Goal: Task Accomplishment & Management: Manage account settings

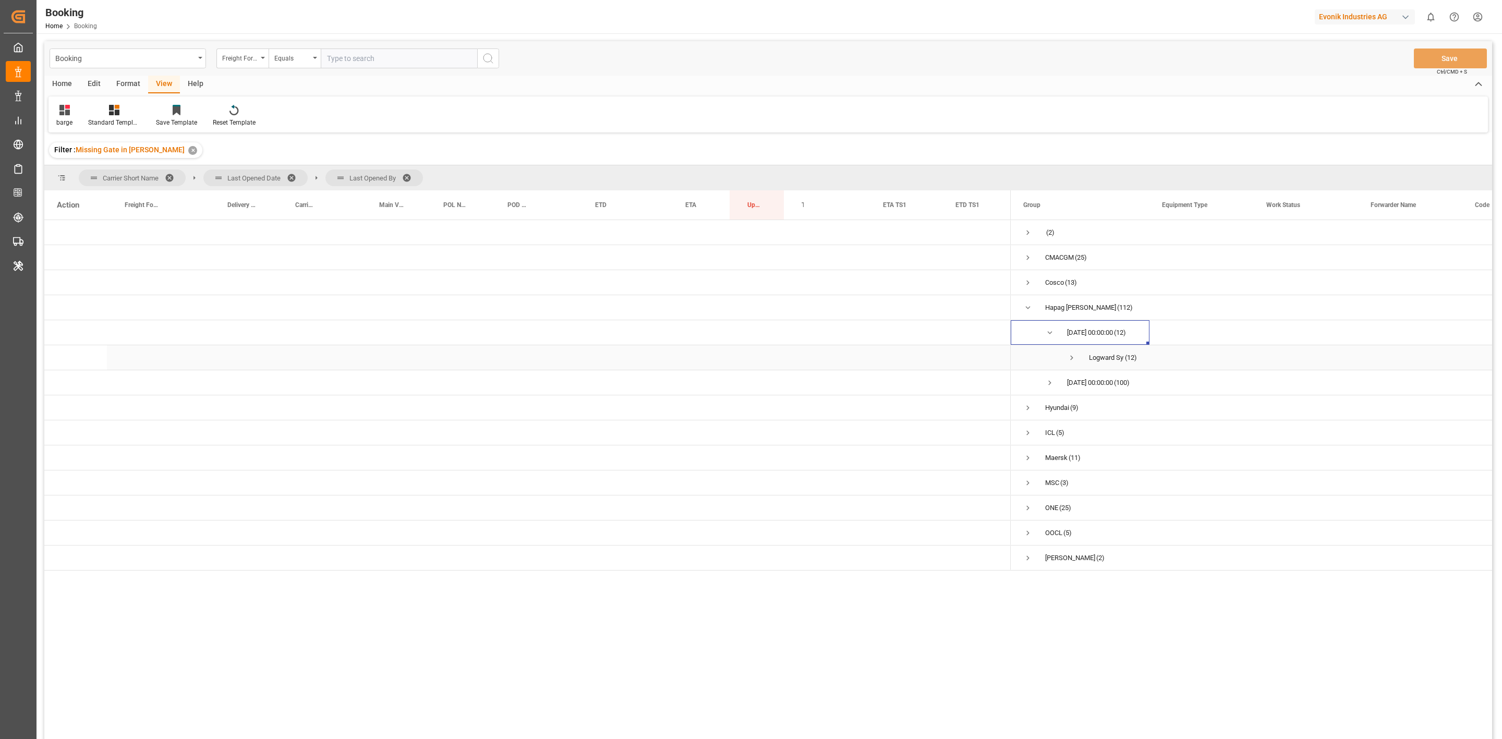
click at [1070, 359] on span "Press SPACE to select this row." at bounding box center [1071, 357] width 9 height 9
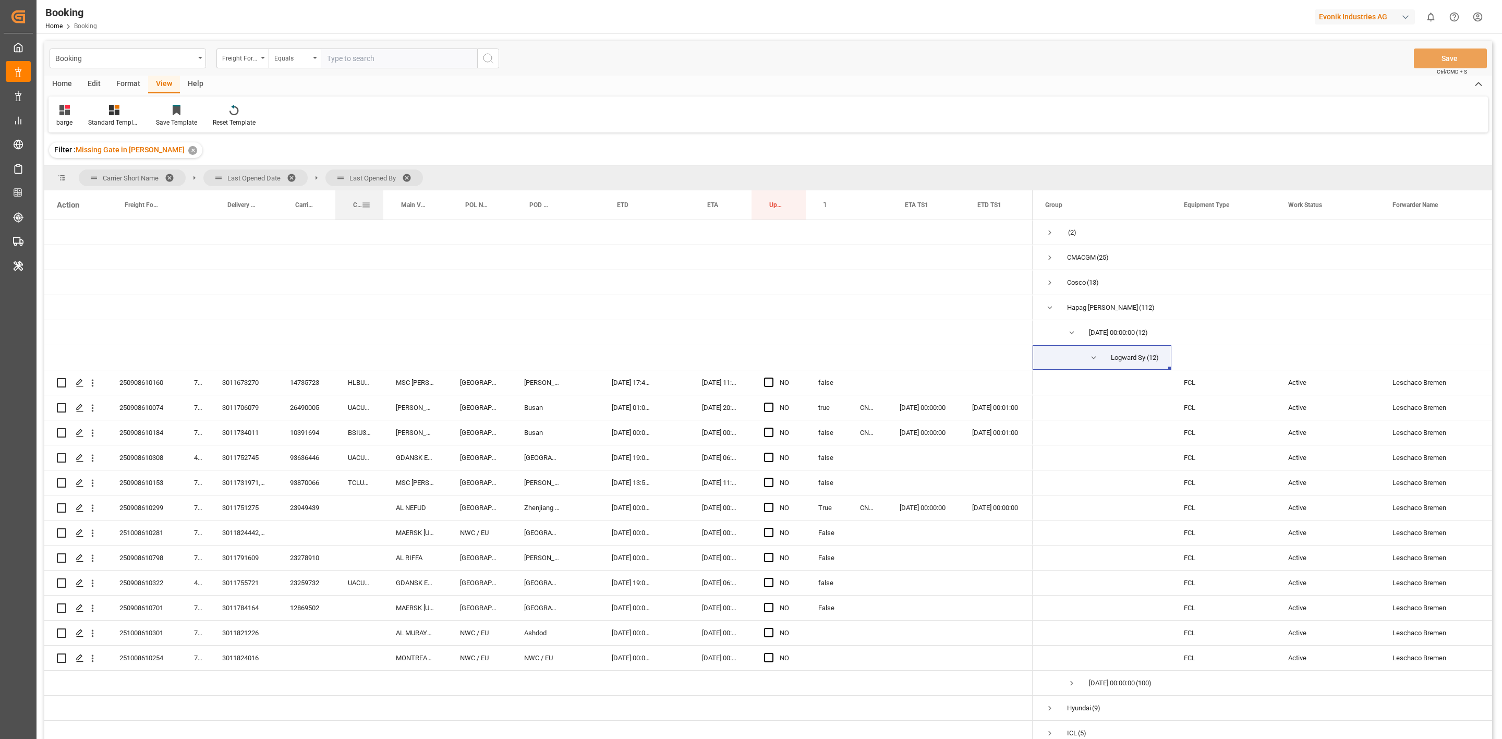
drag, startPoint x: 360, startPoint y: 206, endPoint x: 719, endPoint y: 19, distance: 404.4
click at [385, 206] on div at bounding box center [383, 204] width 4 height 29
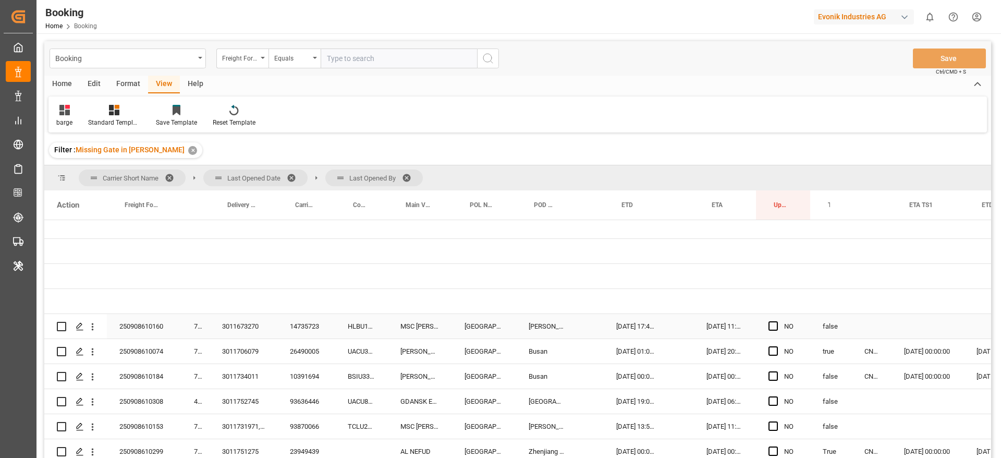
scroll to position [78, 0]
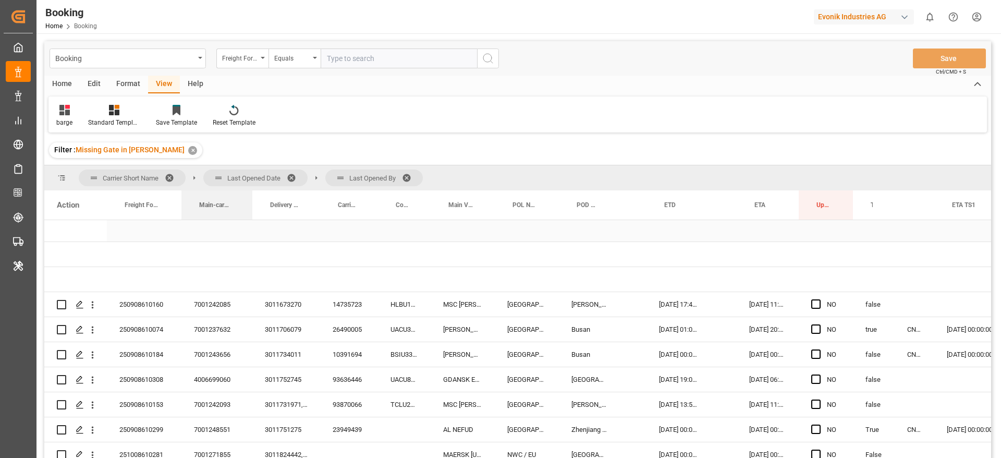
drag, startPoint x: 209, startPoint y: 204, endPoint x: 307, endPoint y: 291, distance: 131.1
click at [250, 223] on div "Action Freight Forwarder's Reference No. Main-carriage No. Delivery No." at bounding box center [517, 327] width 947 height 274
click at [355, 303] on div "14735723" at bounding box center [348, 304] width 58 height 25
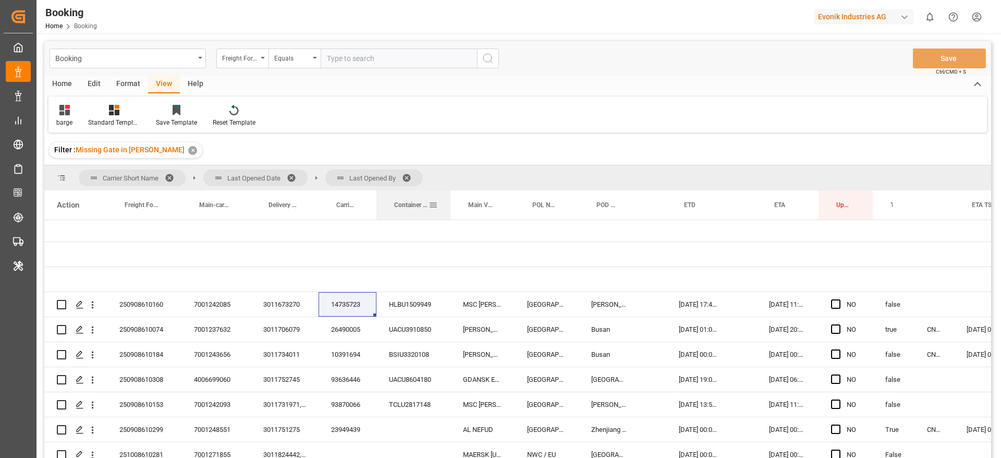
drag, startPoint x: 429, startPoint y: 209, endPoint x: 450, endPoint y: 210, distance: 21.4
click at [450, 210] on div at bounding box center [450, 204] width 4 height 29
click at [94, 300] on button "open menu" at bounding box center [92, 305] width 11 height 20
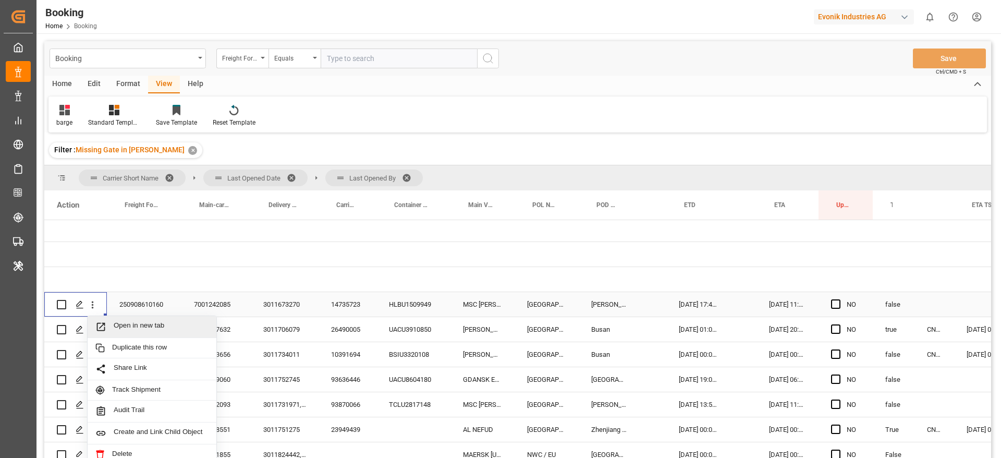
click at [118, 324] on span "Open in new tab" at bounding box center [161, 326] width 95 height 11
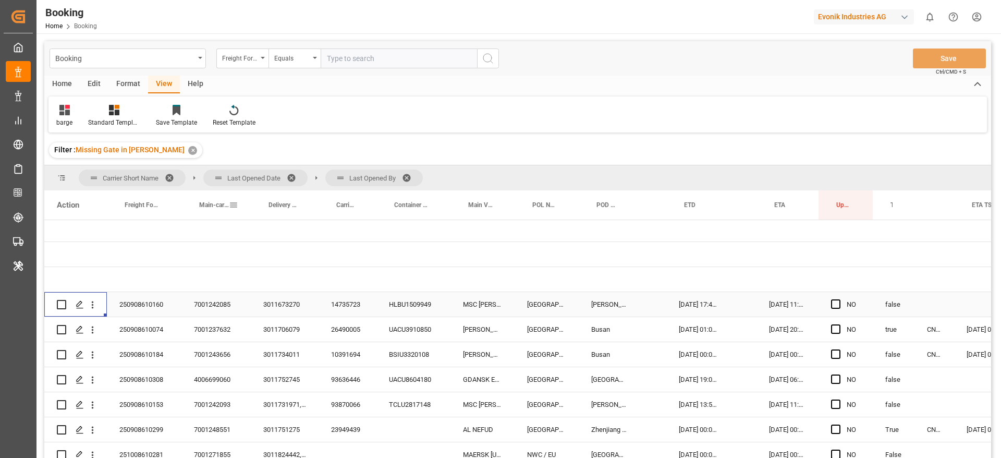
click at [359, 324] on div "26490005" at bounding box center [348, 329] width 58 height 25
click at [93, 332] on icon "open menu" at bounding box center [93, 329] width 2 height 7
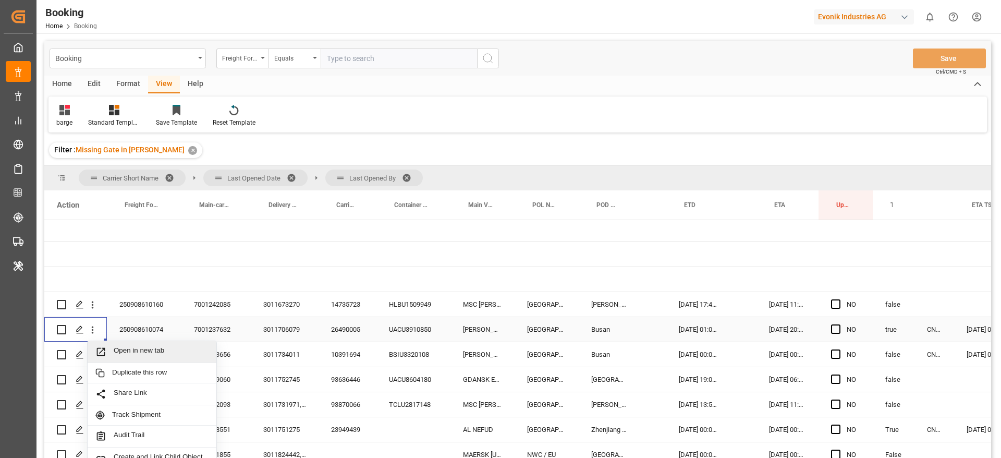
drag, startPoint x: 112, startPoint y: 347, endPoint x: 139, endPoint y: 346, distance: 26.6
click at [113, 347] on span "Press SPACE to select this row." at bounding box center [104, 351] width 18 height 11
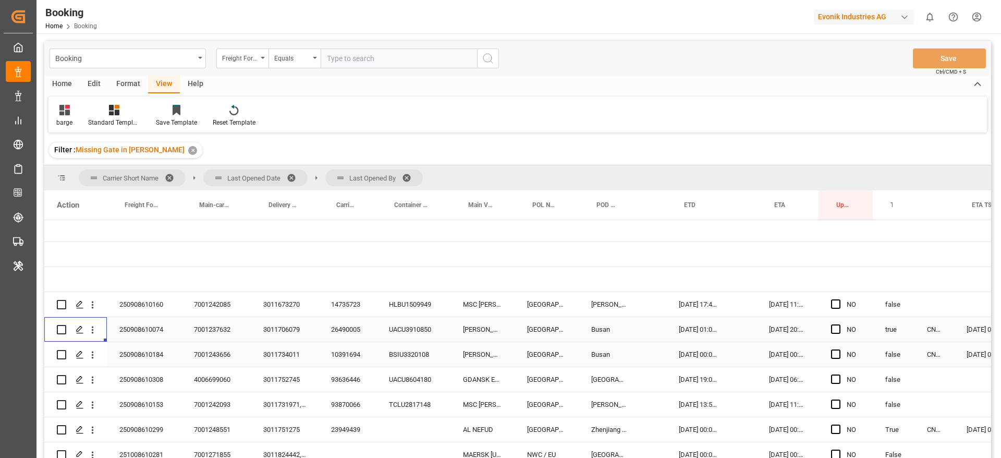
drag, startPoint x: 344, startPoint y: 365, endPoint x: 952, endPoint y: 321, distance: 609.6
click at [344, 365] on div "10391694" at bounding box center [348, 354] width 58 height 25
click at [334, 353] on div "10391694" at bounding box center [348, 354] width 58 height 25
click at [94, 354] on icon "open menu" at bounding box center [92, 354] width 11 height 11
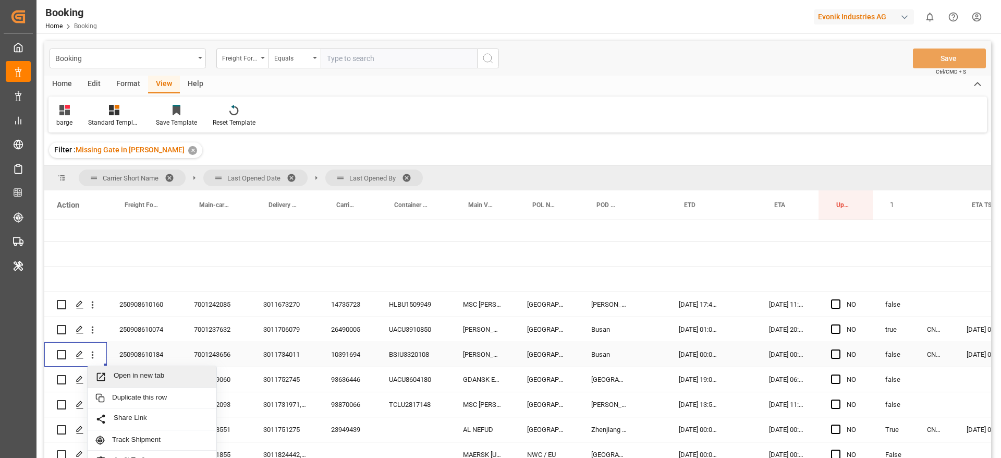
click at [108, 376] on span "Press SPACE to select this row." at bounding box center [104, 376] width 18 height 11
click at [349, 379] on div "93636446" at bounding box center [348, 379] width 58 height 25
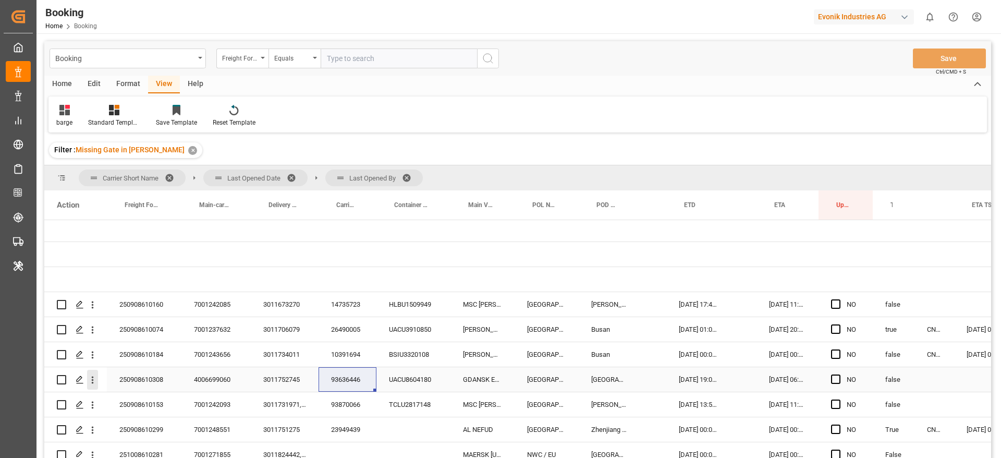
click at [91, 376] on icon "open menu" at bounding box center [92, 379] width 11 height 11
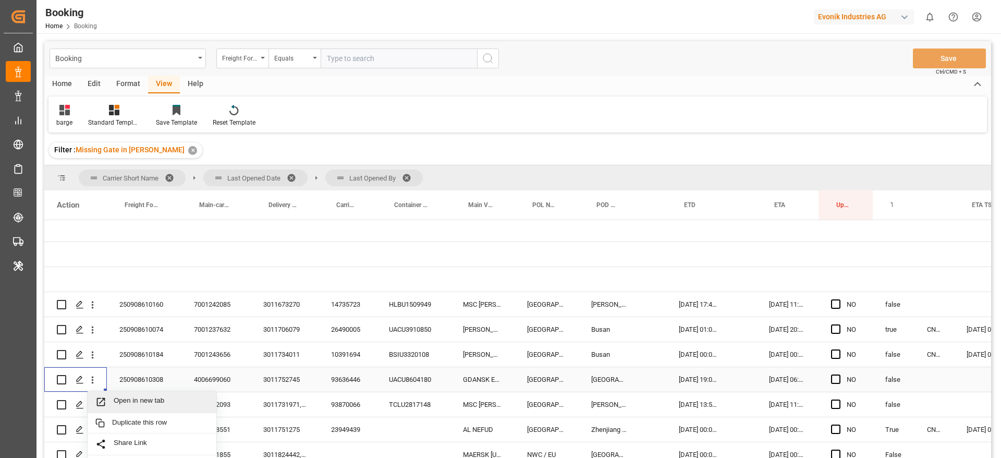
click at [128, 396] on span "Open in new tab" at bounding box center [161, 401] width 95 height 11
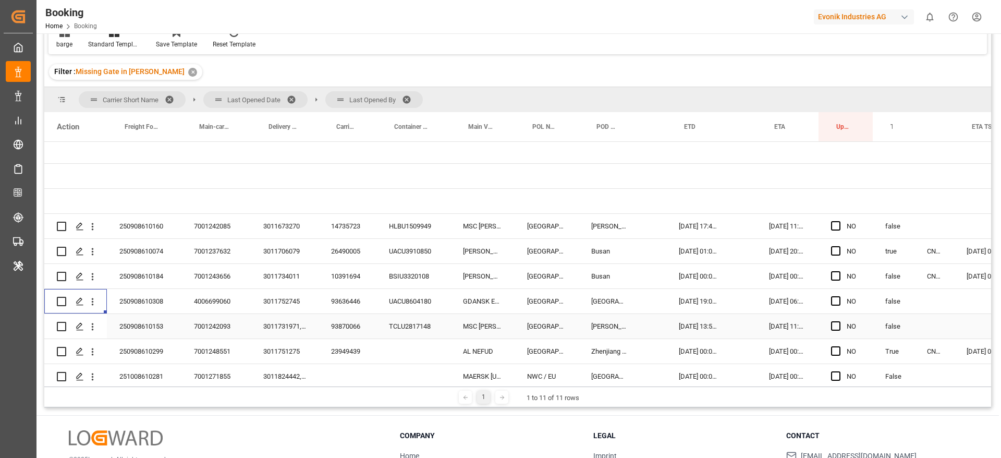
click at [344, 328] on div "93870066" at bounding box center [348, 326] width 58 height 25
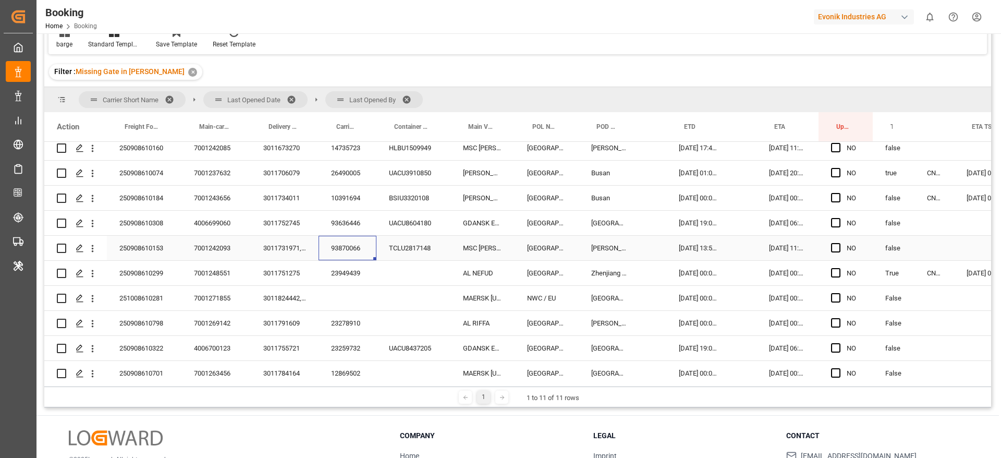
scroll to position [235, 0]
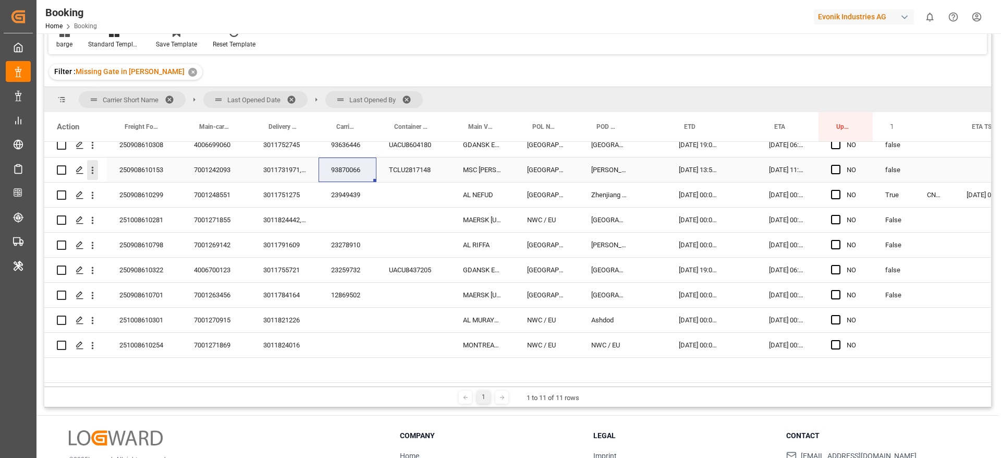
click at [95, 173] on icon "open menu" at bounding box center [92, 170] width 11 height 11
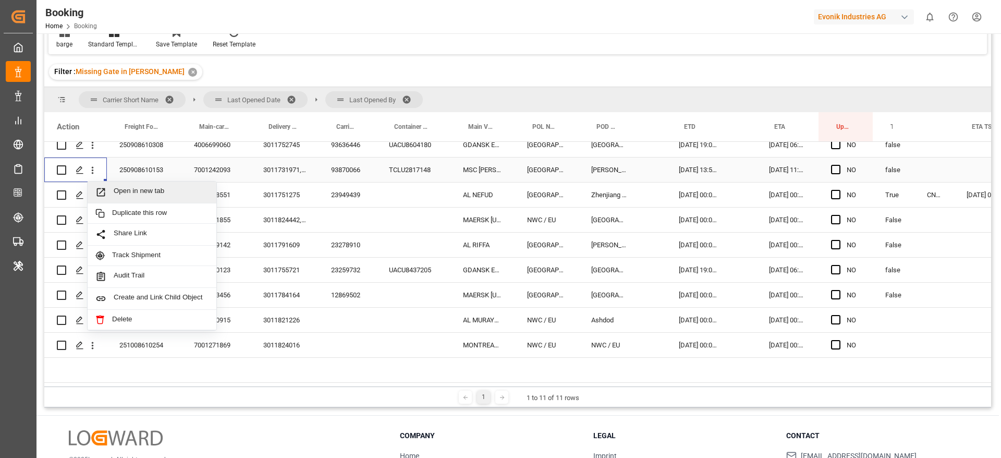
click at [120, 187] on span "Open in new tab" at bounding box center [161, 192] width 95 height 11
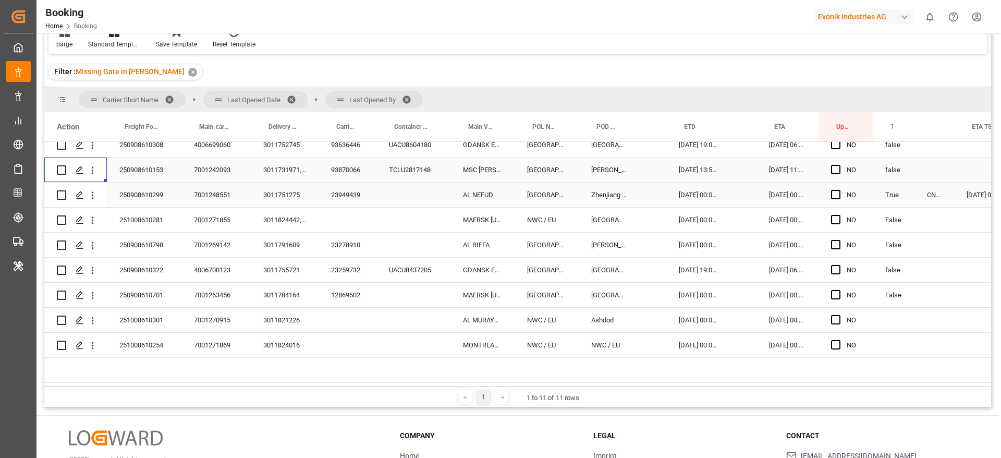
click at [348, 192] on div "23949439" at bounding box center [348, 194] width 58 height 25
drag, startPoint x: 91, startPoint y: 198, endPoint x: 139, endPoint y: 208, distance: 49.0
click at [91, 198] on icon "open menu" at bounding box center [92, 195] width 11 height 11
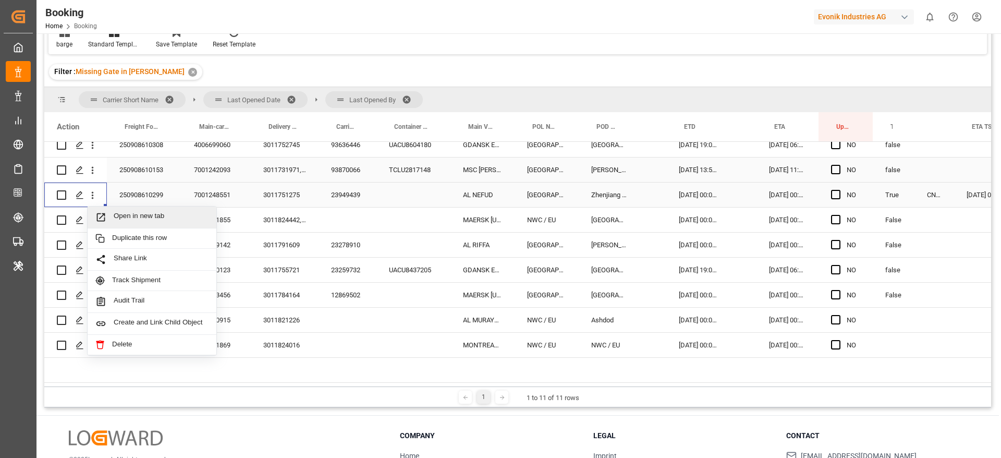
click at [145, 213] on span "Open in new tab" at bounding box center [161, 217] width 95 height 11
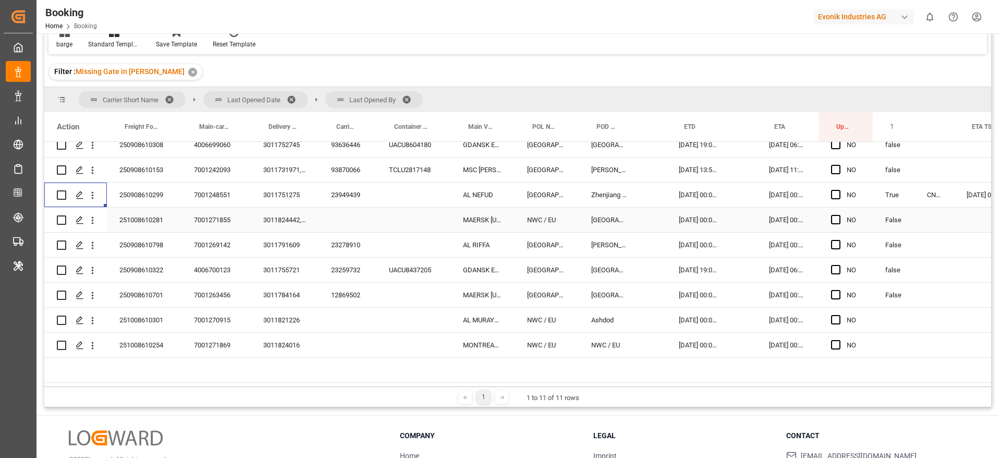
click at [287, 215] on div "3011824442, 3011824441" at bounding box center [285, 220] width 68 height 25
click at [164, 221] on div "251008610281" at bounding box center [144, 220] width 75 height 25
click at [838, 216] on span "Press SPACE to select this row." at bounding box center [835, 219] width 9 height 9
click at [839, 215] on input "Press SPACE to select this row." at bounding box center [839, 215] width 0 height 0
click at [344, 248] on div "23278910" at bounding box center [348, 245] width 58 height 25
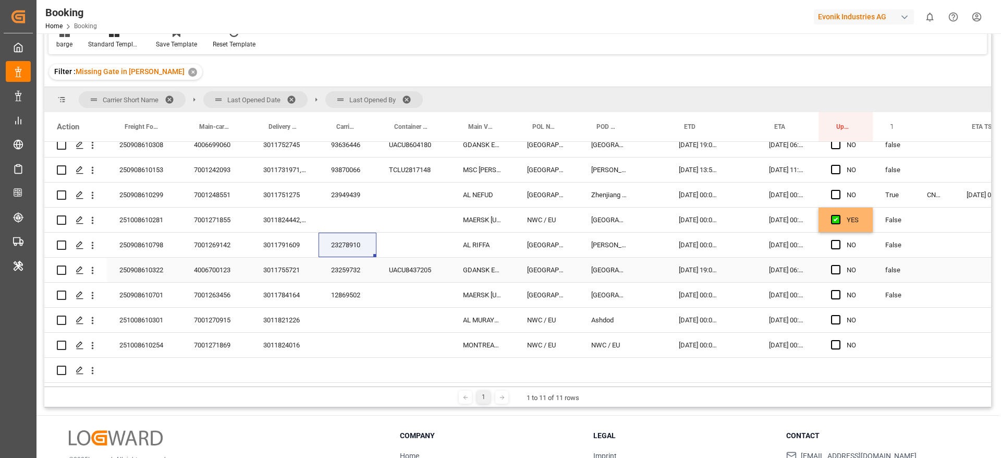
drag, startPoint x: 353, startPoint y: 269, endPoint x: 448, endPoint y: 457, distance: 210.8
click at [353, 269] on div "23259732" at bounding box center [348, 270] width 58 height 25
drag, startPoint x: 344, startPoint y: 282, endPoint x: 352, endPoint y: 281, distance: 8.9
click at [344, 282] on div "23259732" at bounding box center [348, 270] width 58 height 25
click at [420, 269] on div "UACU8437205" at bounding box center [413, 270] width 74 height 25
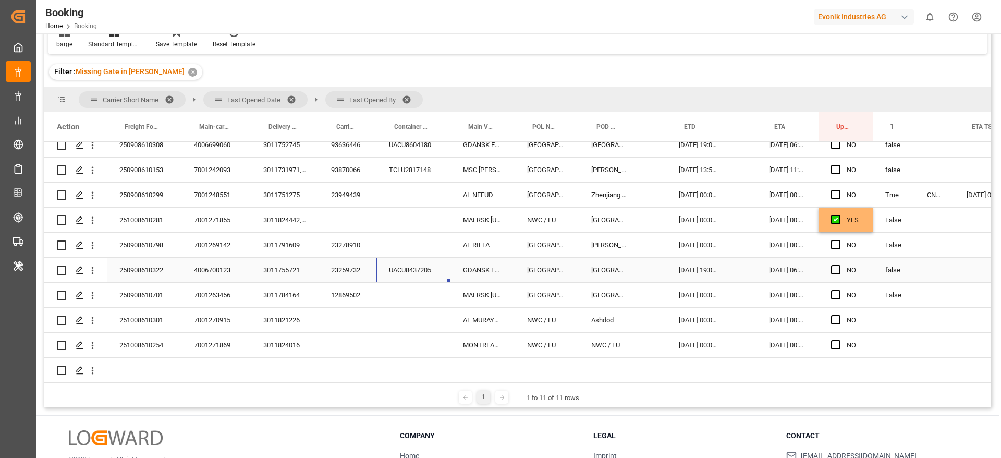
click at [153, 273] on div "250908610322" at bounding box center [144, 270] width 75 height 25
click at [845, 268] on div "Press SPACE to select this row." at bounding box center [839, 270] width 16 height 24
click at [842, 268] on div "Press SPACE to select this row." at bounding box center [839, 270] width 16 height 24
click at [838, 269] on span "Press SPACE to select this row." at bounding box center [835, 269] width 9 height 9
click at [839, 265] on input "Press SPACE to select this row." at bounding box center [839, 265] width 0 height 0
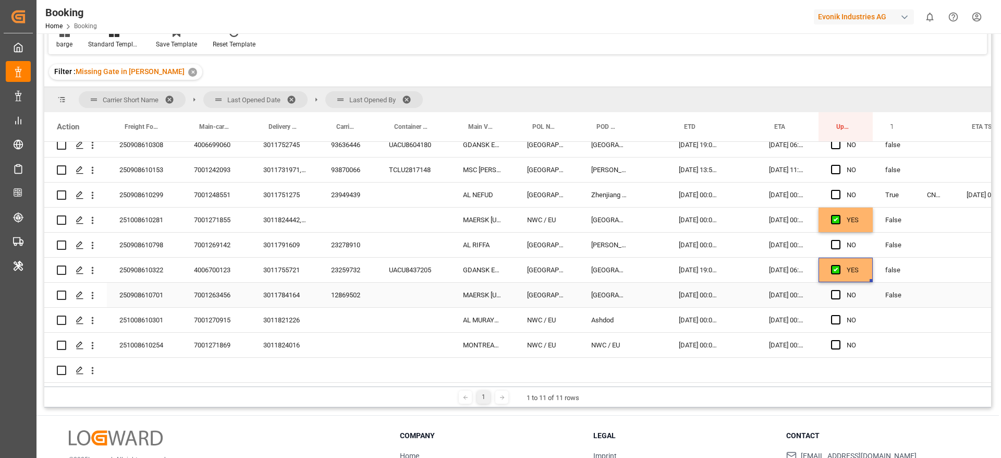
click at [352, 298] on div "12869502" at bounding box center [348, 295] width 58 height 25
click at [833, 295] on span "Press SPACE to select this row." at bounding box center [835, 294] width 9 height 9
click at [839, 290] on input "Press SPACE to select this row." at bounding box center [839, 290] width 0 height 0
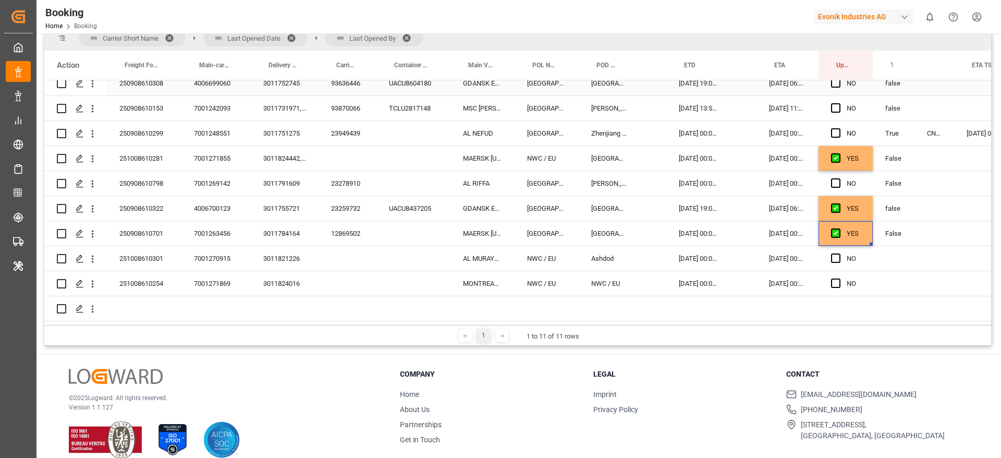
scroll to position [154, 0]
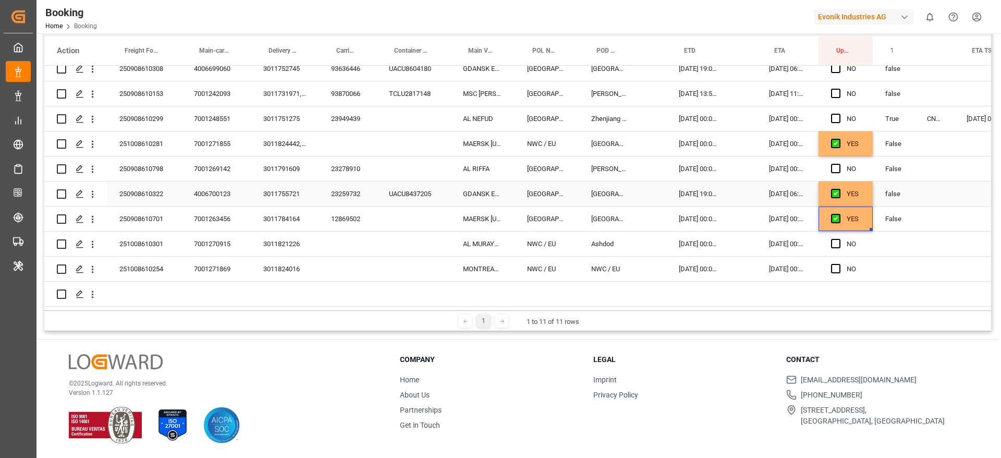
click at [337, 170] on div "23278910" at bounding box center [348, 168] width 58 height 25
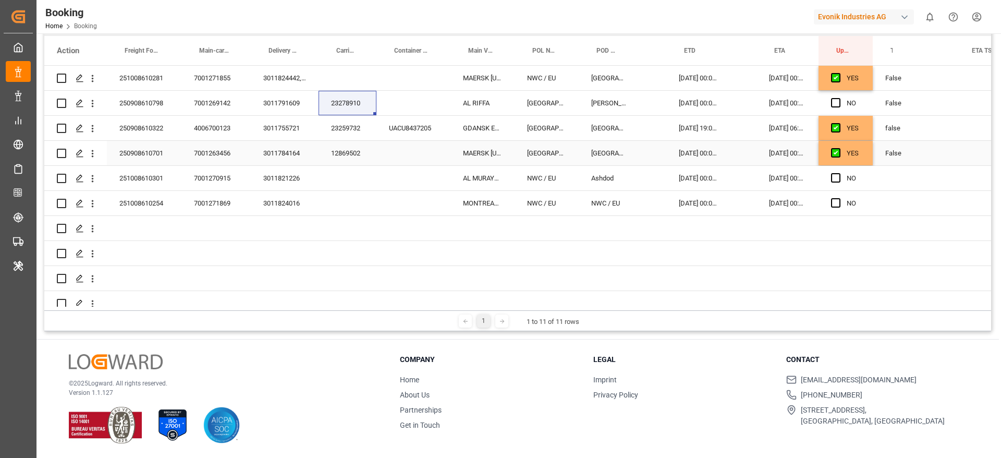
scroll to position [313, 0]
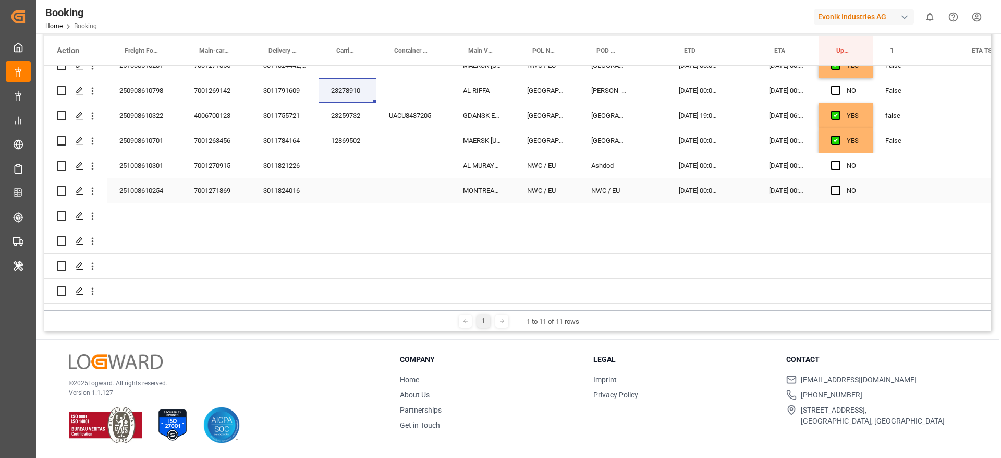
click at [294, 186] on div "3011824016" at bounding box center [285, 190] width 68 height 25
drag, startPoint x: 284, startPoint y: 165, endPoint x: 502, endPoint y: 223, distance: 225.5
click at [284, 165] on div "3011821226" at bounding box center [285, 165] width 68 height 25
click at [843, 191] on div "Press SPACE to select this row." at bounding box center [839, 191] width 16 height 24
click at [838, 190] on span "Press SPACE to select this row." at bounding box center [835, 190] width 9 height 9
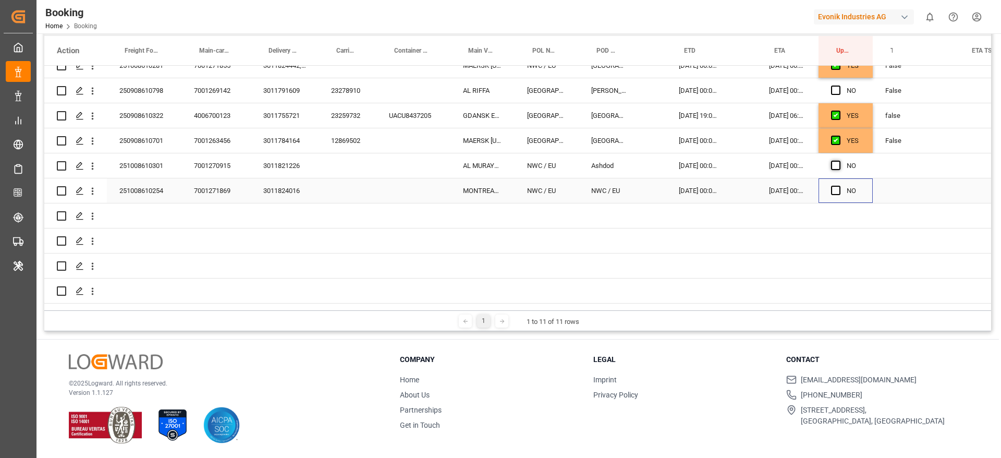
click at [839, 186] on input "Press SPACE to select this row." at bounding box center [839, 186] width 0 height 0
click at [839, 168] on span "Press SPACE to select this row." at bounding box center [835, 165] width 9 height 9
click at [839, 161] on input "Press SPACE to select this row." at bounding box center [839, 161] width 0 height 0
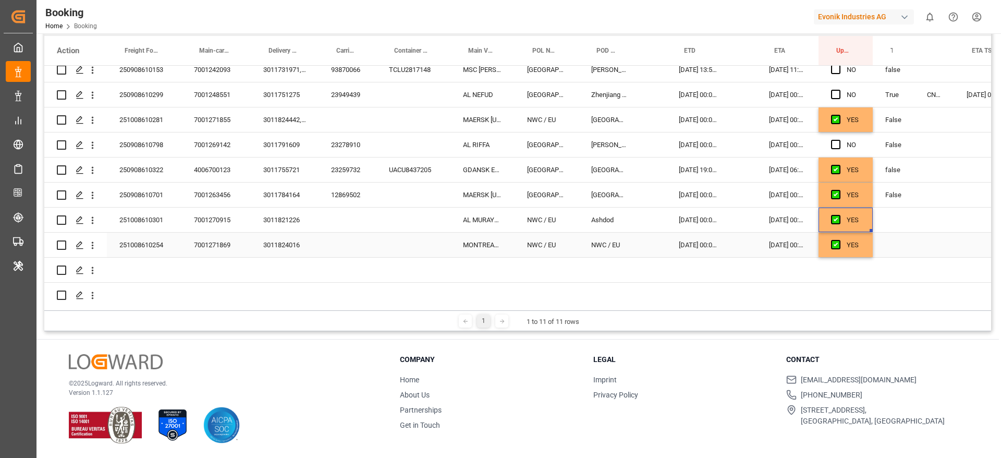
scroll to position [235, 0]
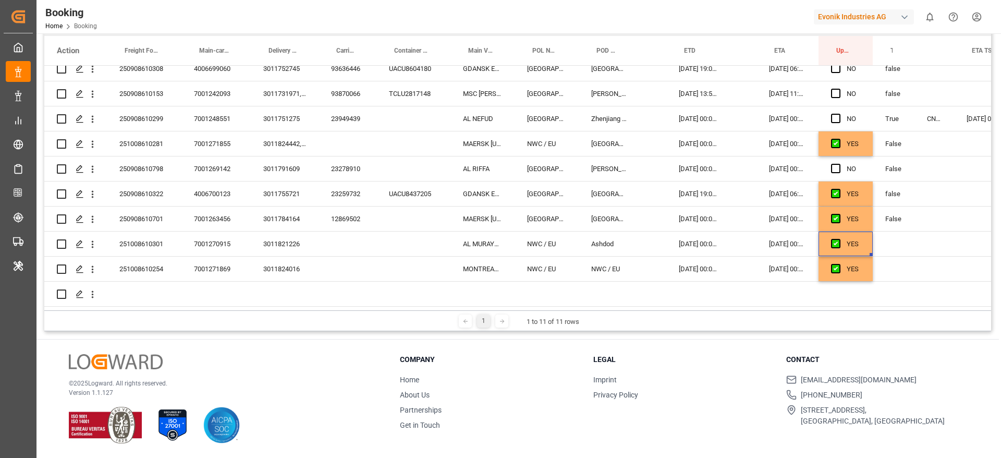
click at [481, 26] on div "Booking Home Booking Evonik Industries AG 0 Notifications Only show unread All …" at bounding box center [515, 16] width 972 height 33
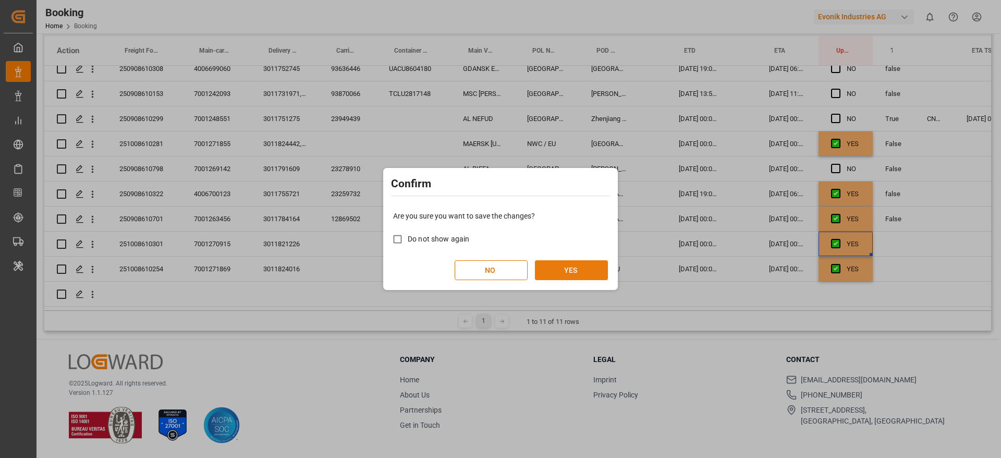
click at [549, 264] on button "YES" at bounding box center [571, 270] width 73 height 20
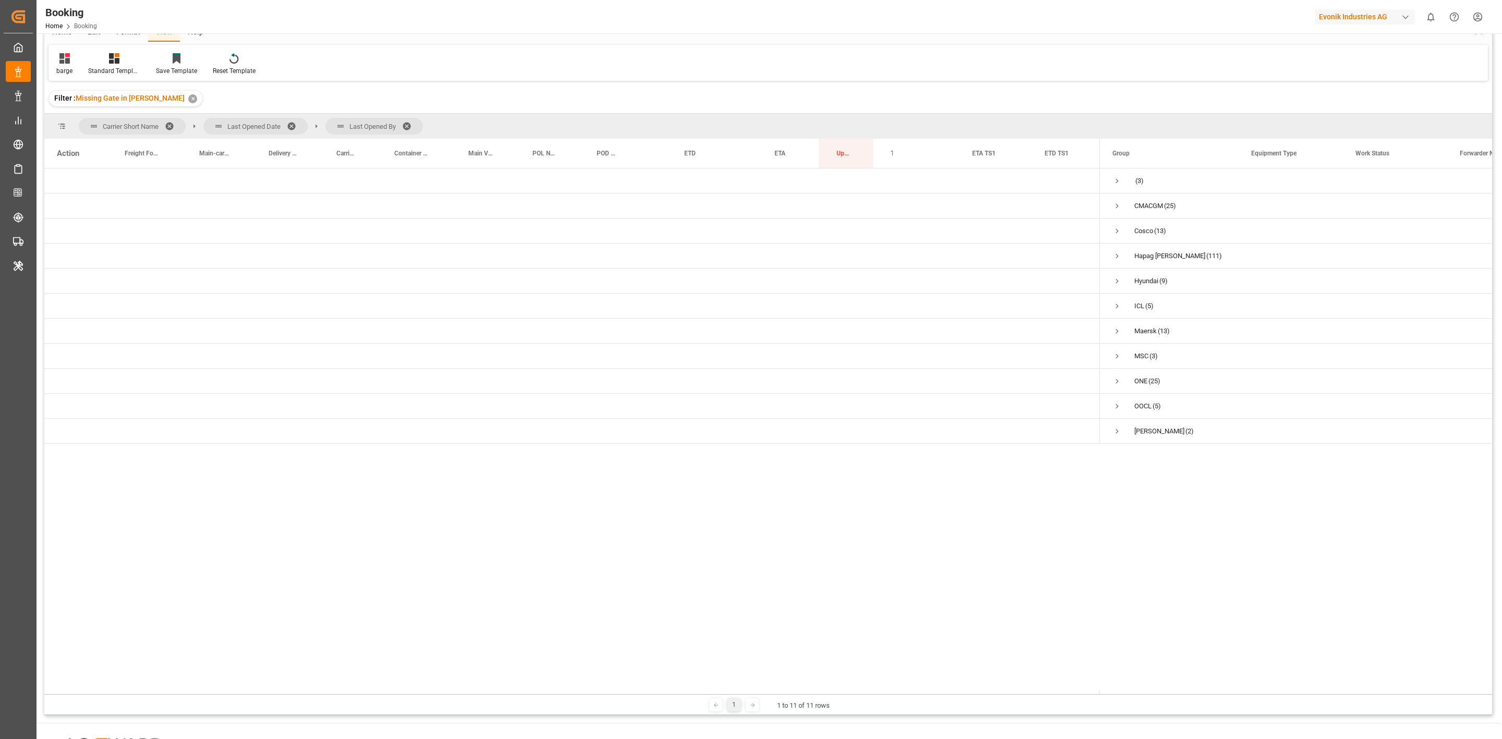
scroll to position [0, 0]
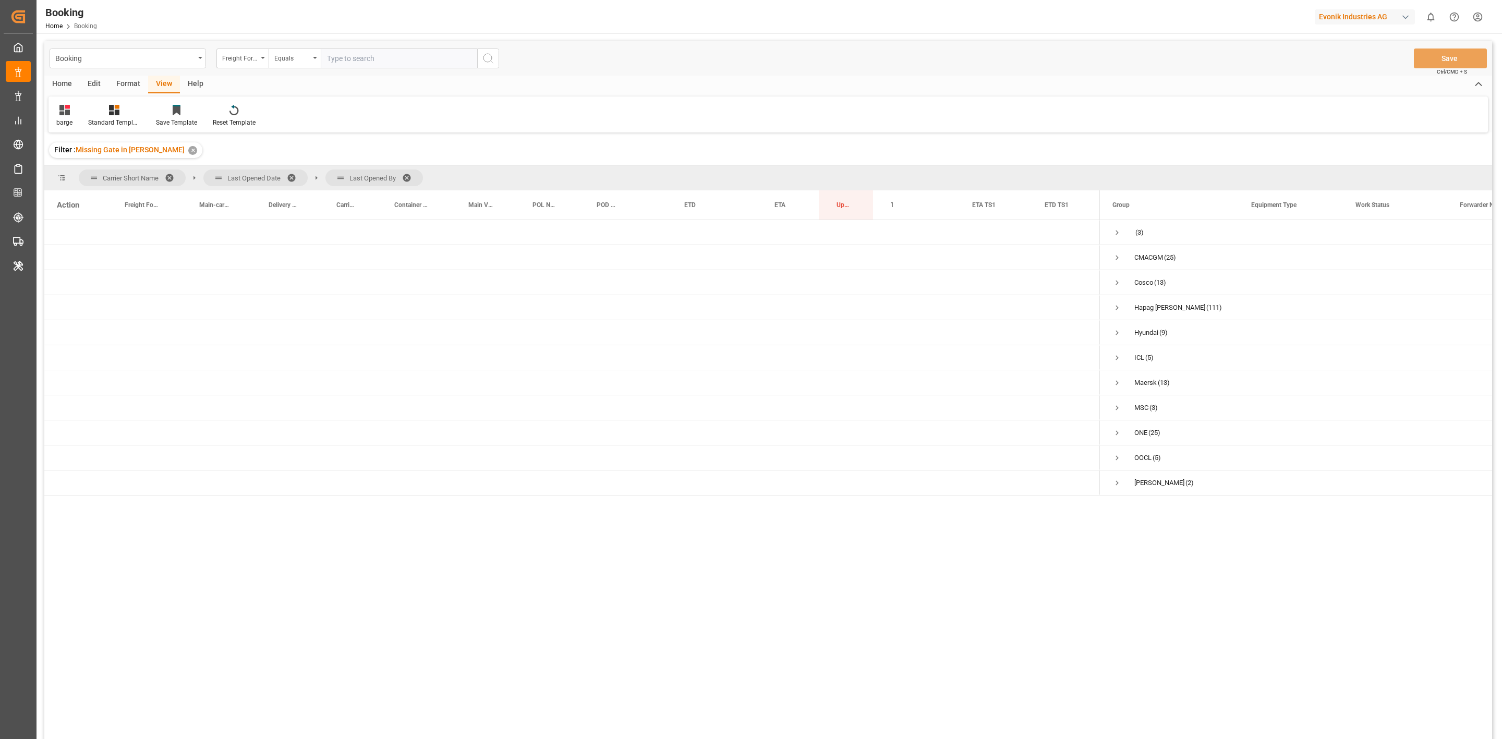
click at [408, 176] on span at bounding box center [410, 177] width 17 height 9
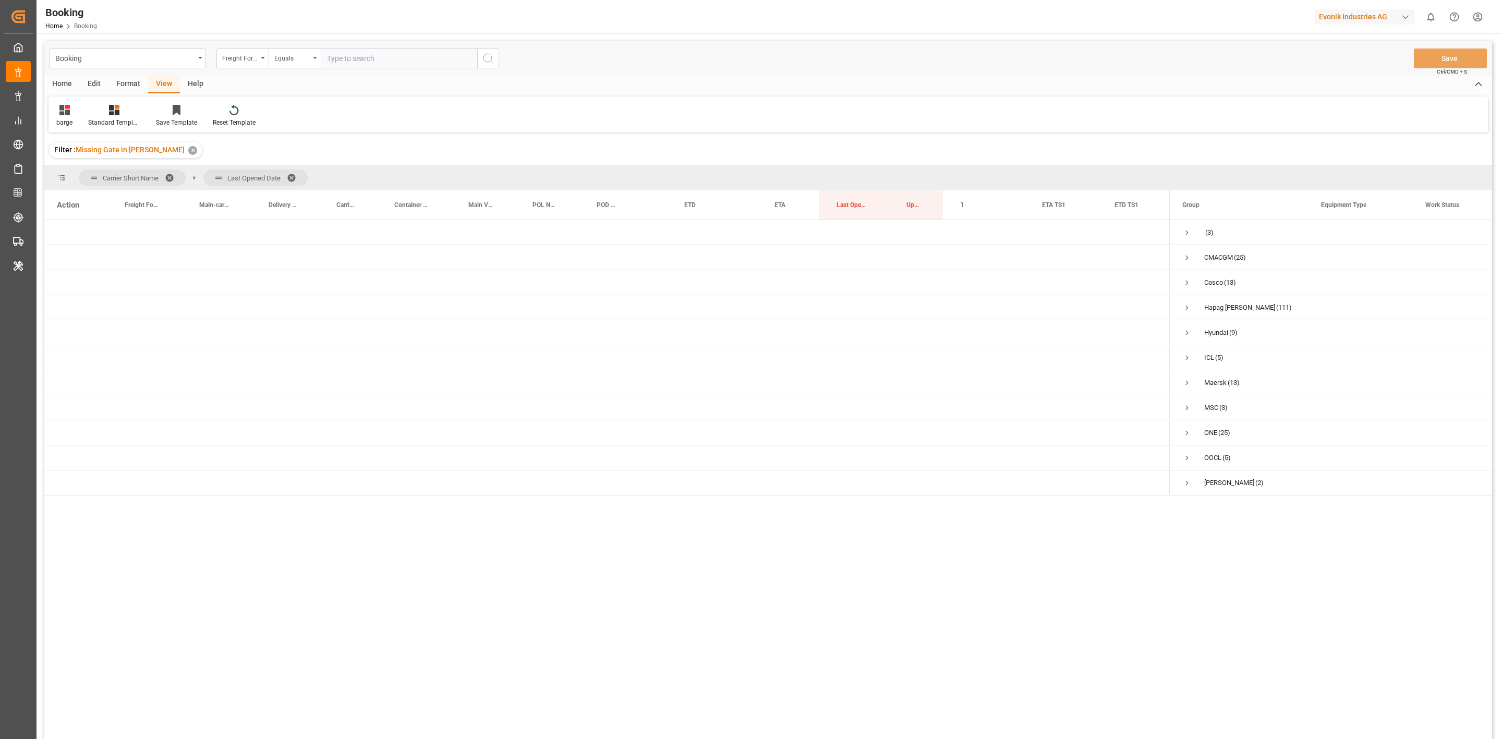
click at [171, 175] on span at bounding box center [173, 177] width 17 height 9
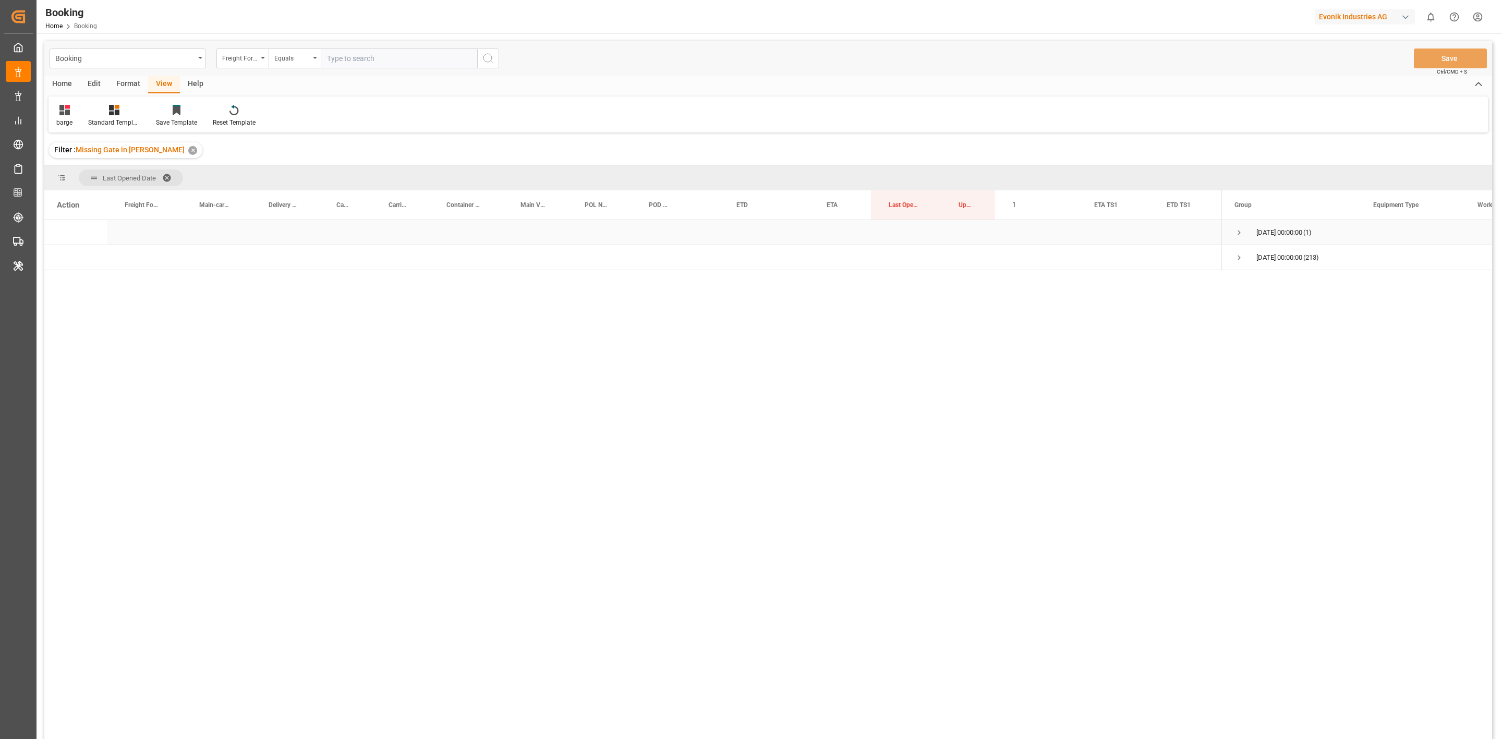
click at [1234, 228] on span "Press SPACE to select this row." at bounding box center [1238, 232] width 9 height 9
click at [400, 255] on div "23278910" at bounding box center [400, 257] width 58 height 25
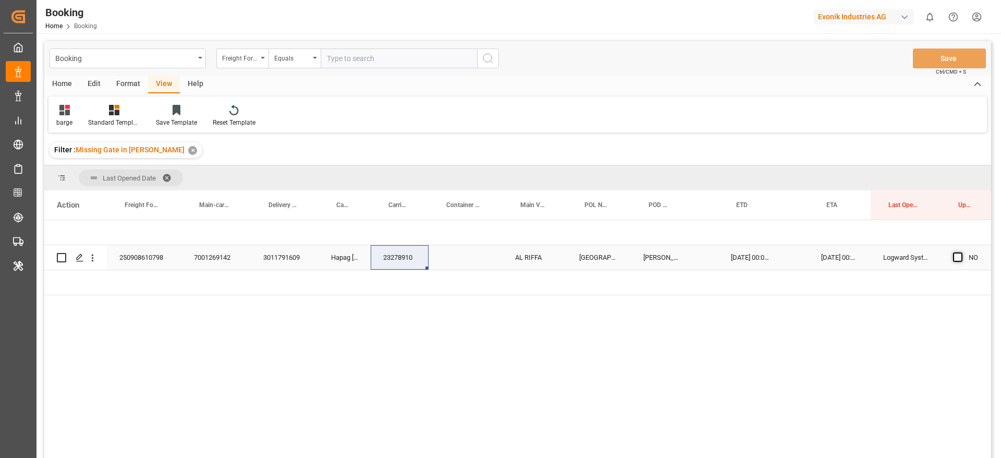
click at [956, 260] on span "Press SPACE to select this row." at bounding box center [957, 256] width 9 height 9
click at [961, 252] on input "Press SPACE to select this row." at bounding box center [961, 252] width 0 height 0
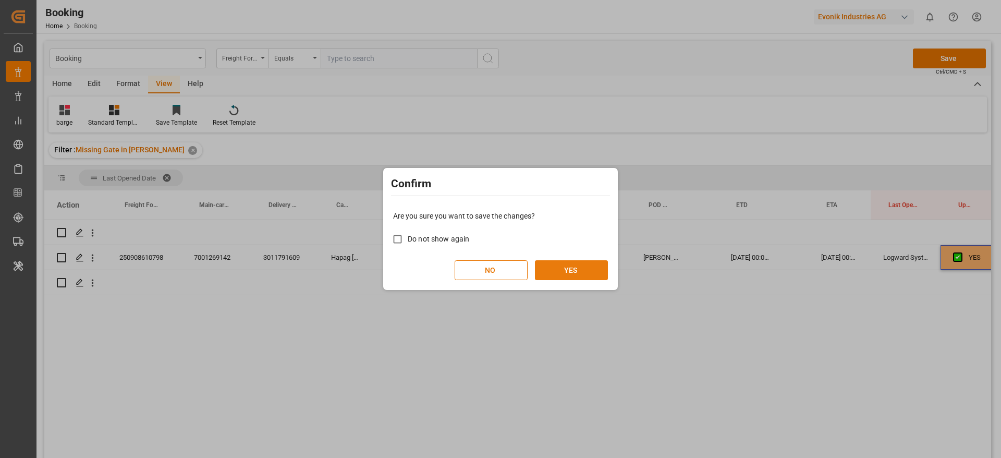
click at [542, 277] on button "YES" at bounding box center [571, 270] width 73 height 20
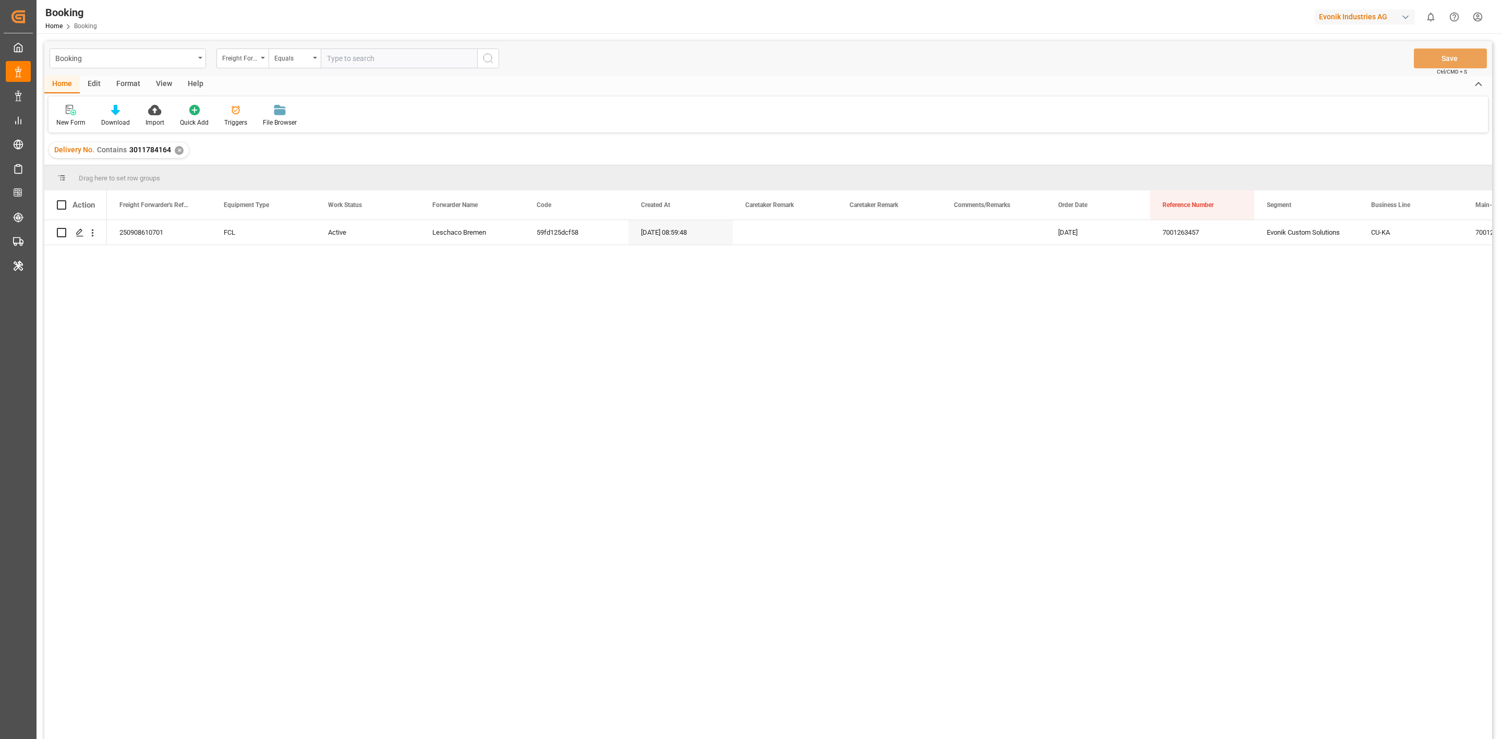
click at [126, 81] on div "Format" at bounding box center [128, 85] width 40 height 18
drag, startPoint x: 81, startPoint y: 111, endPoint x: 83, endPoint y: 121, distance: 10.0
click at [79, 114] on div at bounding box center [71, 109] width 31 height 11
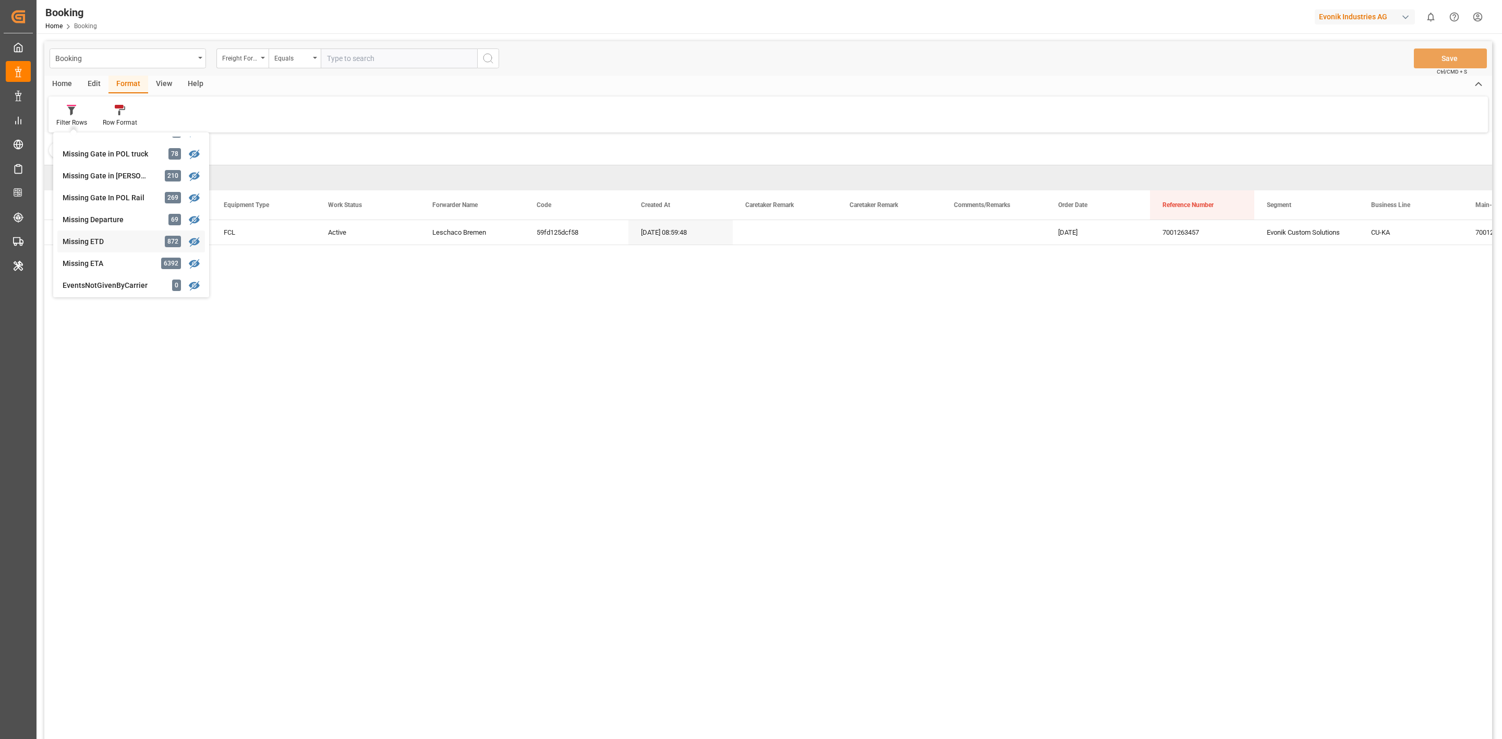
scroll to position [164, 0]
click at [130, 180] on div "Booking Freight Forwarder's Reference No. Equals Save Ctrl/CMD + S Home Edit Fo…" at bounding box center [767, 403] width 1447 height 725
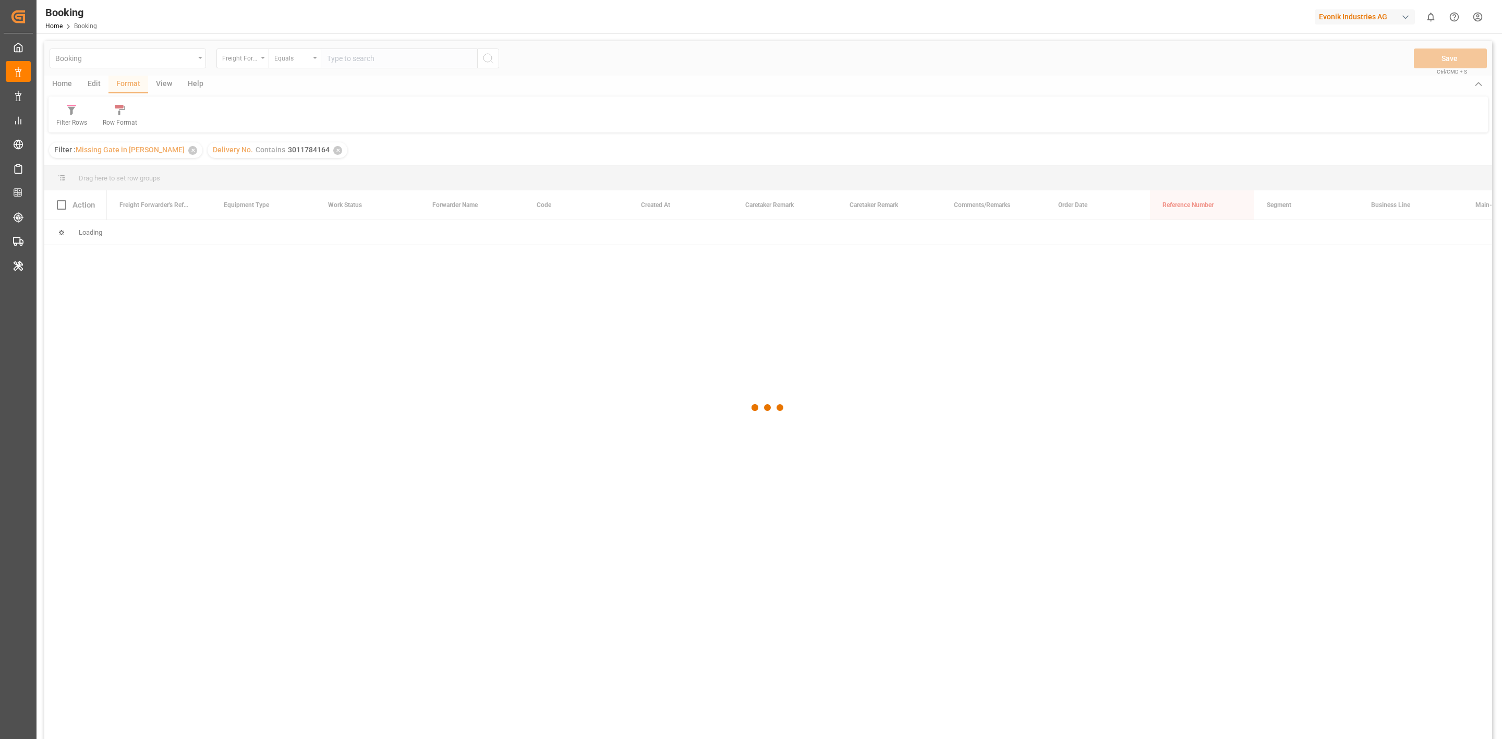
click at [163, 94] on div at bounding box center [767, 407] width 1447 height 733
click at [163, 88] on div "View" at bounding box center [164, 85] width 32 height 18
drag, startPoint x: 77, startPoint y: 114, endPoint x: 83, endPoint y: 126, distance: 12.8
click at [77, 114] on div "Default" at bounding box center [66, 115] width 36 height 23
click at [87, 166] on div "1" at bounding box center [107, 168] width 91 height 11
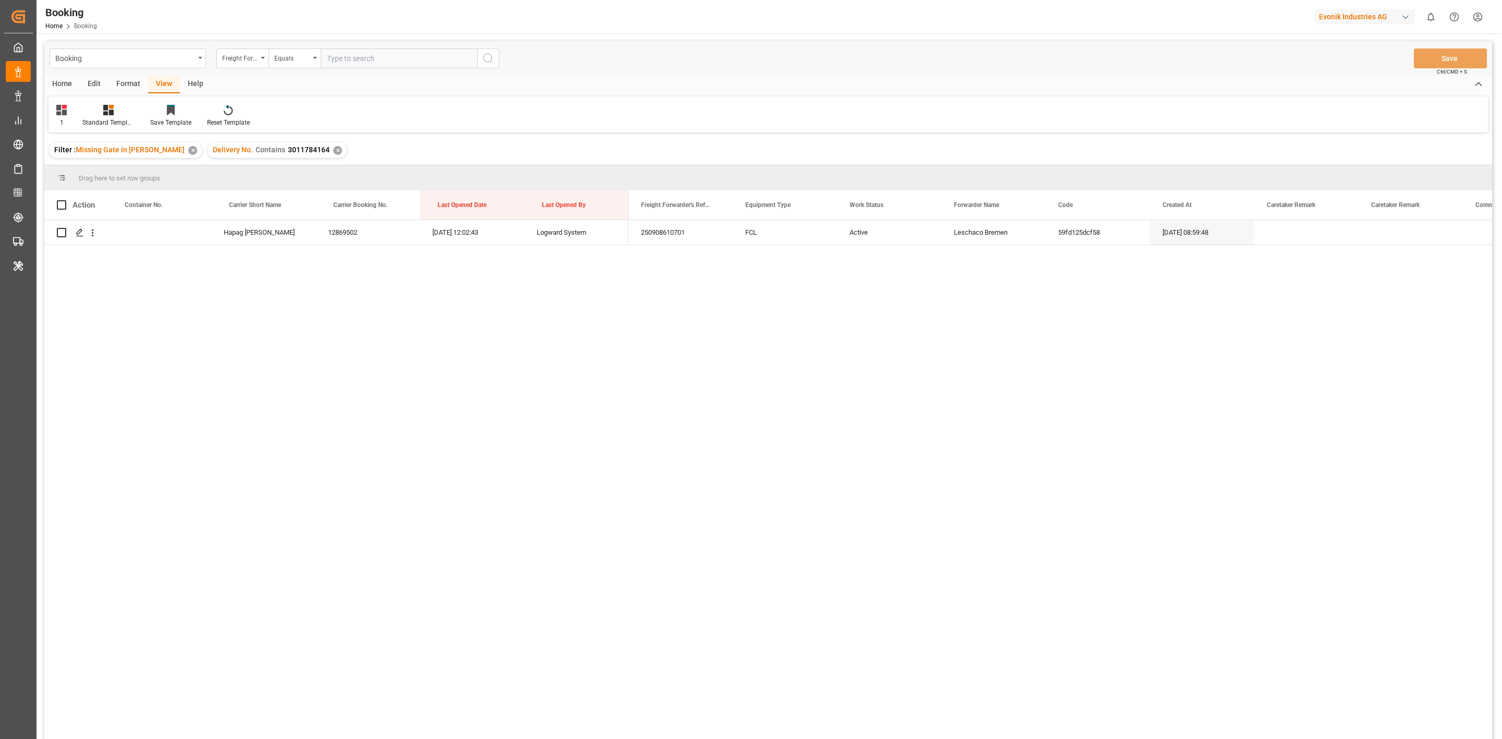
click at [333, 151] on div "✕" at bounding box center [337, 150] width 9 height 9
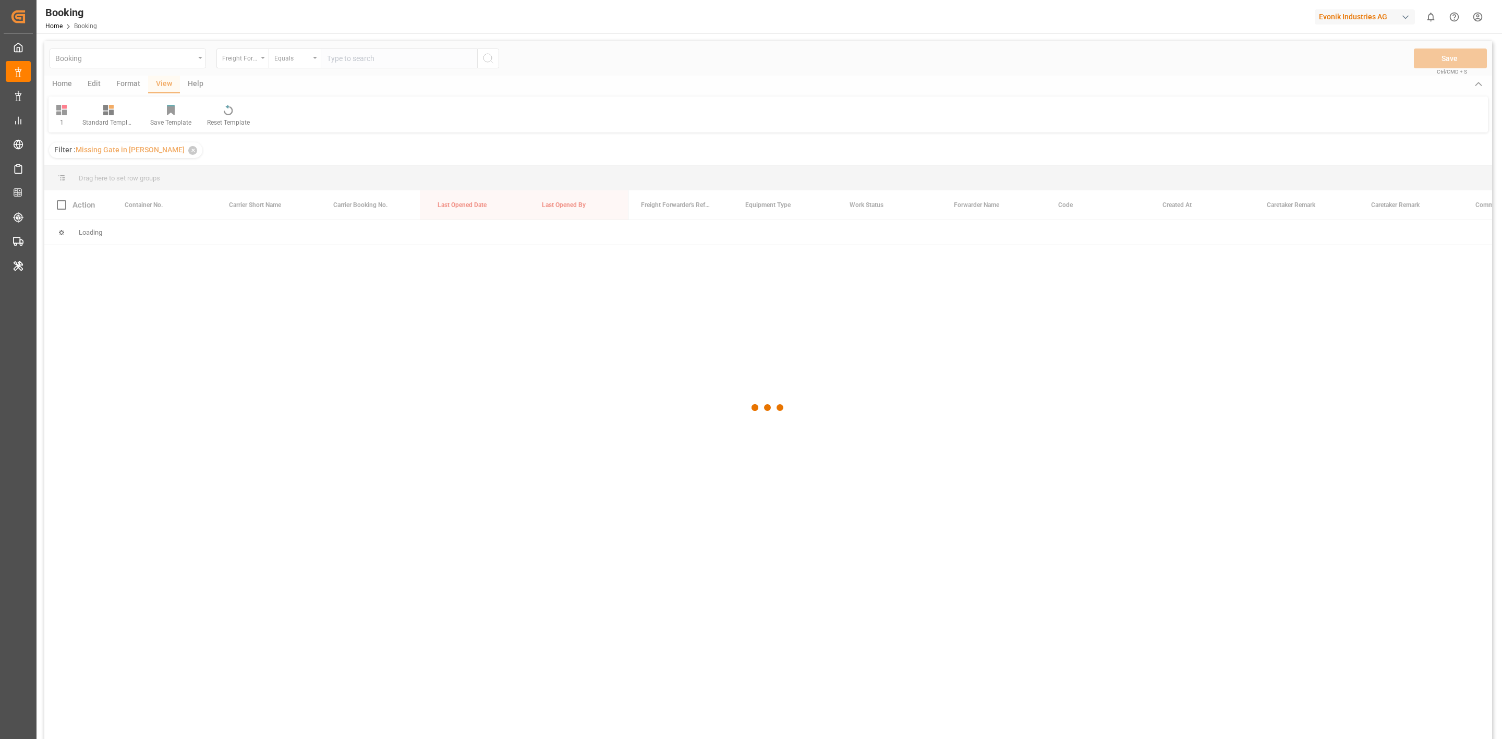
drag, startPoint x: 447, startPoint y: 210, endPoint x: 430, endPoint y: 191, distance: 25.9
click at [430, 191] on div at bounding box center [767, 407] width 1447 height 733
drag, startPoint x: 456, startPoint y: 210, endPoint x: 443, endPoint y: 192, distance: 22.0
click at [443, 192] on div at bounding box center [767, 407] width 1447 height 733
drag, startPoint x: 451, startPoint y: 196, endPoint x: 568, endPoint y: 141, distance: 129.7
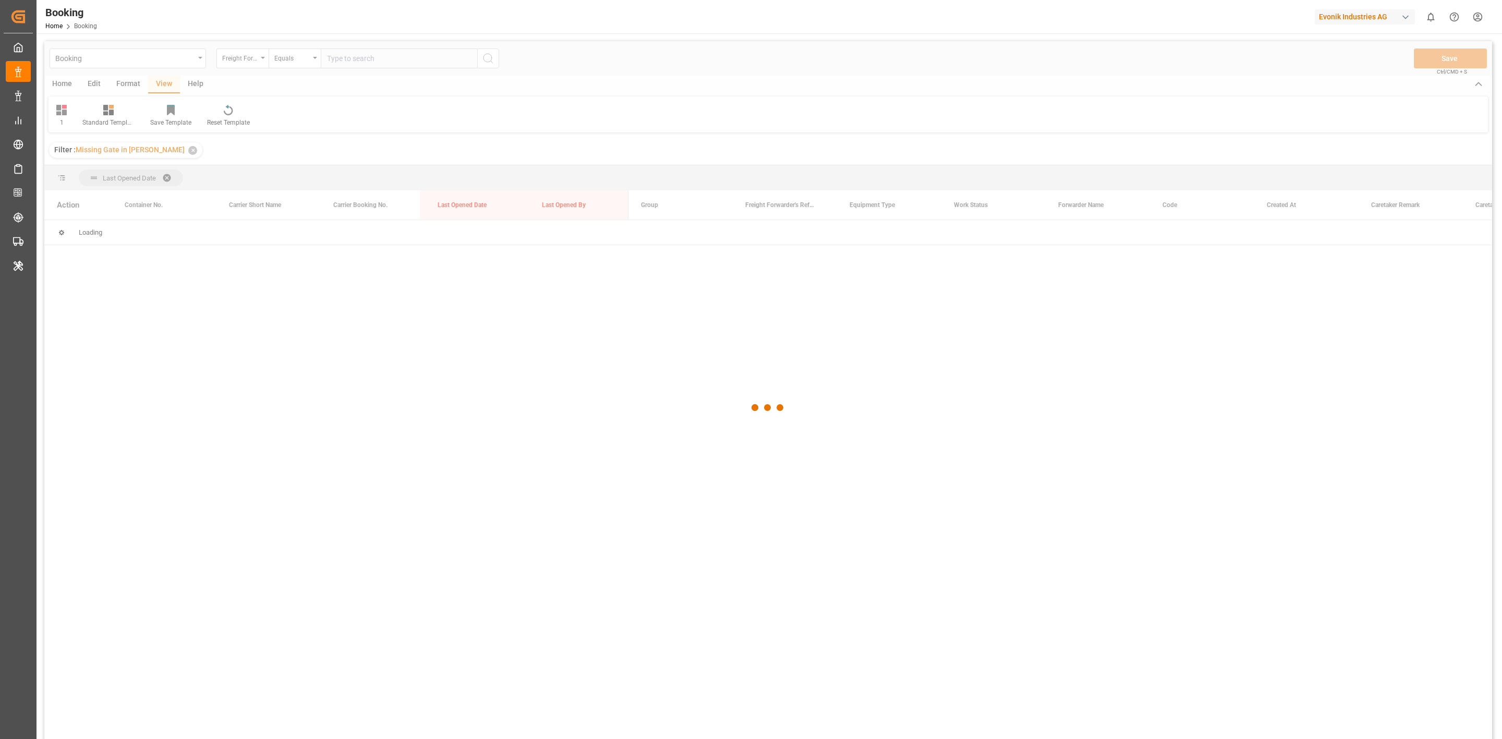
click at [526, 166] on div at bounding box center [767, 407] width 1447 height 733
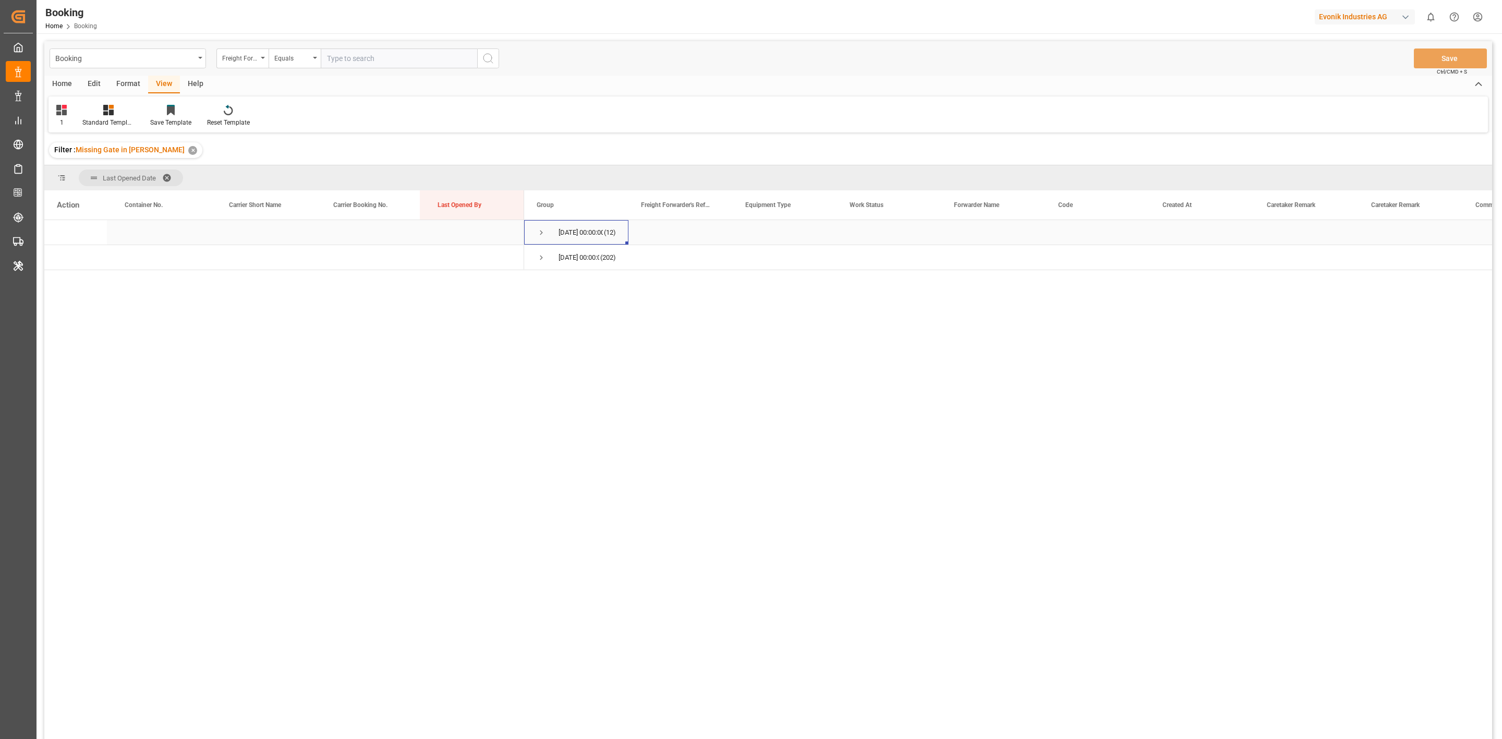
click at [541, 228] on span "Press SPACE to select this row." at bounding box center [541, 232] width 9 height 9
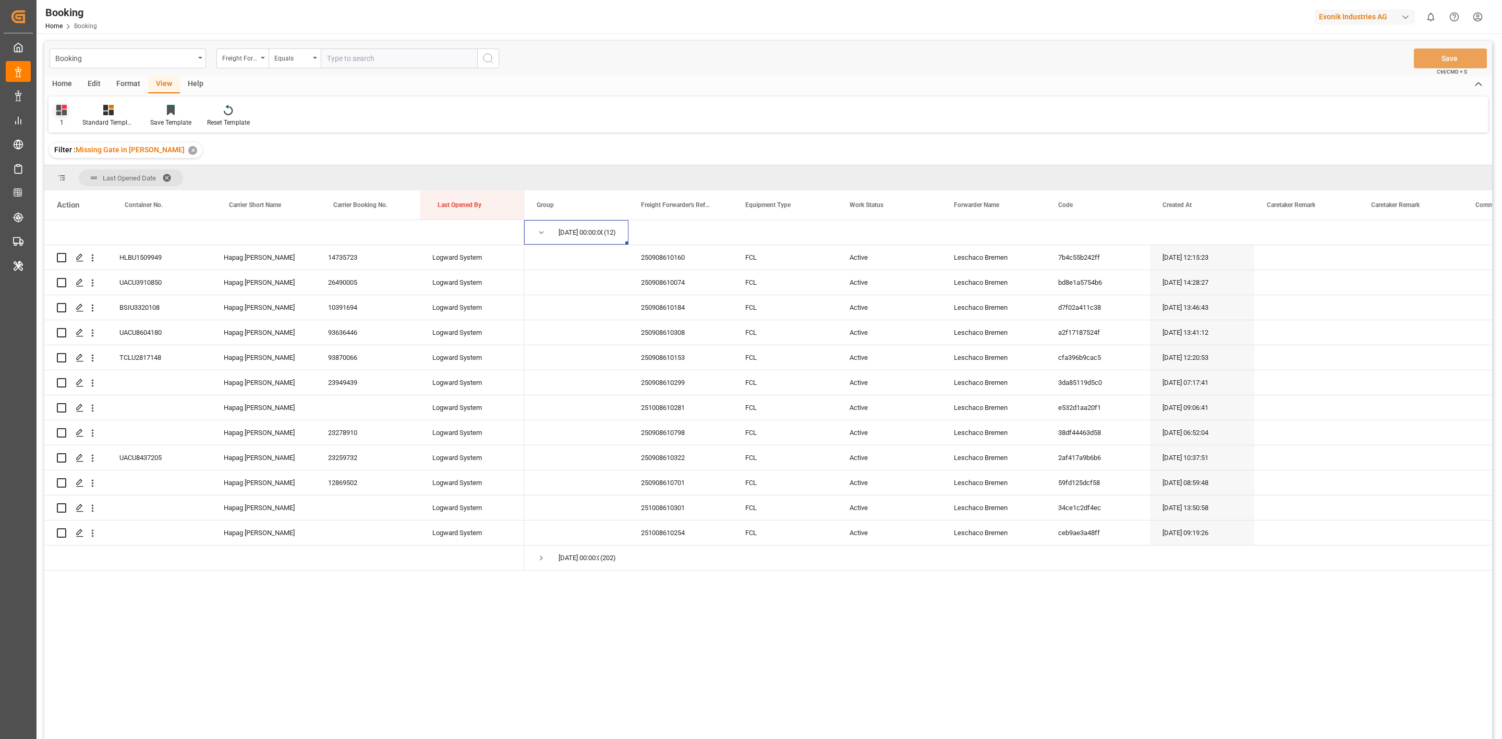
click at [63, 118] on div "1" at bounding box center [61, 122] width 10 height 9
drag, startPoint x: 99, startPoint y: 235, endPoint x: 246, endPoint y: 313, distance: 166.5
click at [99, 235] on div "check ev" at bounding box center [105, 232] width 91 height 11
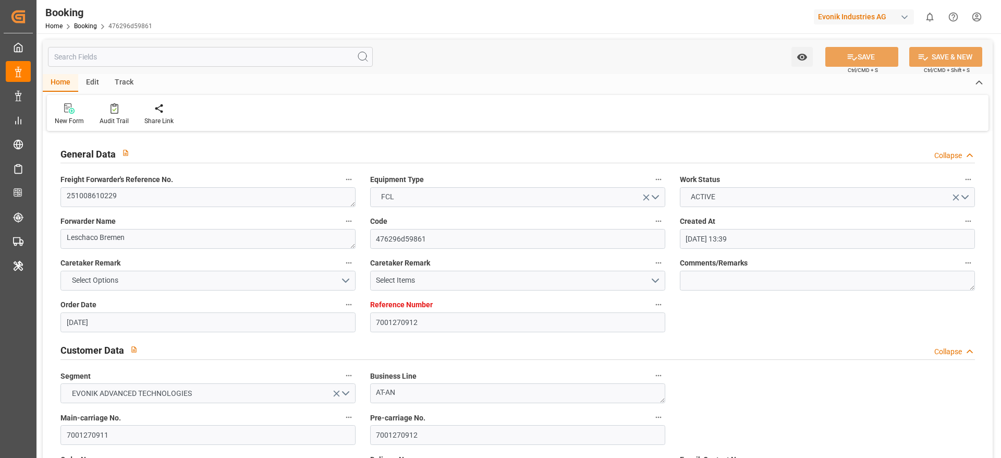
scroll to position [3898, 0]
type input "7001242086"
type input "9702065"
type input "Hapag [PERSON_NAME]"
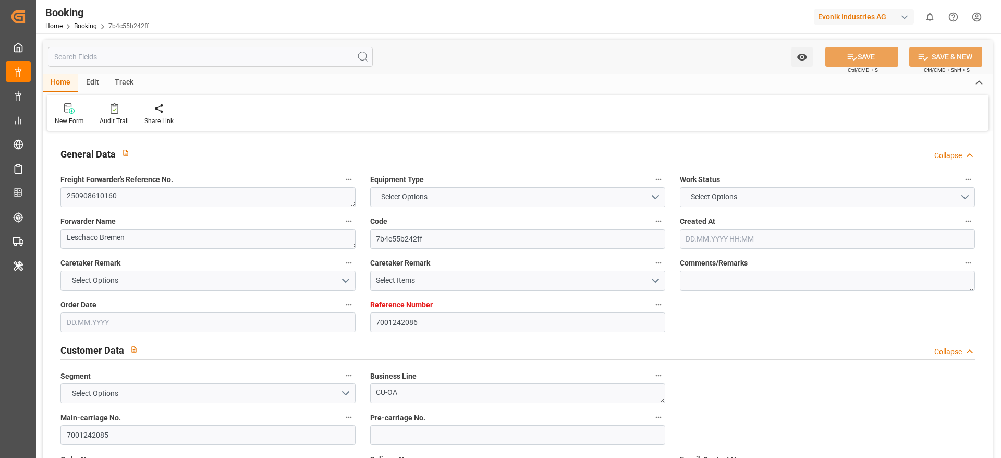
type input "Hapag Lloyd Aktiengesellschaft"
type input "BEANR"
type input "BRSSZ"
type input "BEANR"
type input "BRSSZ"
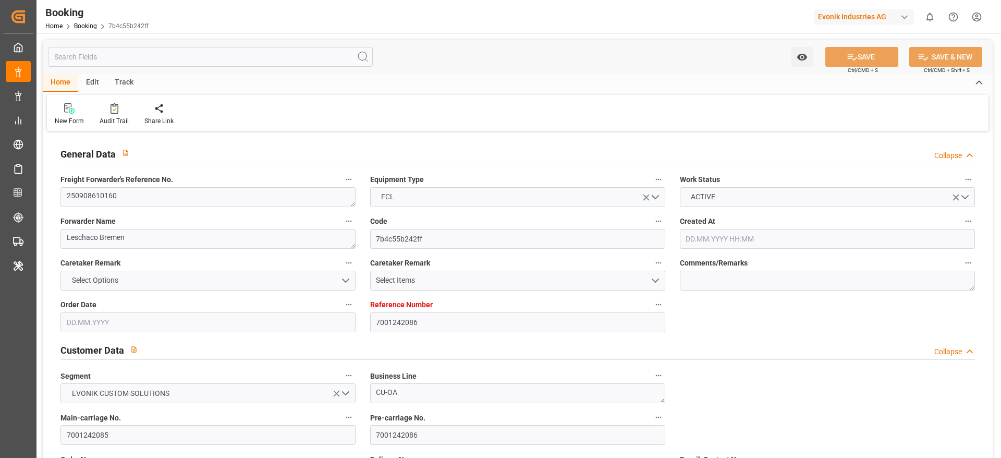
type input "06.08.2025 12:15"
type input "06.08.2025"
type input "16.10.2025"
type input "10.09.2025"
type input "10.09.2025 00:00"
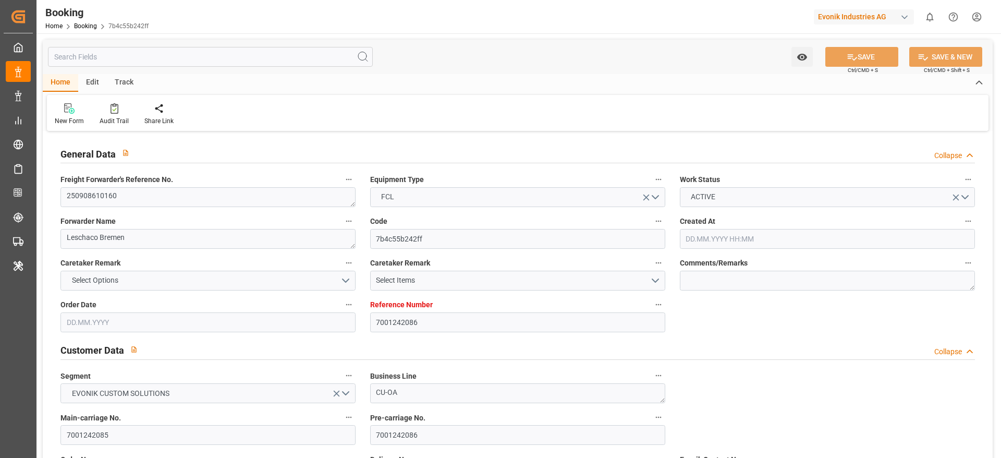
type input "10.09.2025 00:00"
type input "[DATE]"
type input "15.09.2025 17:46"
type input "20.09.2025 05:30"
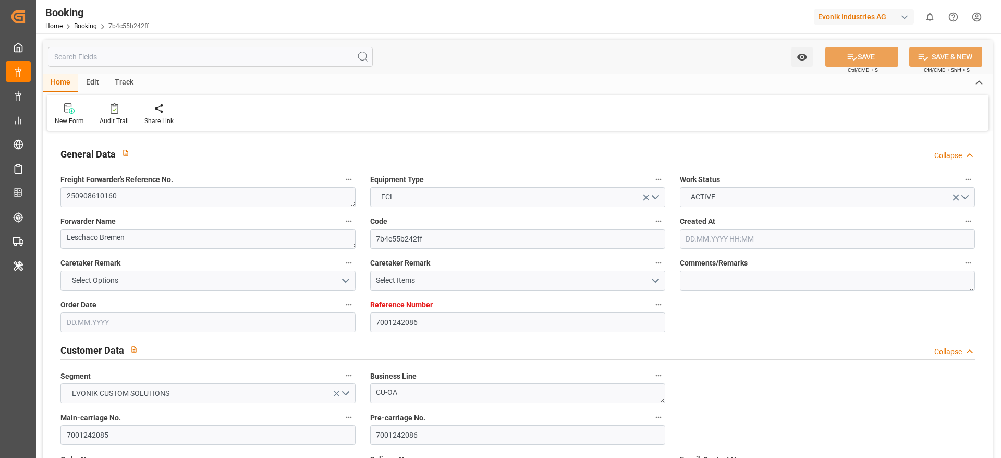
type input "07.10.2025 11:00"
type input "07.10.2025 00:00"
type input "[DATE]"
type input "11.09.2025 19:34"
type input "[DATE]"
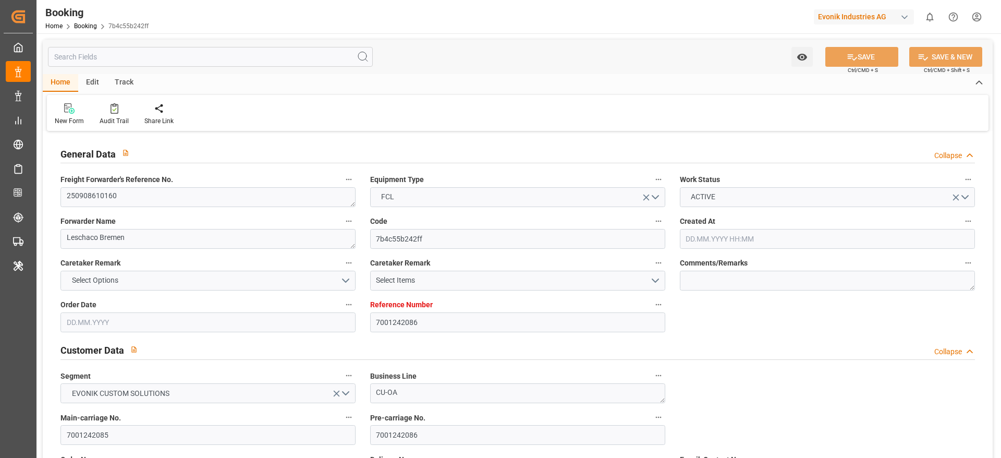
type input "10.09.2025 07:47"
type input "14.09.2025 12:00"
type input "18.09.2025 12:00"
type input "15.09.2025 17:46"
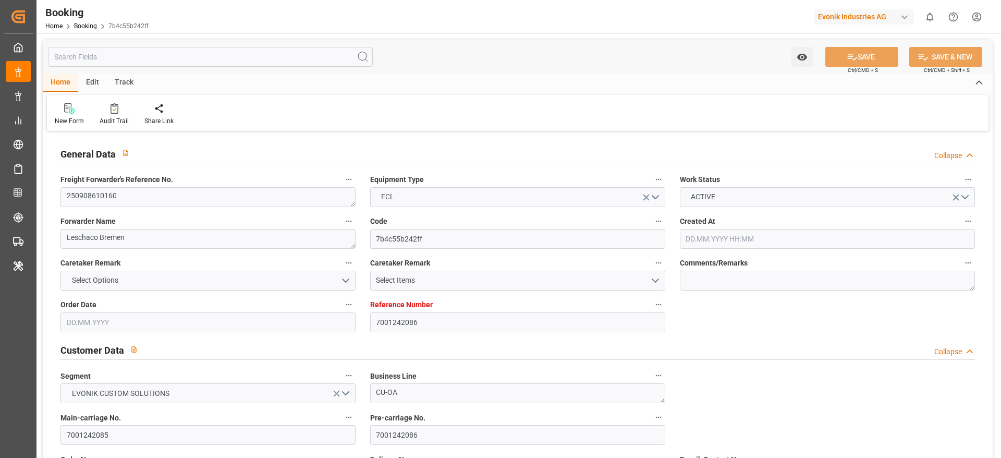
type input "07.10.2025 11:00"
type input "08.10.2025 00:50"
type input "12.10.2025 00:50"
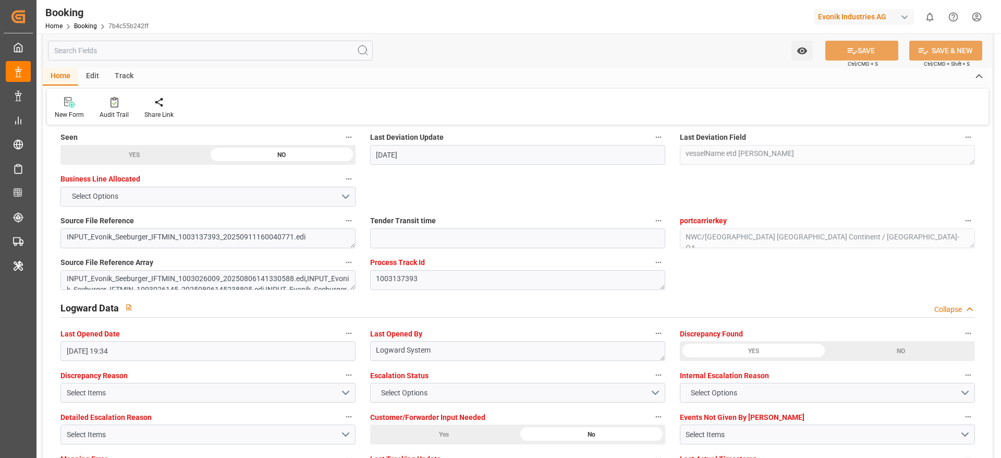
scroll to position [1955, 0]
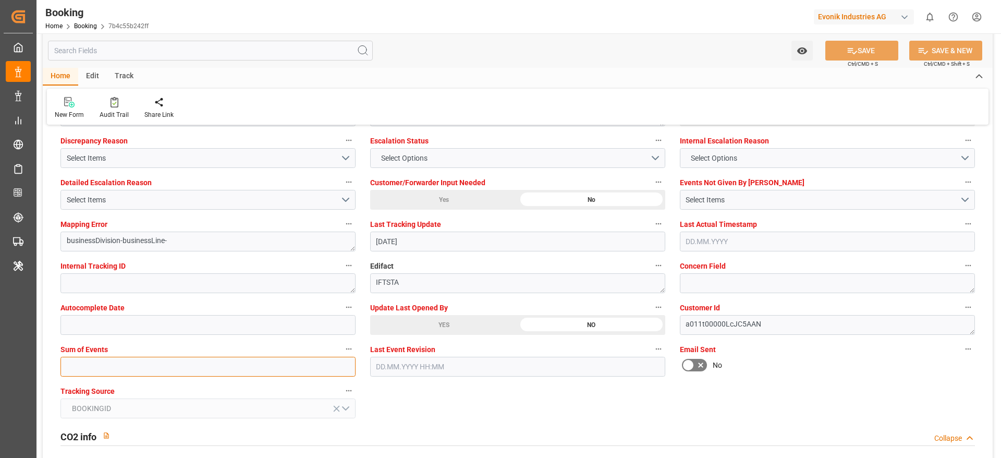
click at [250, 362] on input "text" at bounding box center [207, 367] width 295 height 20
type input "0"
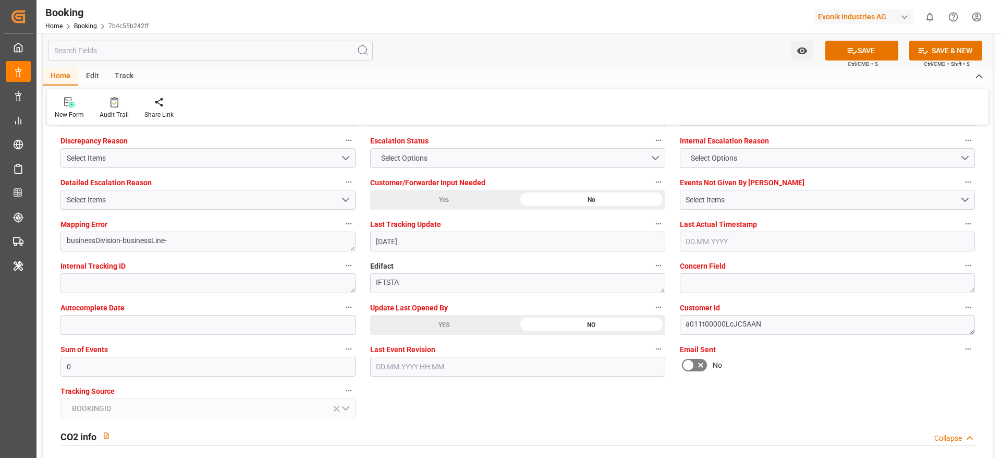
click at [453, 330] on div "YES" at bounding box center [444, 325] width 148 height 20
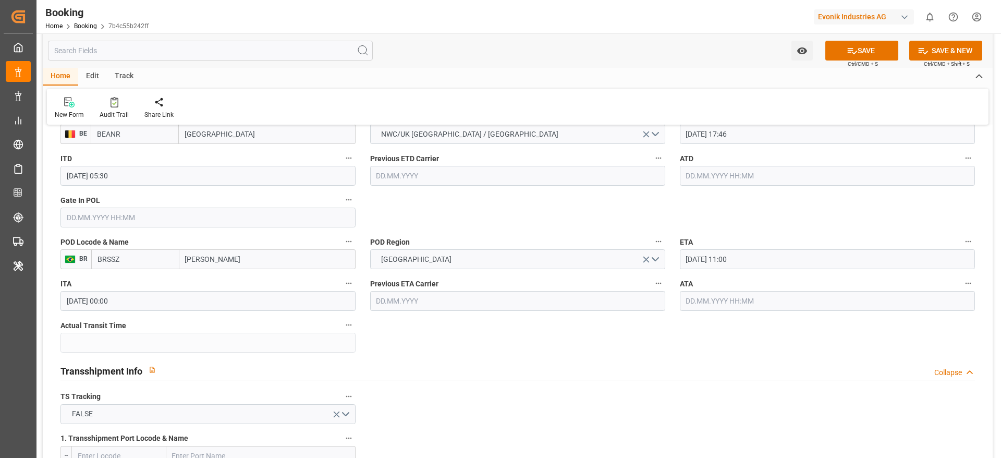
scroll to position [704, 0]
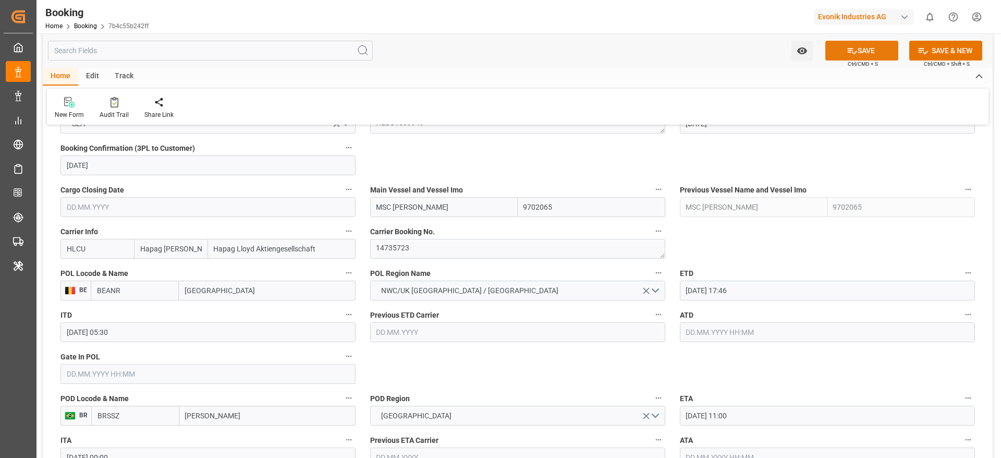
click at [846, 60] on div "Watch Option SAVE Ctrl/CMD + S SAVE & NEW Ctrl/CMD + Shift + S" at bounding box center [518, 50] width 950 height 34
click at [847, 55] on icon at bounding box center [852, 50] width 11 height 11
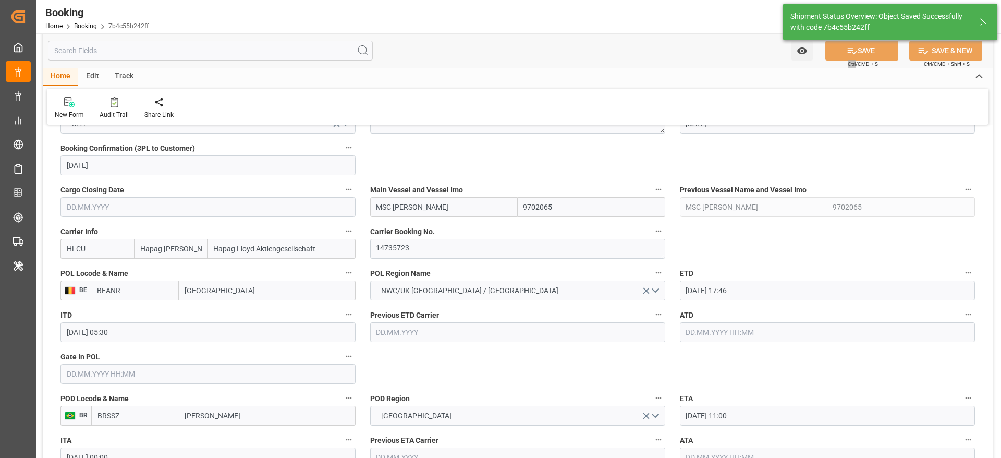
type textarea "[PERSON_NAME]"
type input "12.09.2025 12:01"
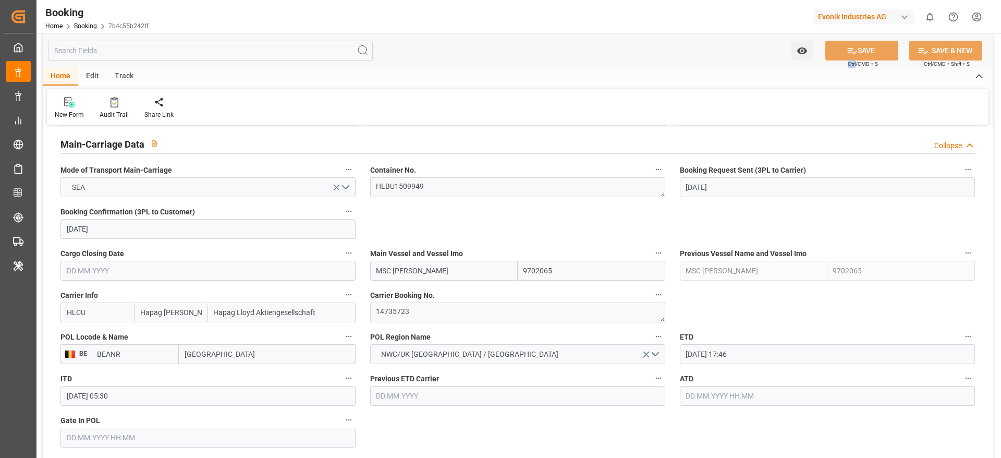
scroll to position [626, 0]
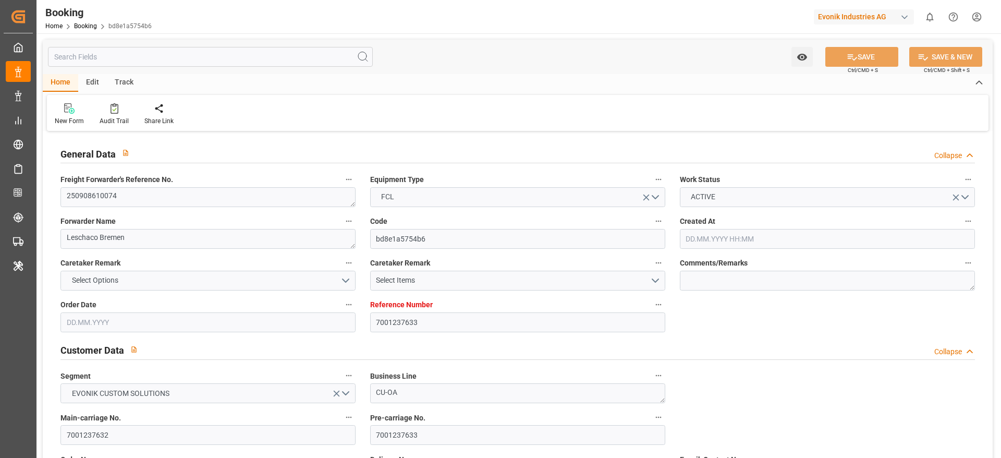
type input "7001237633"
type input "9632155"
type input "Hapag [PERSON_NAME]"
type input "Hapag Lloyd Aktiengesellschaft"
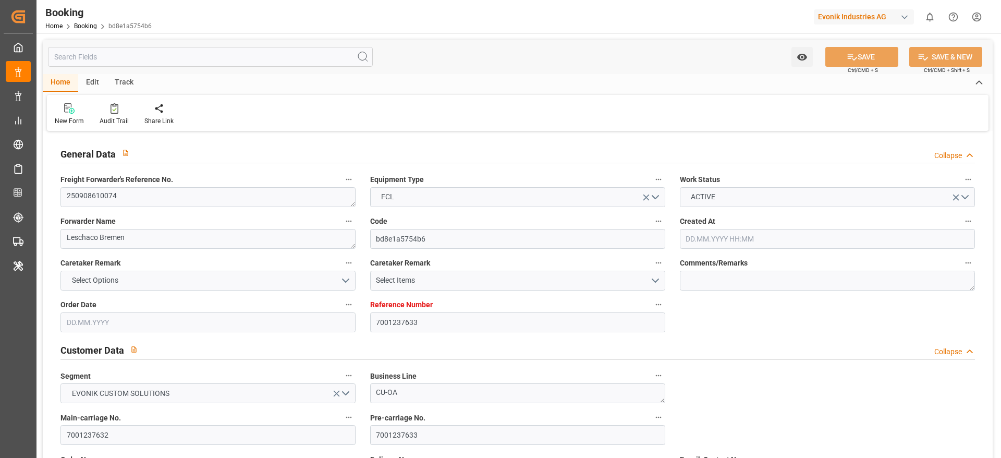
type input "NLRTM"
type input "KRPUS"
type input "CNQDG"
type input "0"
type input "NLRTM"
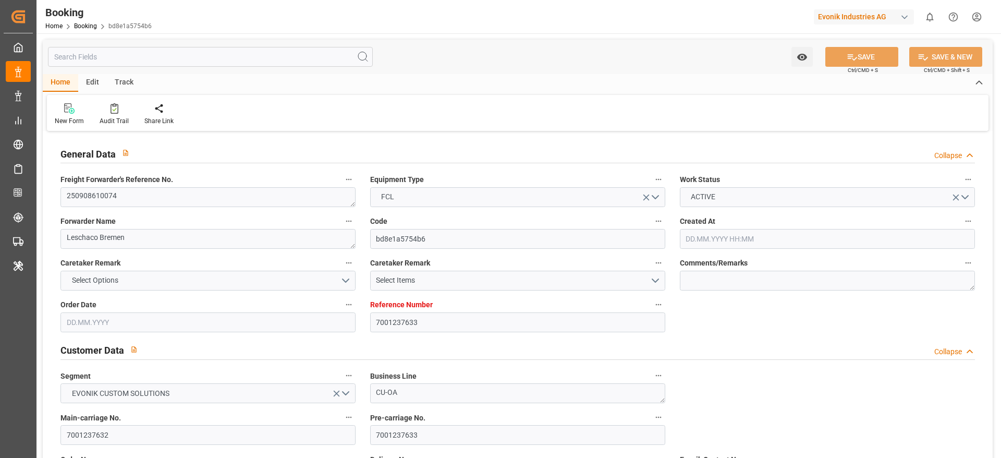
type input "KRPUS"
type input "9937311"
type input "31.07.2025 14:28"
type input "31.07.2025"
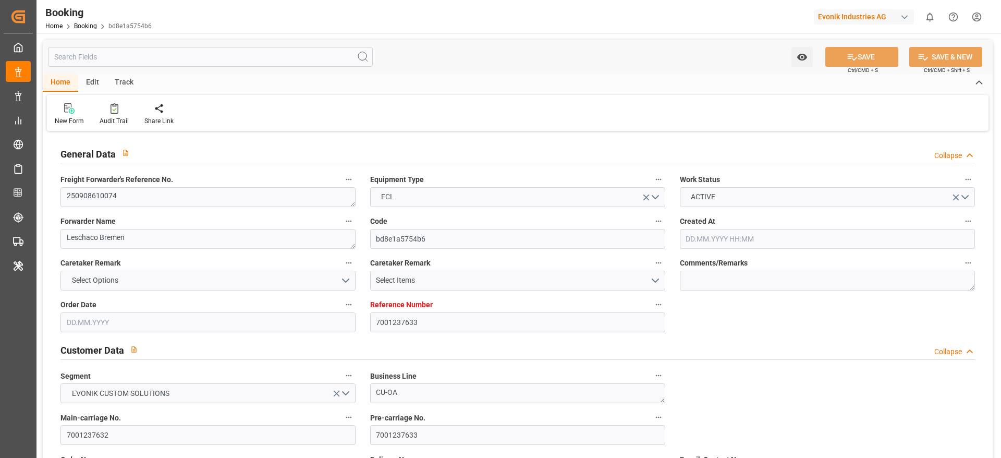
type input "01.11.2025"
type input "[DATE]"
type input "15.08.2025"
type input "[DATE]"
type input "16.09.2025 01:00"
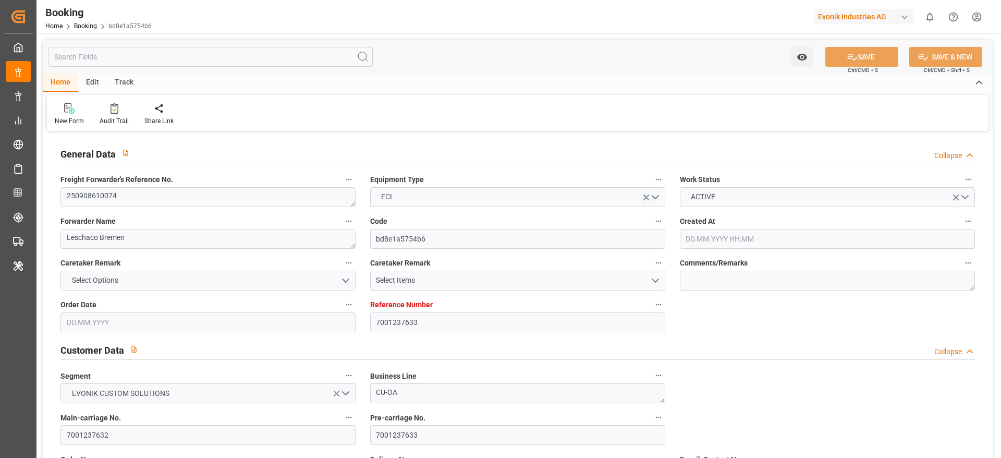
type input "08.09.2025 00:00"
type input "01.11.2025 20:00"
type input "24.10.2025 00:00"
type input "17.10.2025 00:00"
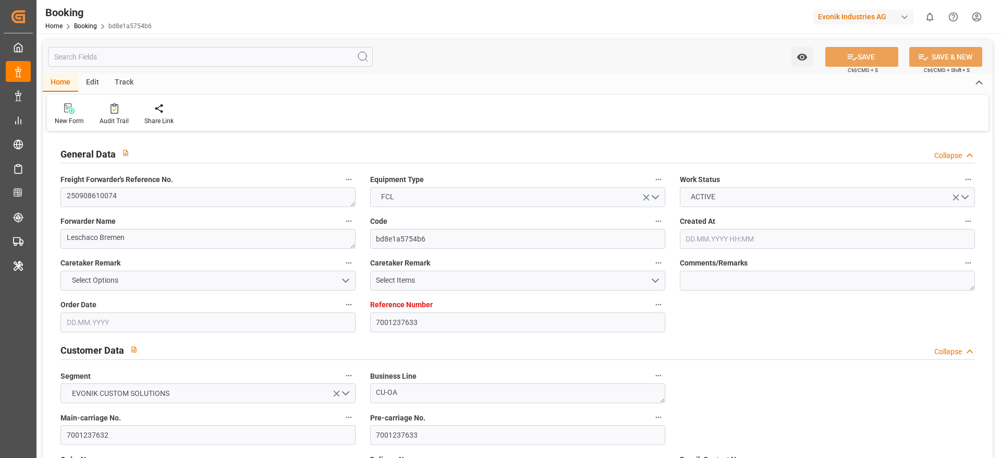
type input "31.10.2025 00:01"
type input "21.10.2025 00:00"
type input "20.08.2025"
type input "11.09.2025 18:49"
type input "11.09.2025"
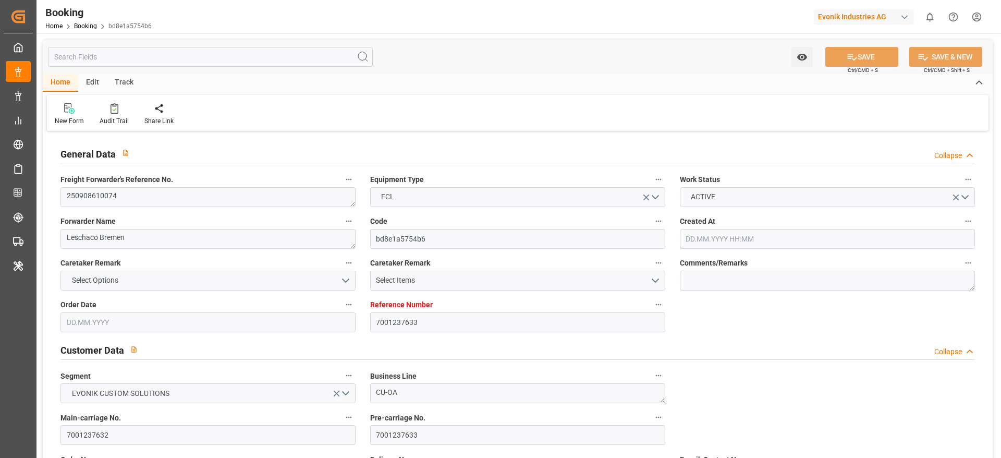
type input "01.09.2025 07:47"
type input "29.08.2025 10:15"
type input "01.09.2025 07:45"
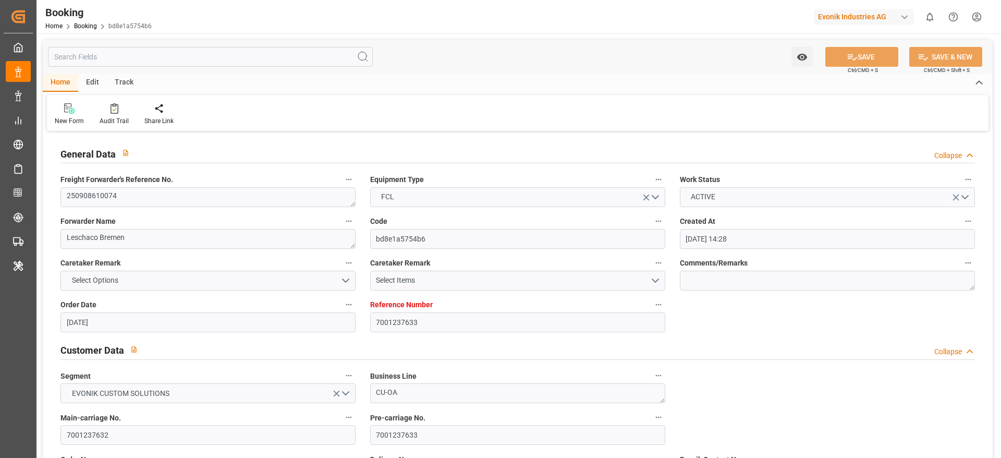
type input "06.09.2025 12:00"
type input "16.09.2025 01:00"
type input "24.10.2025 08:00"
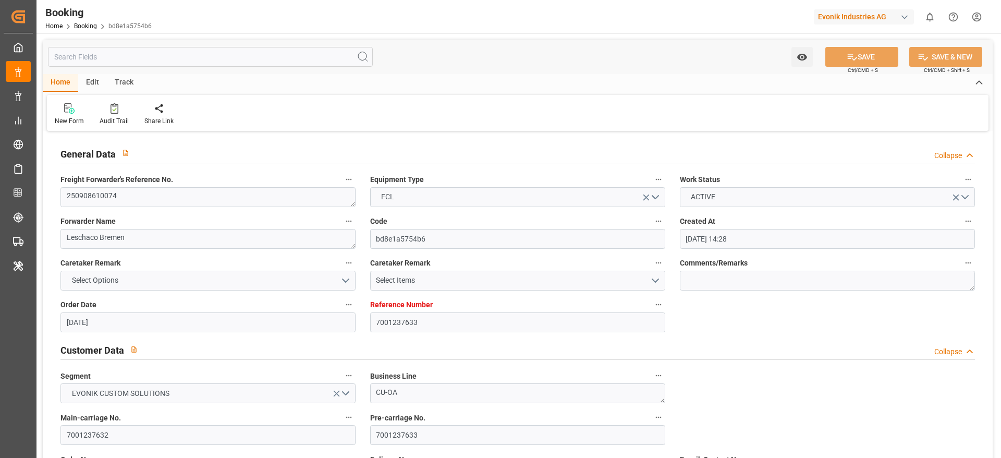
type input "17.10.2025 08:00"
type input "24.10.2025 20:07"
type input "31.10.2025 00:01"
type input "01.11.2025 20:00"
type input "02.11.2025 09:33"
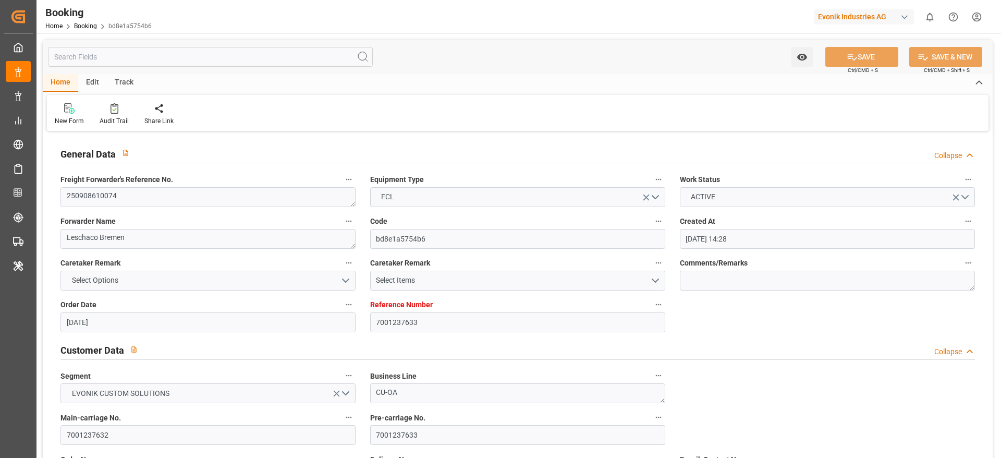
type input "06.11.2025 09:33"
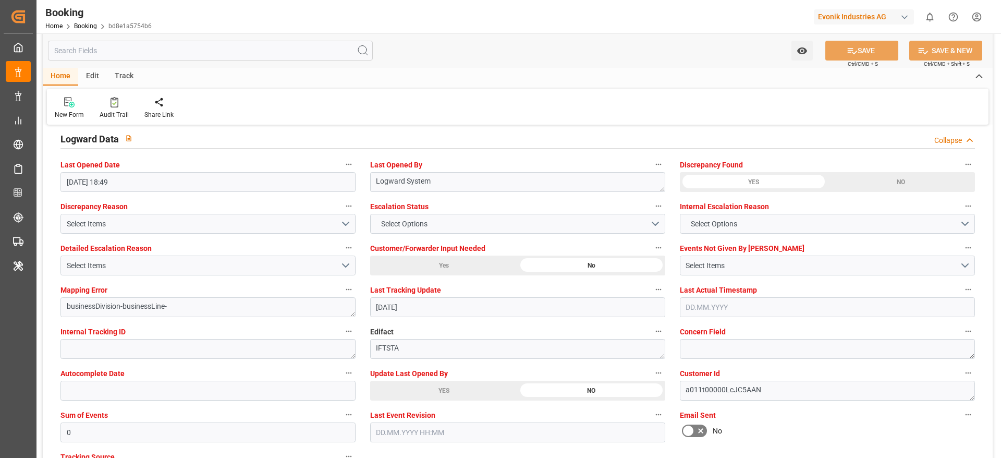
scroll to position [1955, 0]
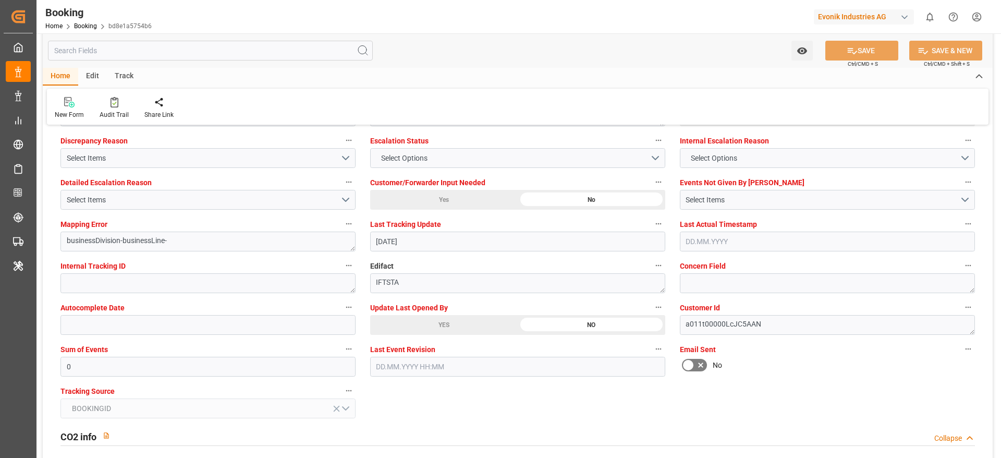
click at [406, 327] on div "YES" at bounding box center [444, 325] width 148 height 20
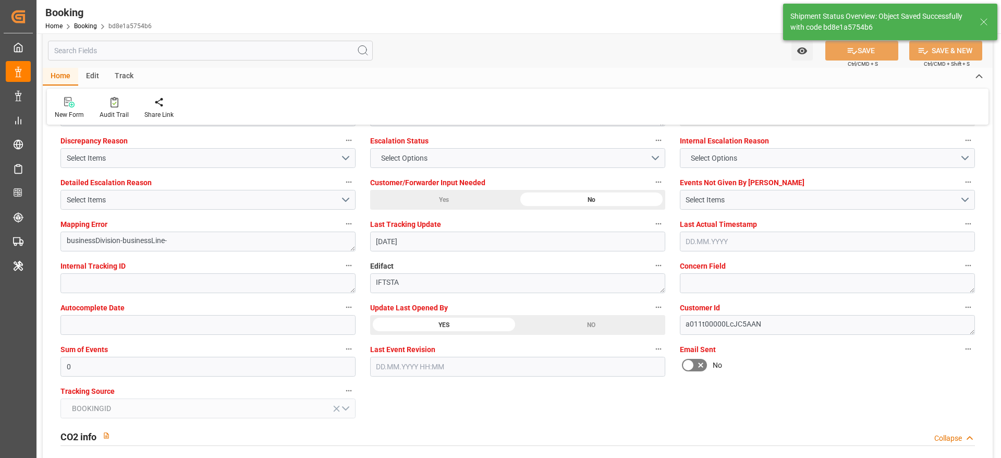
type textarea "[PERSON_NAME]"
type input "12.09.2025 12:02"
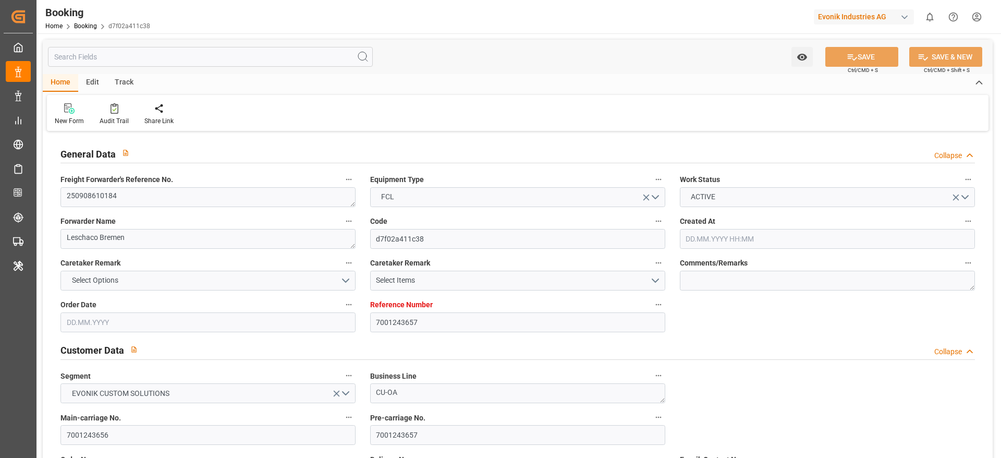
type input "7001243657"
type input "9632155"
type input "Hapag [PERSON_NAME]"
type input "Hapag Lloyd Aktiengesellschaft"
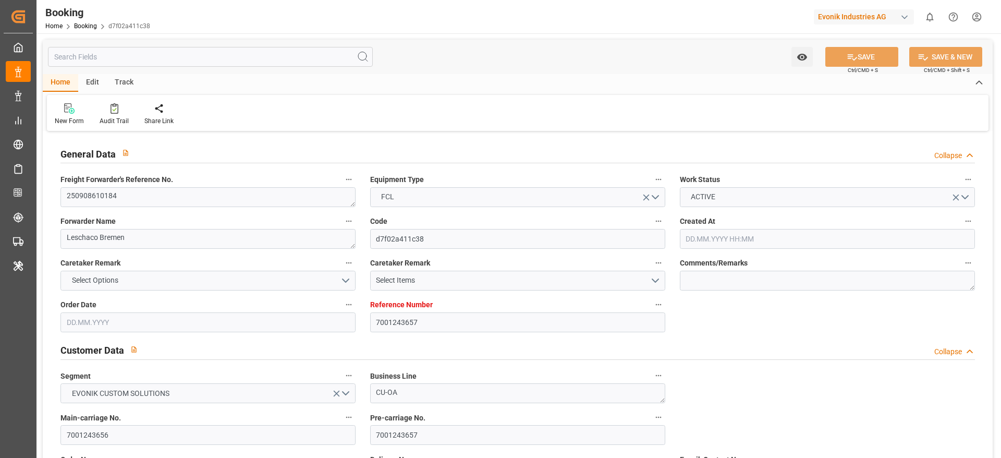
type input "NLRTM"
type input "KRPUS"
type input "CNQDG"
type input "0"
type input "NLRTM"
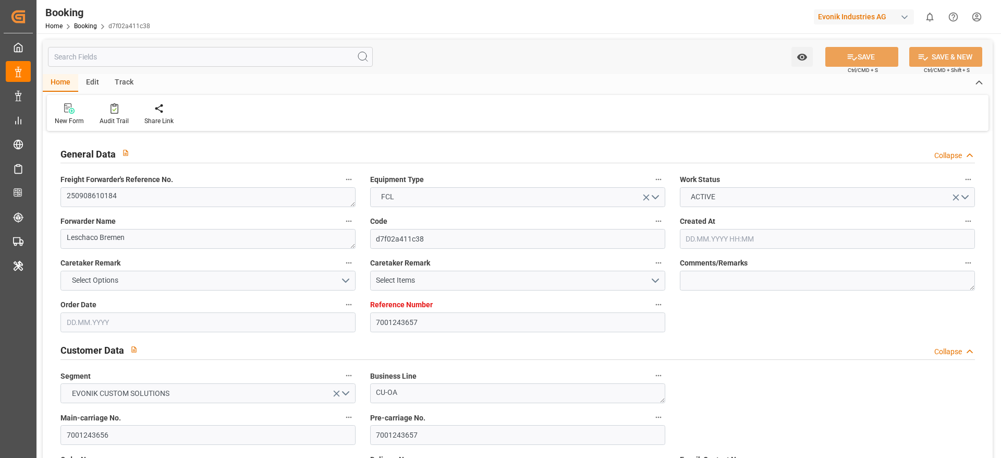
type input "KRPUS"
type input "9937311"
type input "[DATE] 13:46"
type input "[DATE]"
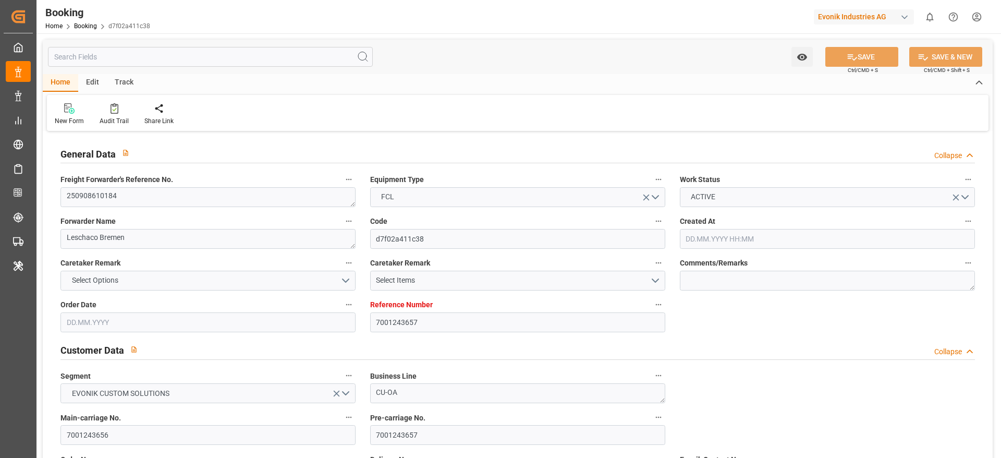
type input "[DATE]"
type input "[DATE] 00:00"
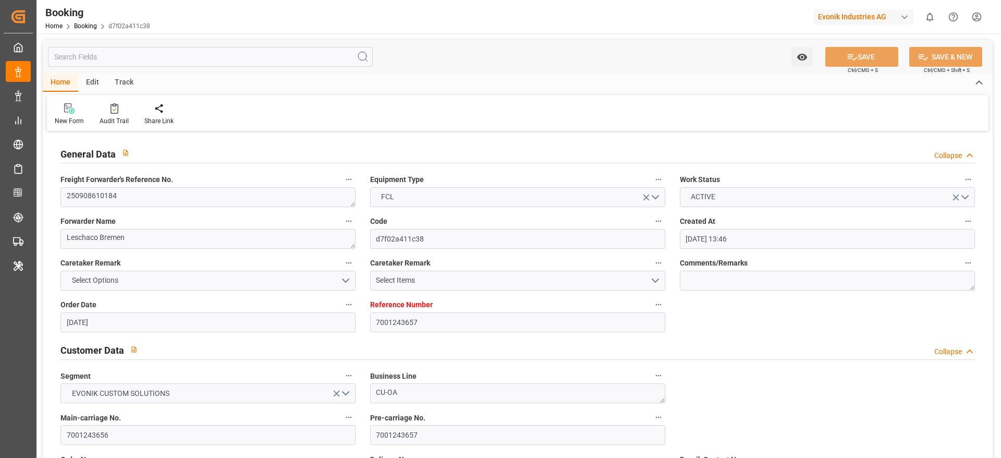
type input "[DATE] 00:00"
type input "[DATE] 00:01"
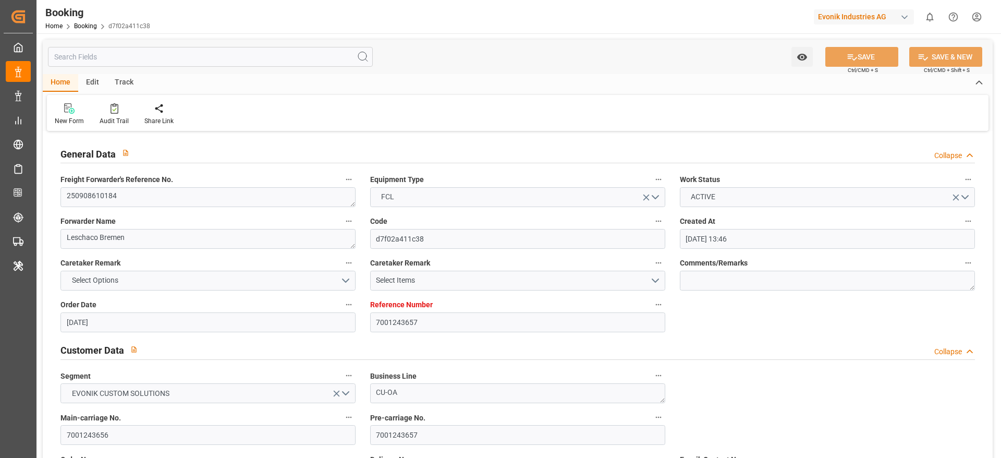
type input "[DATE] 00:00"
type input "[DATE]"
type input "[DATE] 16:11"
type input "[DATE]"
type input "[DATE] 09:47"
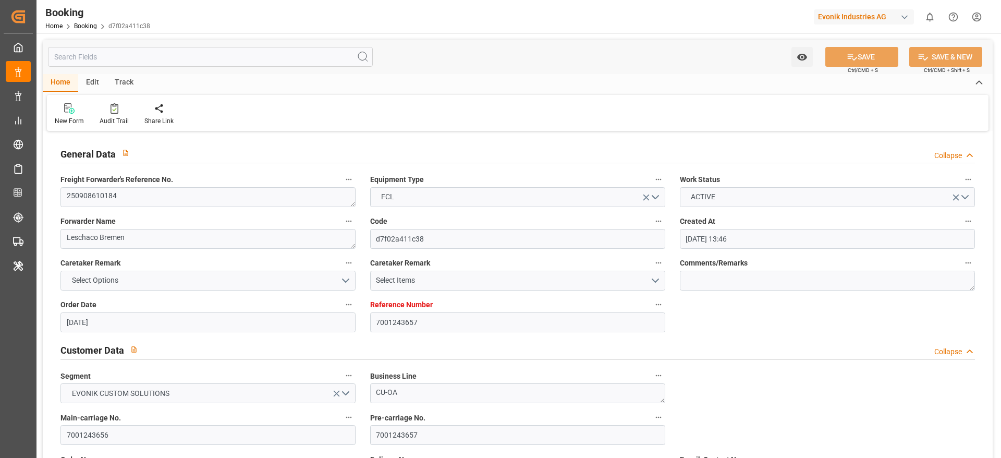
type input "[DATE] 09:47"
type input "[DATE] 12:00"
type input "[DATE] 10:00"
type input "[DATE] 08:00"
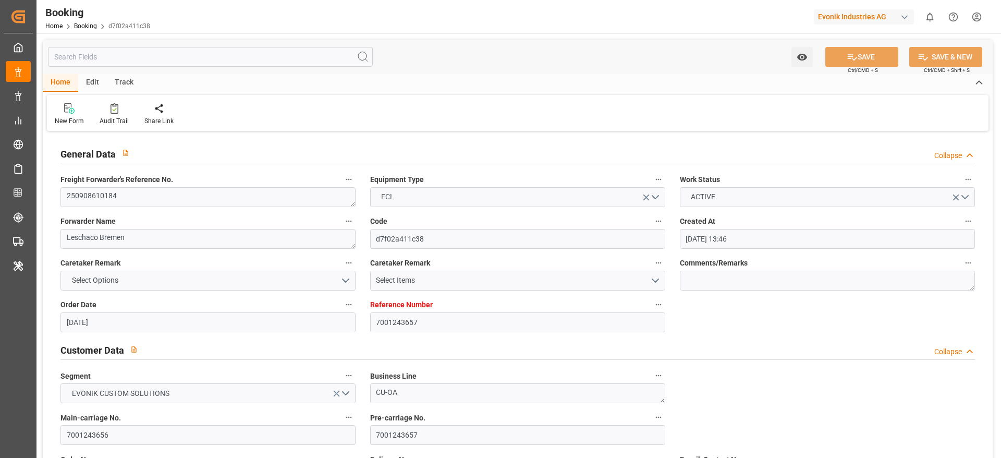
type input "[DATE] 08:00"
type input "[DATE] 20:07"
type input "[DATE] 00:01"
type input "[DATE] 20:00"
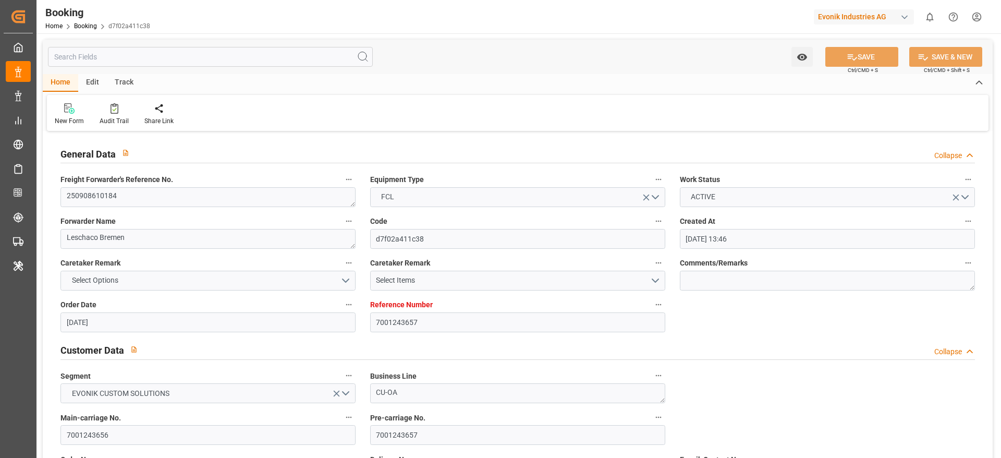
type input "[DATE] 09:33"
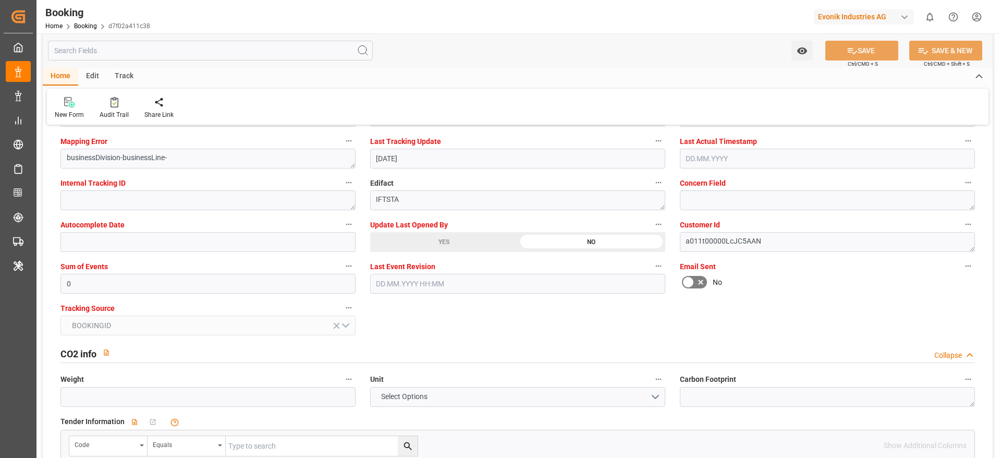
scroll to position [2032, 0]
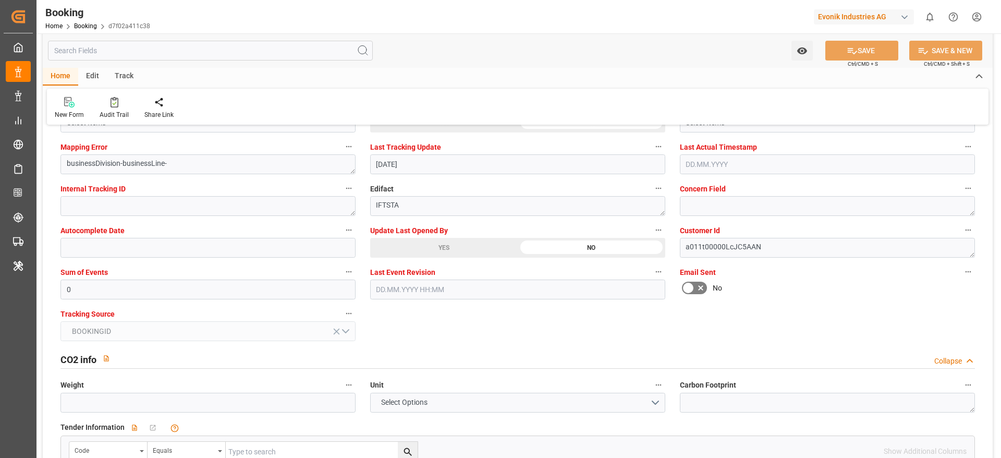
click at [432, 250] on div "YES" at bounding box center [444, 248] width 148 height 20
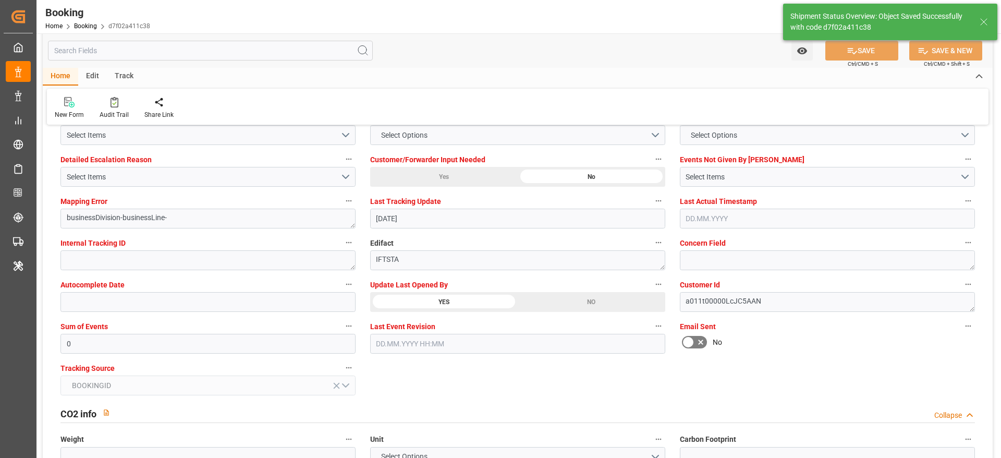
type textarea "[PERSON_NAME]"
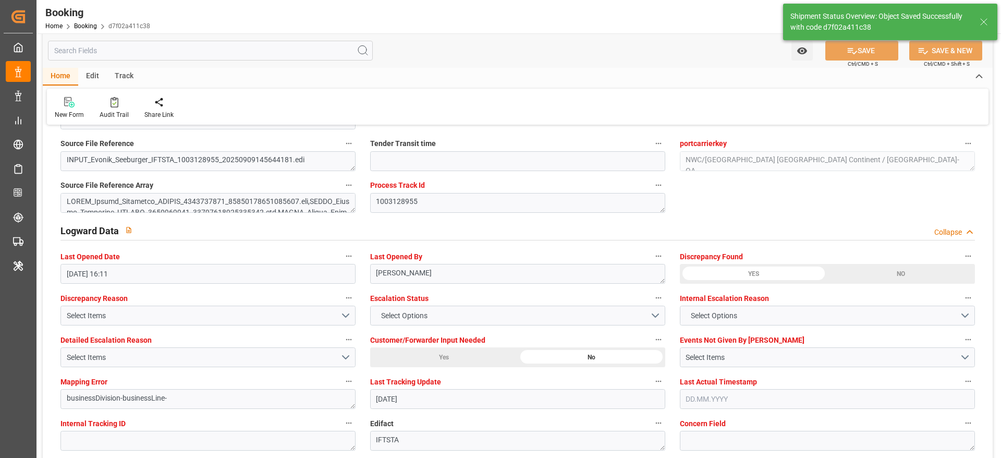
type input "[DATE] 12:02"
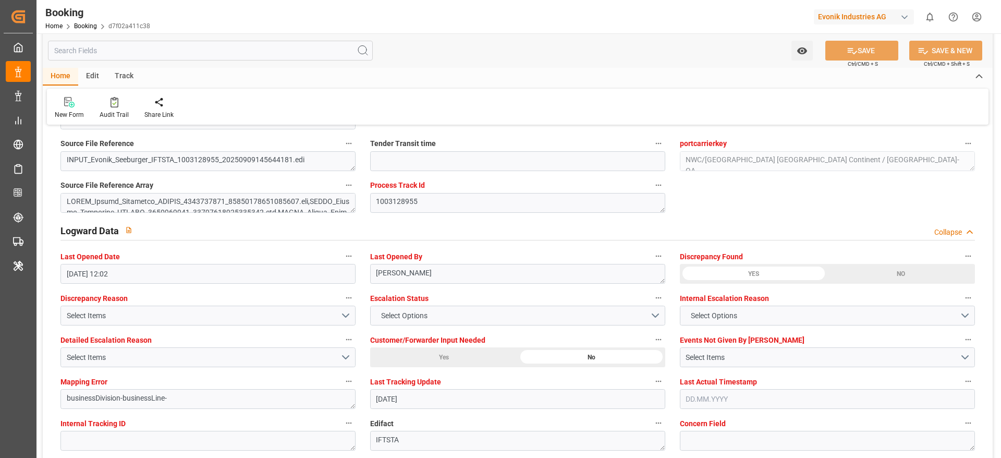
scroll to position [1876, 0]
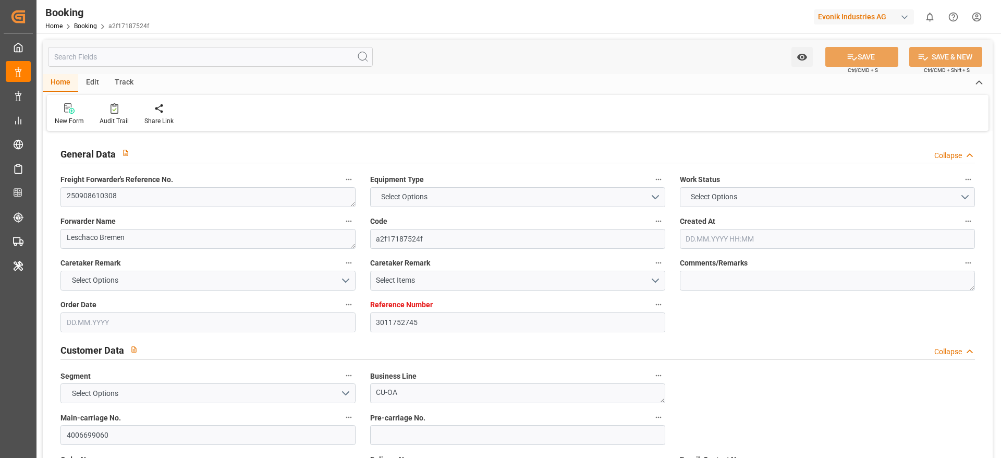
type textarea "250908610308"
type textarea "Leschaco Bremen"
type input "a2f17187524f"
type input "3011752745"
type textarea "CU-OA"
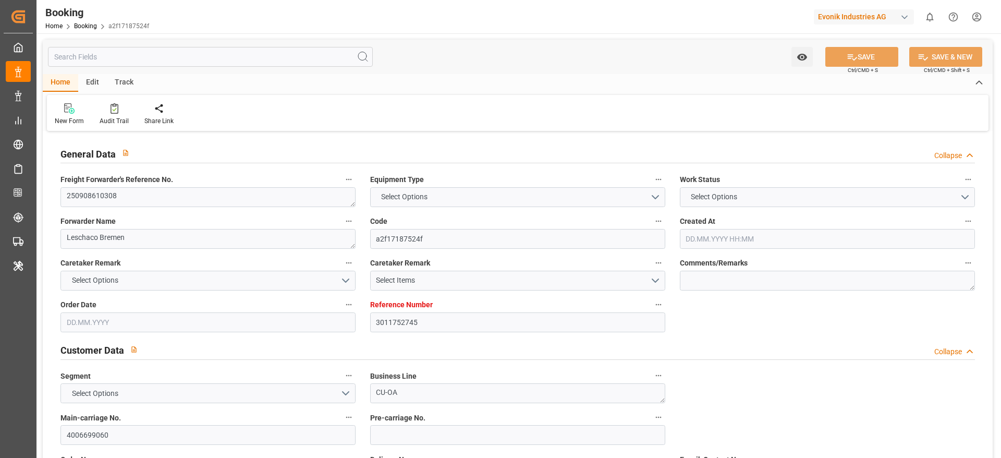
type input "4006699060"
type textarea "[PERSON_NAME][EMAIL_ADDRESS][PERSON_NAME][DOMAIN_NAME]"
type textarea "CIF"
type textarea "[GEOGRAPHIC_DATA]"
type textarea "Evonik Plant 7000258295"
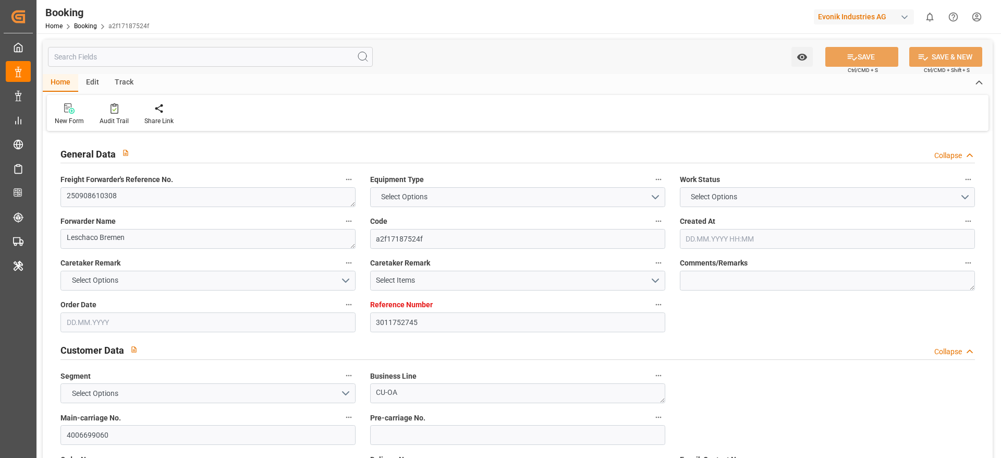
type textarea "Worms"
type textarea "UACU8604180"
type input "GDANSK EXPRESS"
type input "BERLIN EXPRESS"
type input "HLCU"
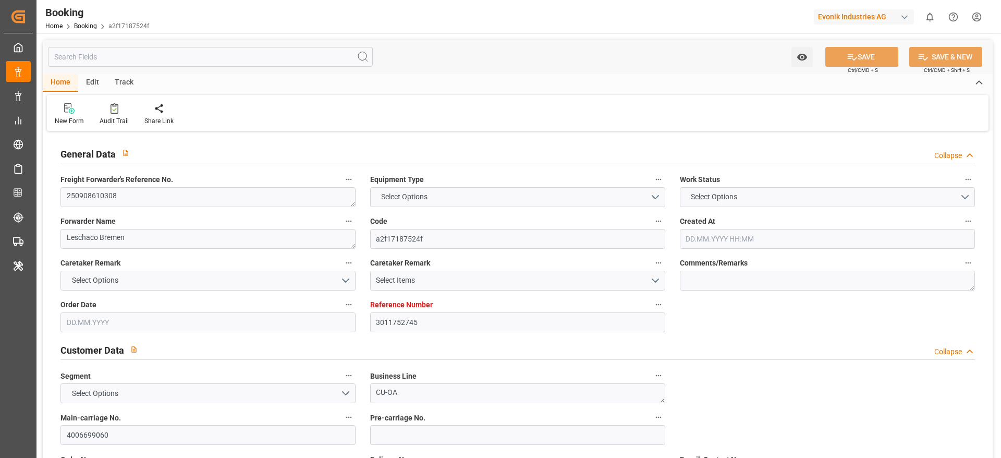
type textarea "93636446"
type input "[GEOGRAPHIC_DATA]"
type textarea "vesselName etd [PERSON_NAME]"
type textarea "INPUT_Evonik_Seeburger_LoadTenderOcean_1003125101_20250908132118677.xml"
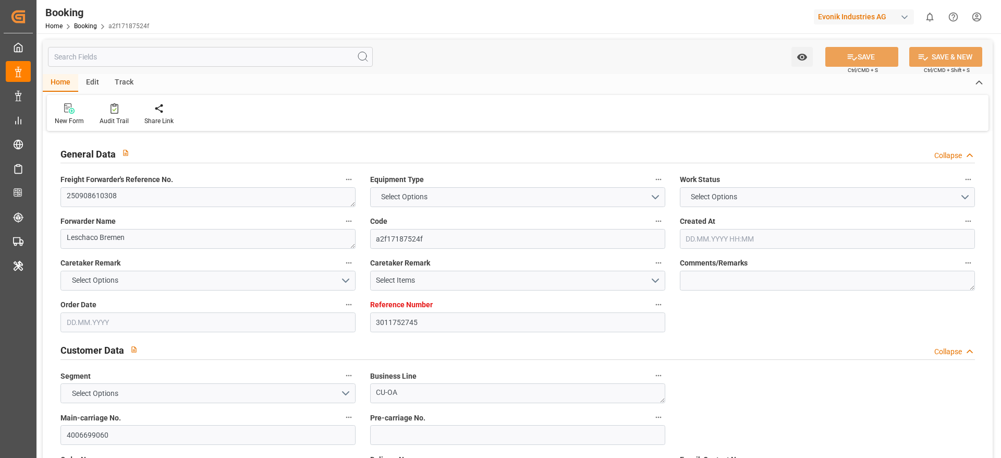
type textarea "NWC/UK [GEOGRAPHIC_DATA] Continent / [GEOGRAPHIC_DATA]-OA"
type textarea "INPUT_Evonik_Seeburger_LoadTenderOcean_1003125101_20250908132118677.xml"
type textarea "1003125101"
type textarea "Logward System"
type textarea "businessDivision-businessLine-"
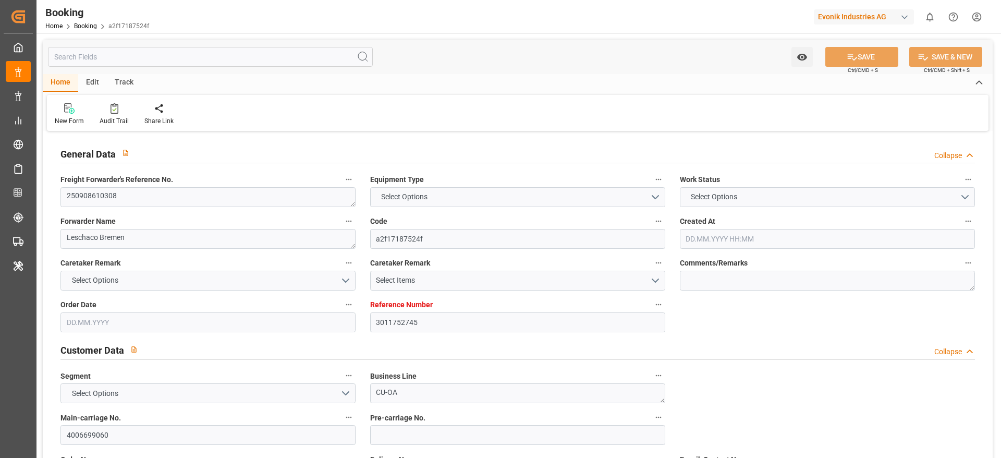
type textarea "IFTSTA"
type textarea "a011t00000LcJC5AAN"
type textarea "No"
type input "[GEOGRAPHIC_DATA]"
type input "SINGAPORE"
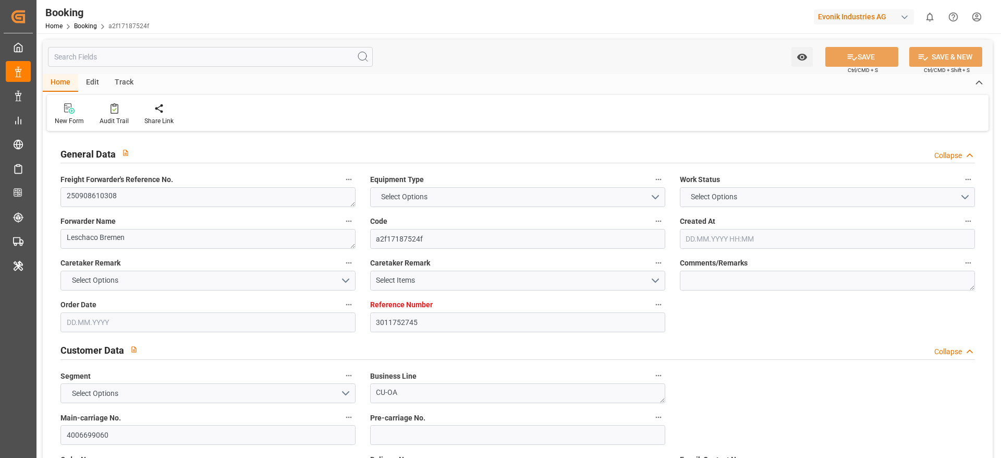
type input "MAINZ"
type input "DE"
type input "BARGE"
type input "MAINZ"
type input "DE"
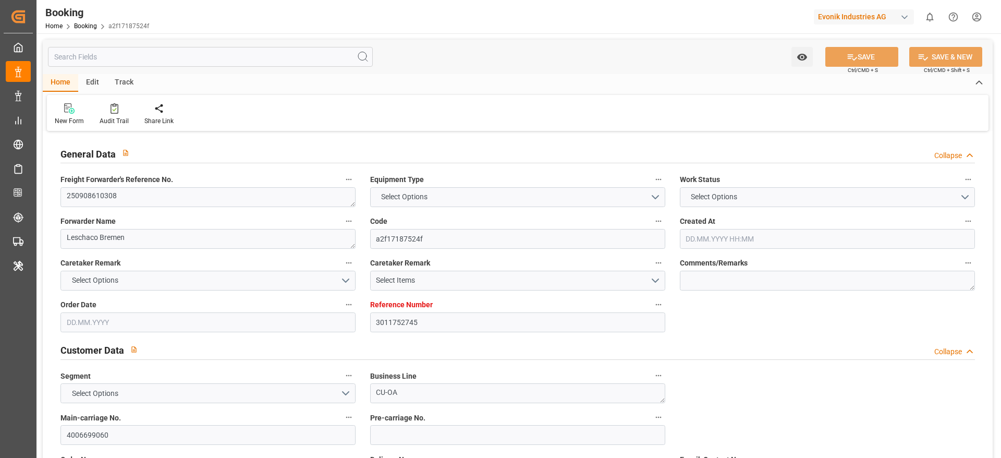
type input "TRUCK"
type input "537E"
type input "VESSEL"
type input "TRUCK"
type input "3011752745"
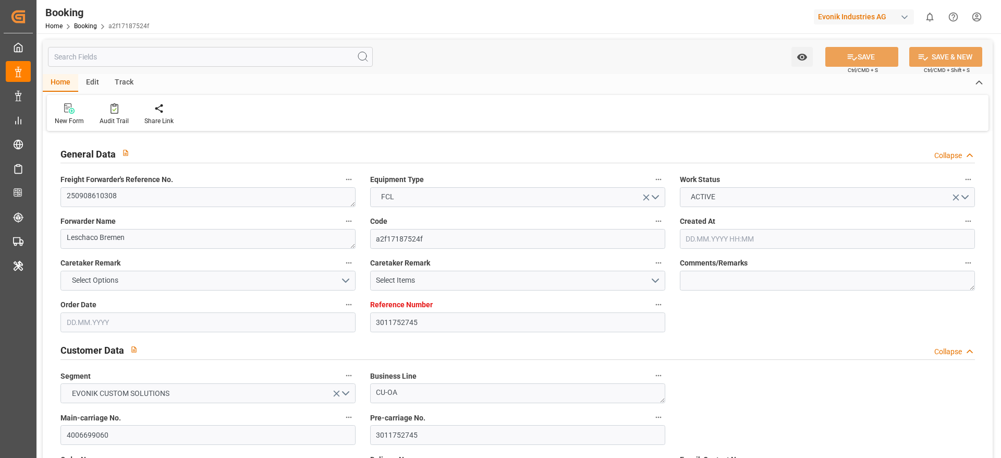
type input "9943877"
type input "9540118"
type input "Hapag [PERSON_NAME]"
type input "Hapag Lloyd Aktiengesellschaft"
type input "NLRTM"
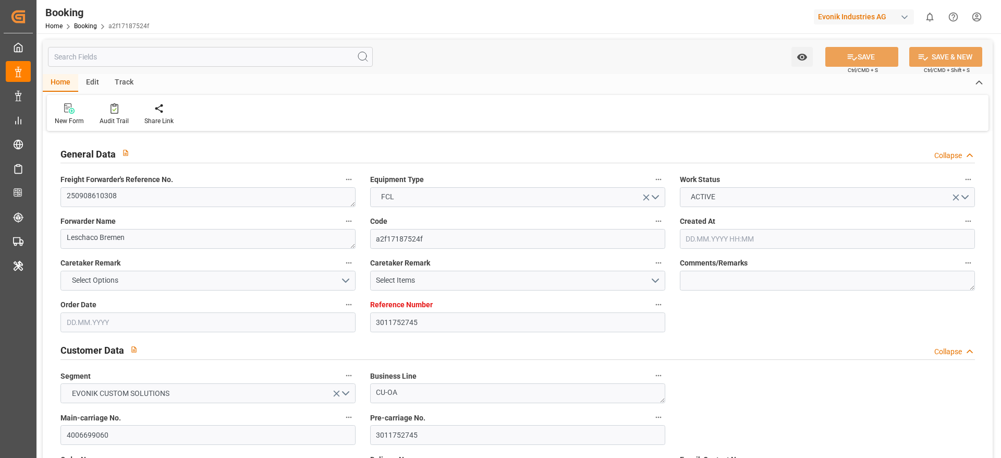
type input "SGSIN"
type input "0"
type input "NLRTM"
type input "SGSIN"
type input "14.08.2025 13:41"
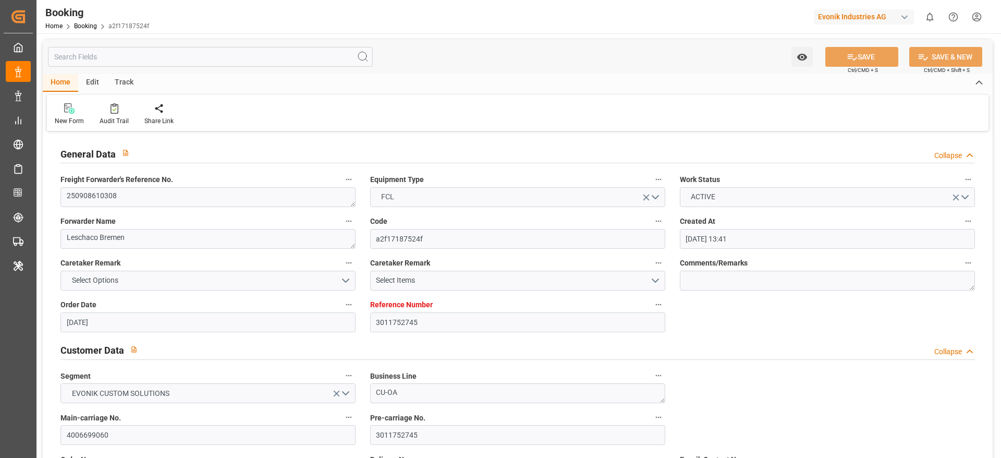
type input "14.08.2025"
type input "24.10.2025"
type input "01.09.2025"
type input "04.09.2025 00:00"
type input "15.08.2025"
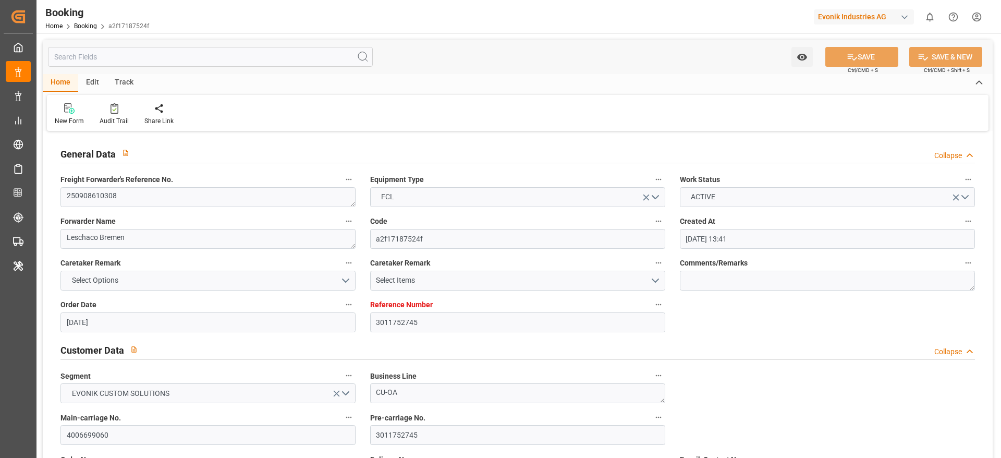
type input "08.09.2025"
type input "19.09.2025 19:00"
type input "12.09.2025 00:00"
type input "24.10.2025 06:00"
type input "17.10.2025 00:00"
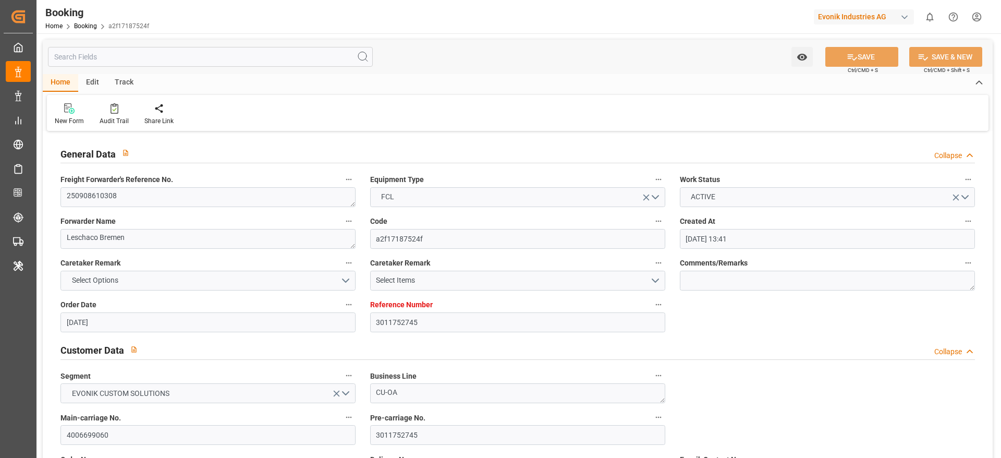
type input "15.08.2025"
type input "11.09.2025 15:36"
type input "[DATE]"
type input "04.09.2025 07:02"
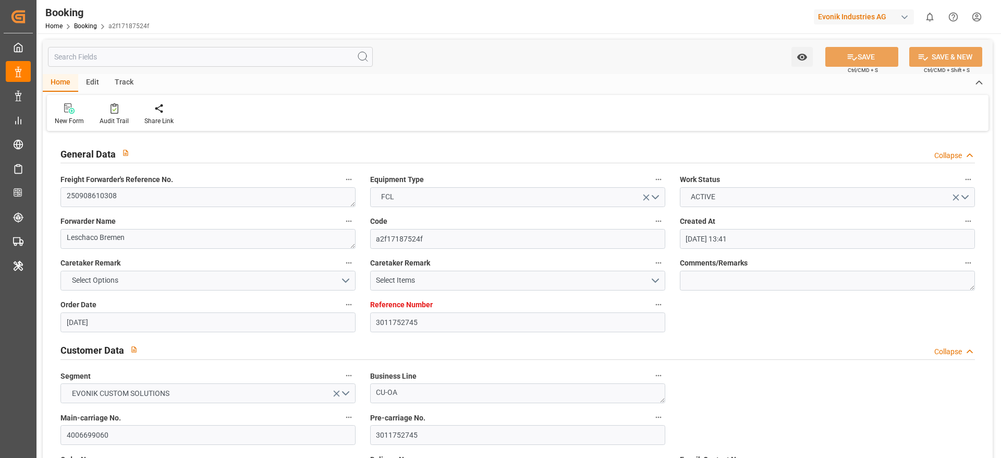
type input "10.09.2025 12:00"
type input "19.09.2025 19:00"
type input "24.10.2025 06:00"
type input "24.10.2025 18:41"
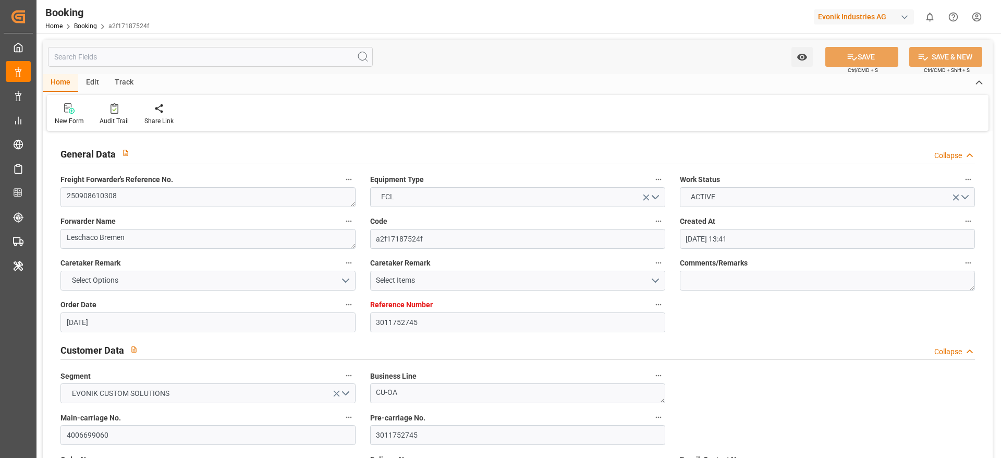
type input "28.10.2025 18:41"
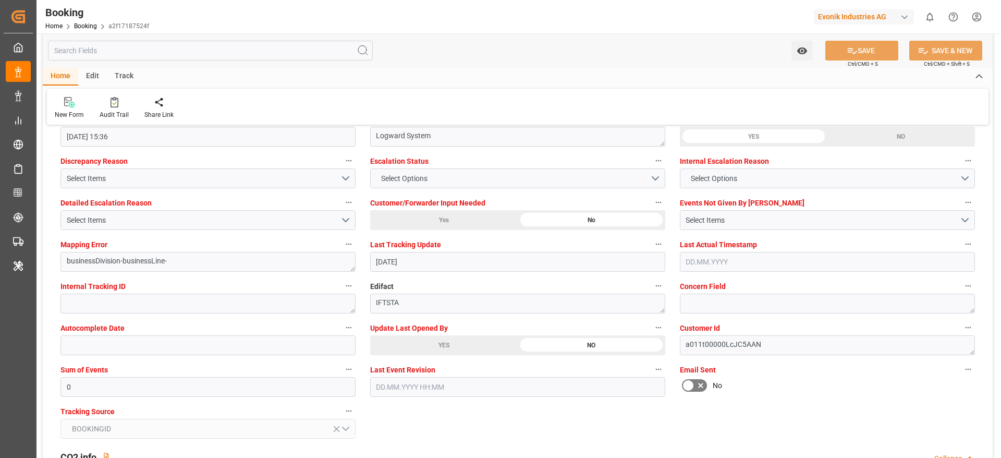
scroll to position [1955, 0]
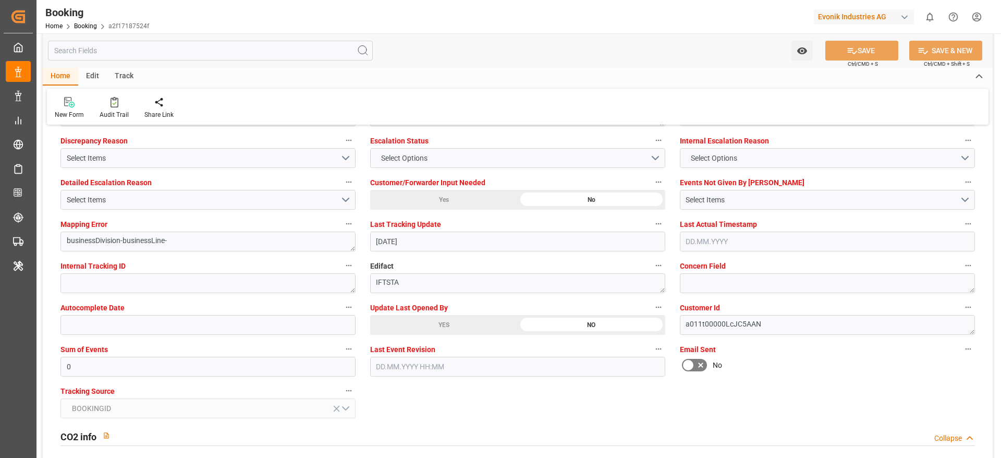
click at [432, 321] on div "YES" at bounding box center [444, 325] width 148 height 20
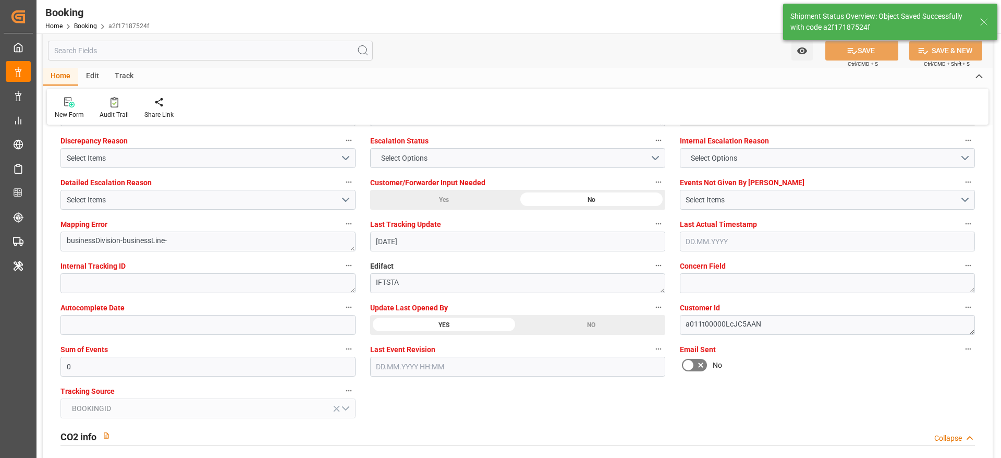
type textarea "[PERSON_NAME]"
type input "12.09.2025 12:03"
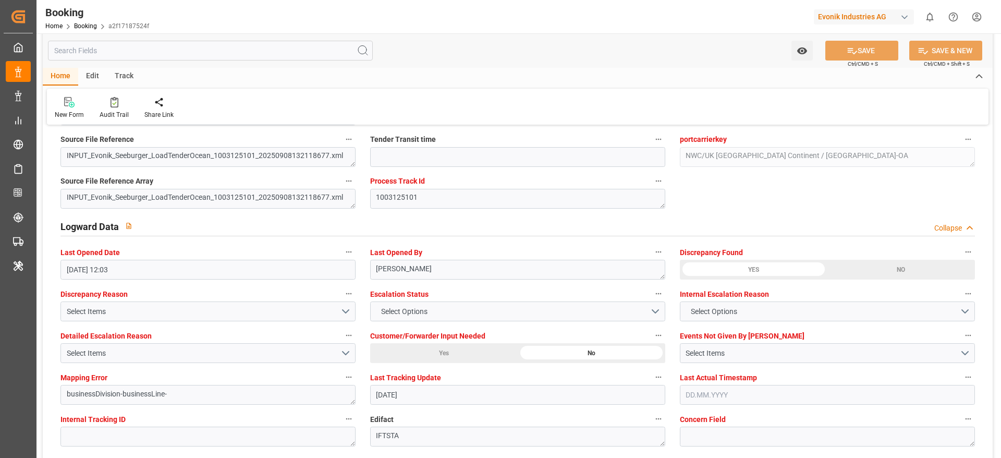
scroll to position [1799, 0]
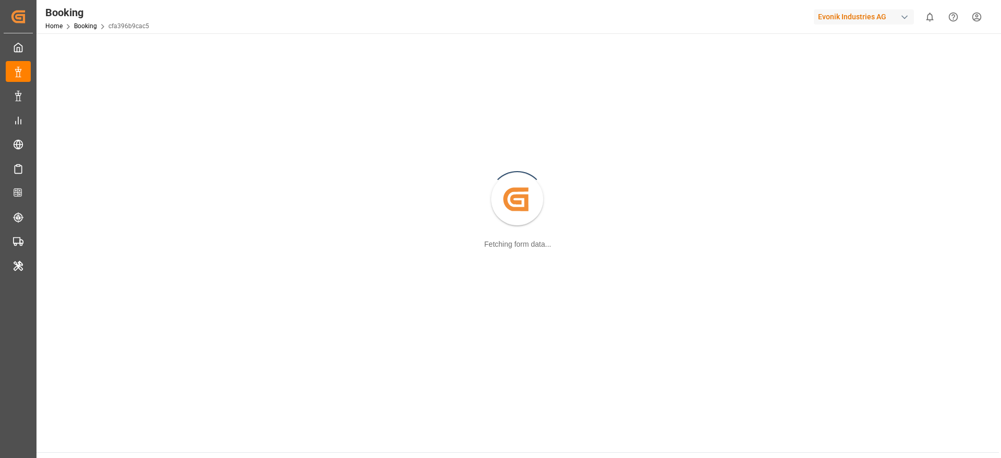
scroll to position [78, 0]
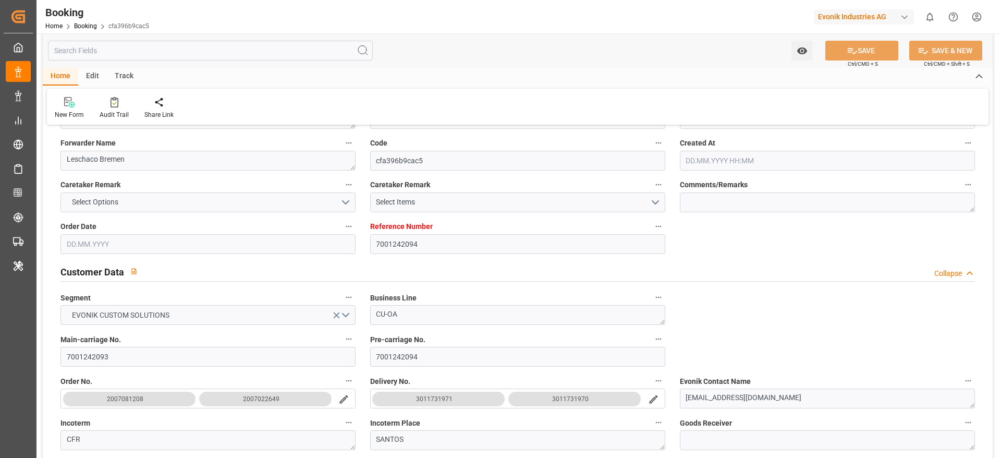
type input "7001242094"
type input "9720483"
type input "9735218"
type input "Hapag [PERSON_NAME]"
type input "Hapag Lloyd Aktiengesellschaft"
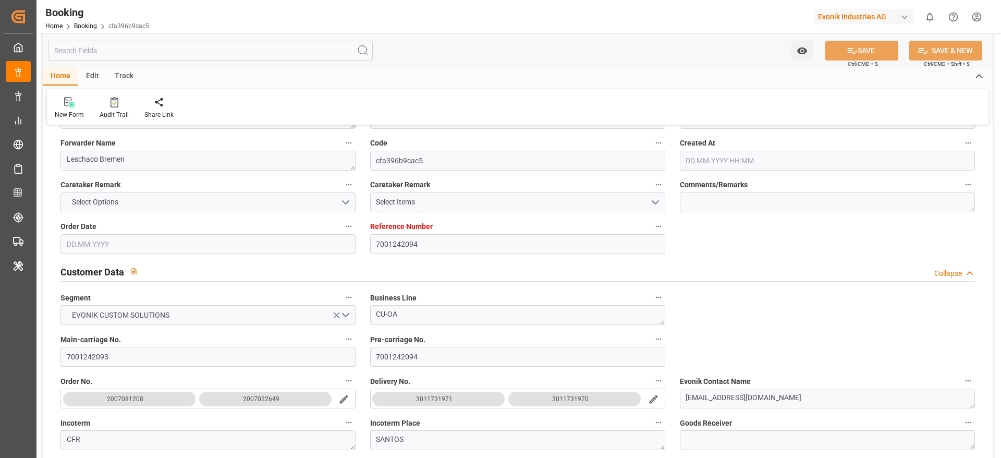
type input "NLRTM"
type input "BRSSZ"
type input "0"
type input "NLRTM"
type input "BRSSZ"
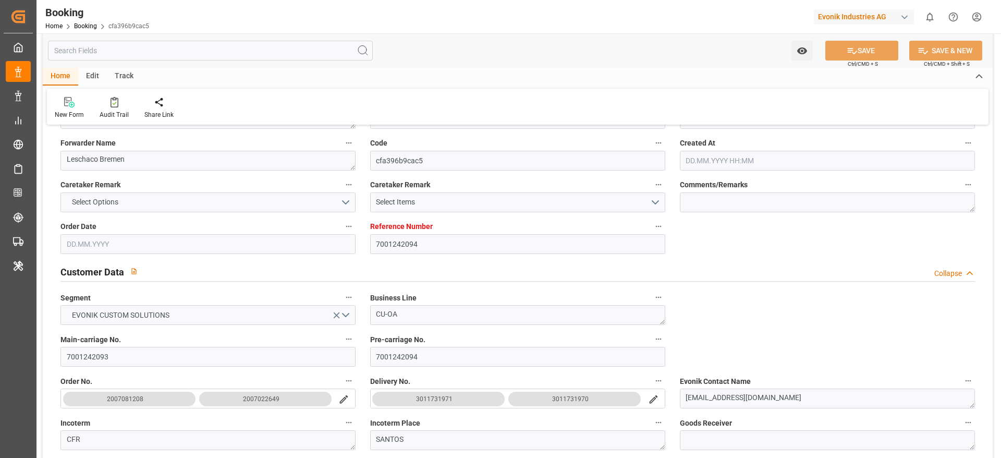
type input "9735218"
type input "[DATE] 12:20"
type input "[DATE]"
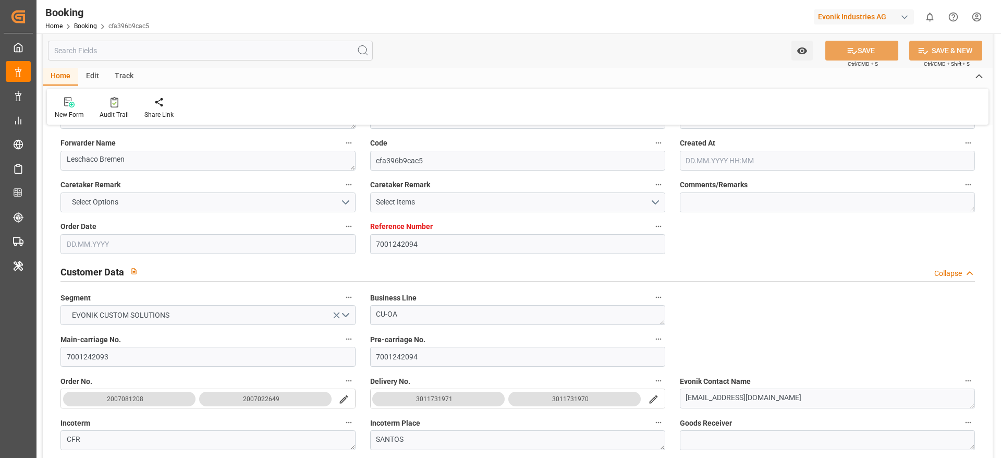
type input "[DATE] 00:00"
type input "[DATE]"
type input "[DATE] 13:50"
type input "[DATE] 00:00"
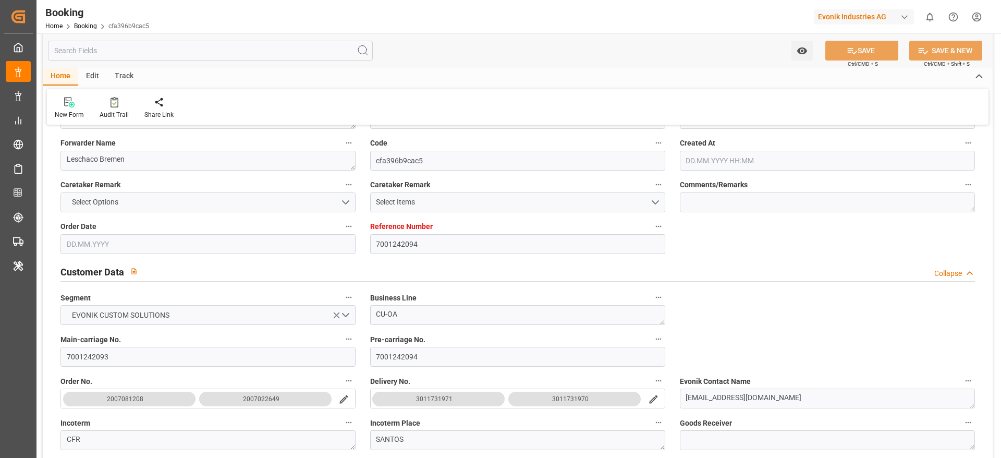
type input "[DATE] 11:00"
type input "[DATE] 00:00"
type input "[DATE]"
type input "[DATE] 14:39"
type input "[DATE]"
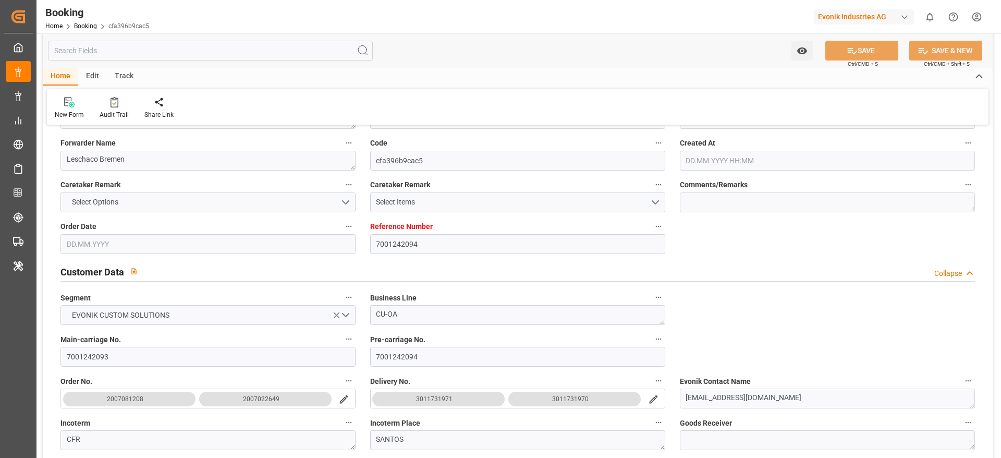
type input "[DATE] 12:00"
type input "[DATE] 13:50"
type input "[DATE] 11:00"
type input "[DATE] 00:50"
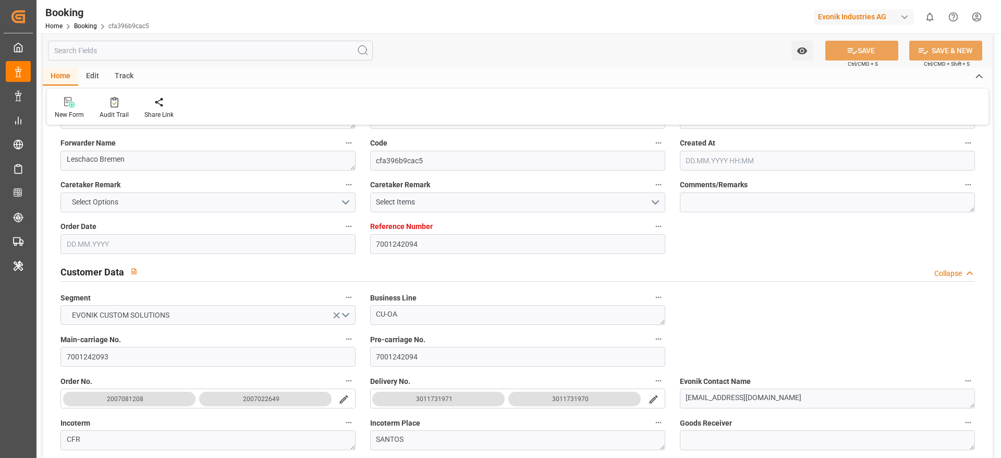
type input "[DATE] 00:50"
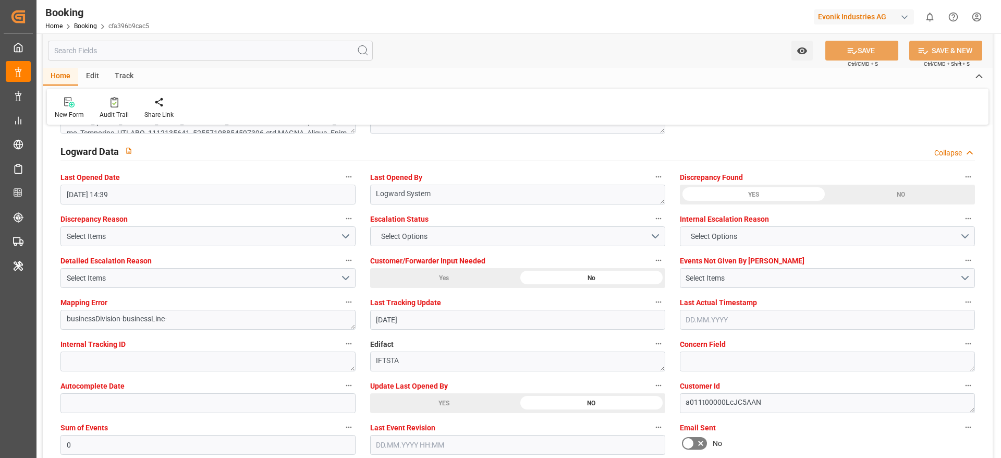
scroll to position [2033, 0]
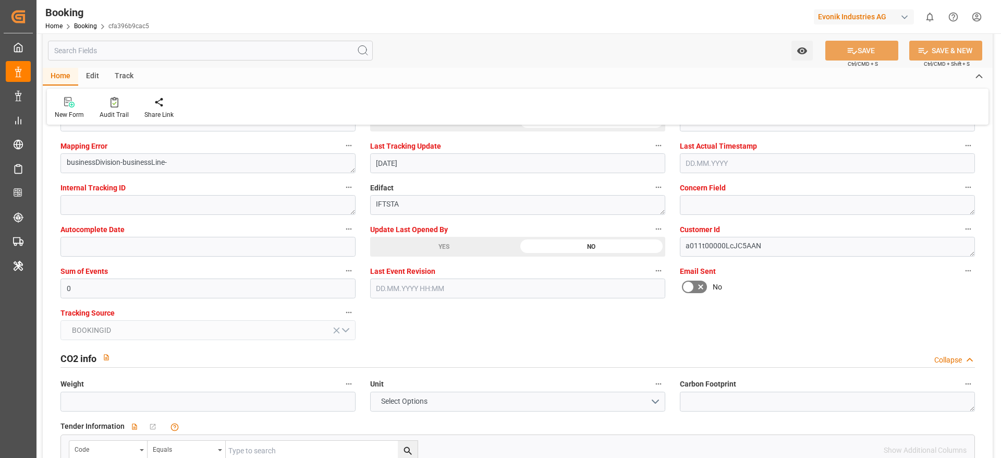
click at [426, 251] on div "YES" at bounding box center [444, 247] width 148 height 20
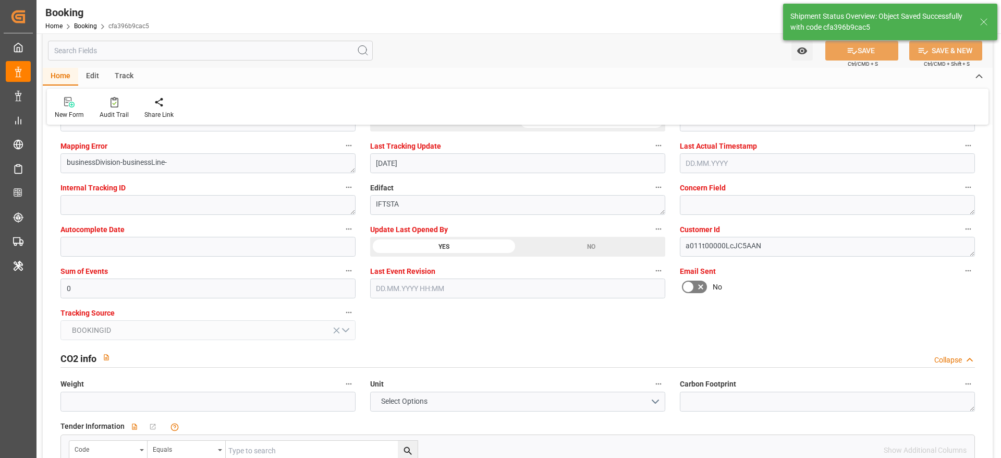
type textarea "[PERSON_NAME]"
type input "[DATE] 12:04"
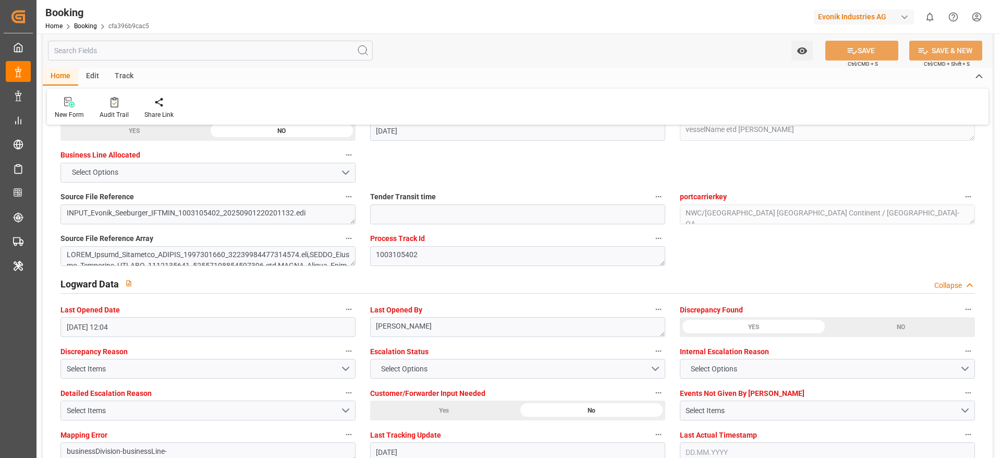
scroll to position [1721, 0]
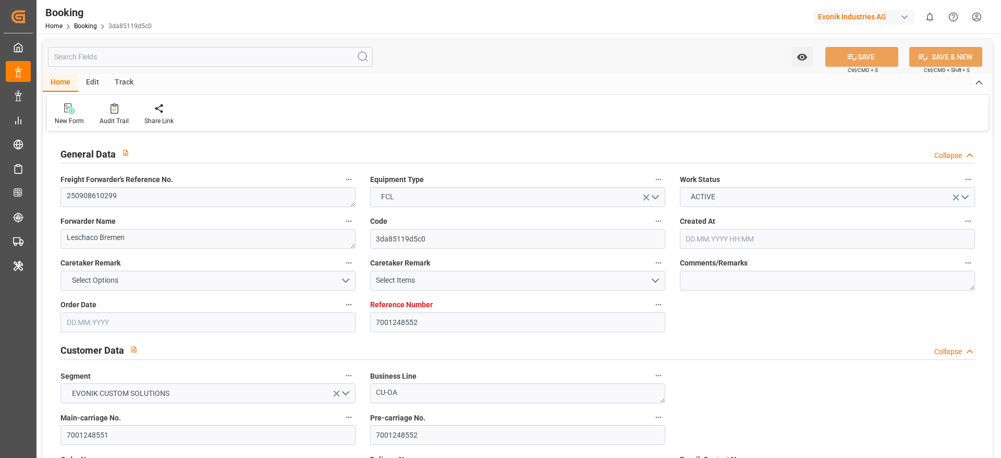
type input "7001248552"
type input "9708813"
type input "Hapag [PERSON_NAME]"
type input "Hapag Lloyd Aktiengesellschaft"
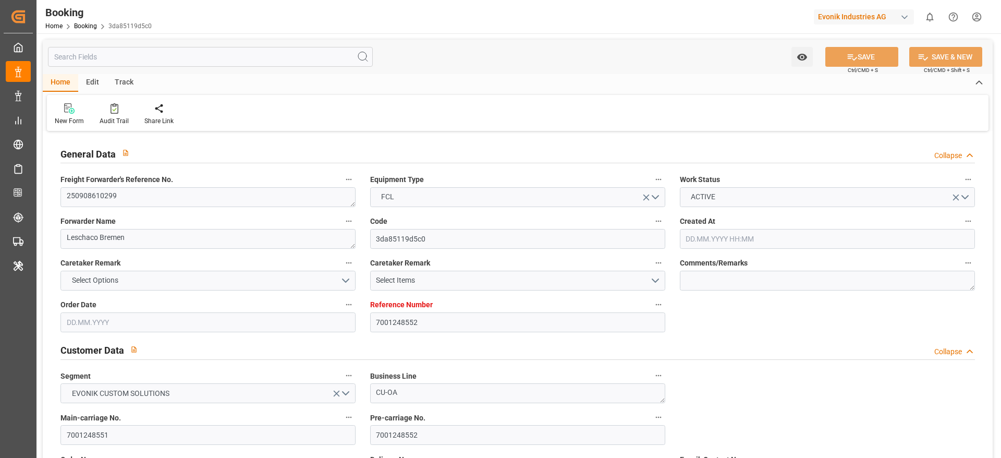
type input "NLRTM"
type input "CNZHE"
type input "CNNBG"
type input "[DATE] 07:17"
type input "[DATE]"
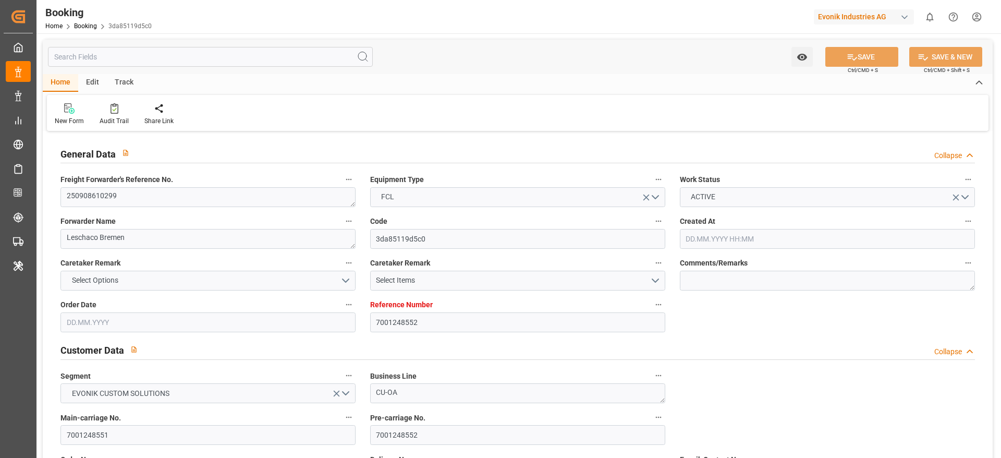
type input "[DATE]"
type input "[DATE] 00:00"
type input "[DATE]"
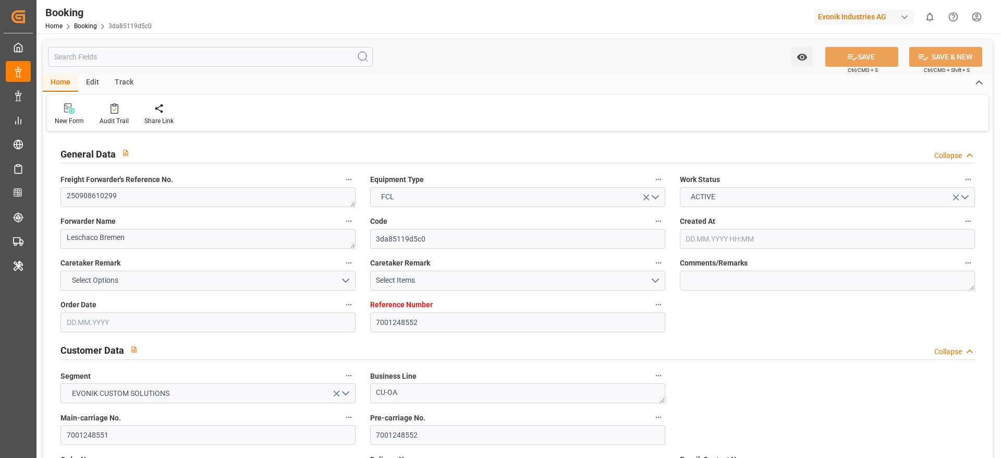
type input "[DATE]"
type input "[DATE] 00:00"
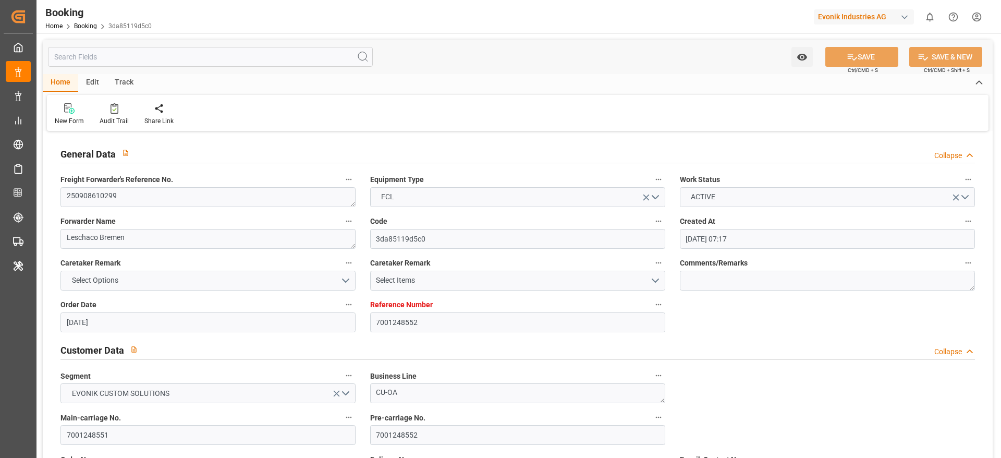
type input "[DATE] 00:00"
type input "[DATE]"
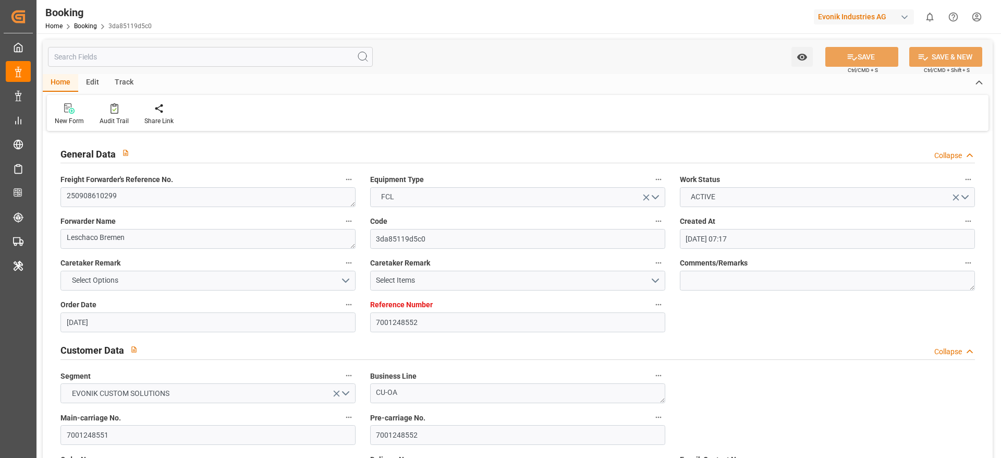
type input "[DATE] 13:12"
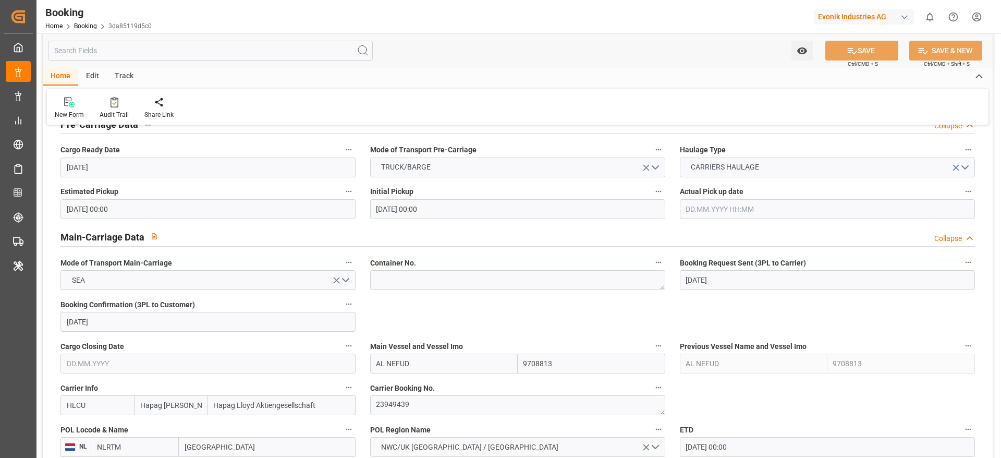
click at [425, 291] on div "Container No." at bounding box center [518, 273] width 310 height 42
click at [427, 283] on textarea at bounding box center [517, 280] width 295 height 20
paste textarea "TCLU2817148"
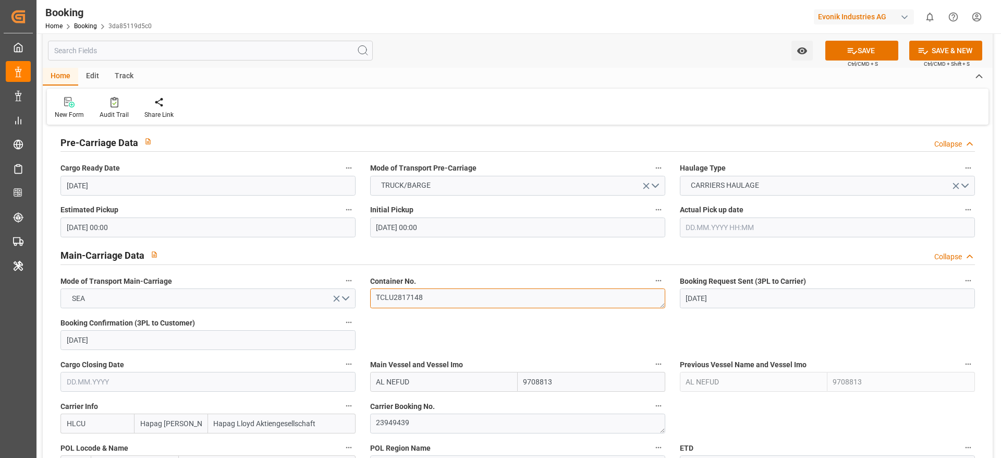
scroll to position [626, 0]
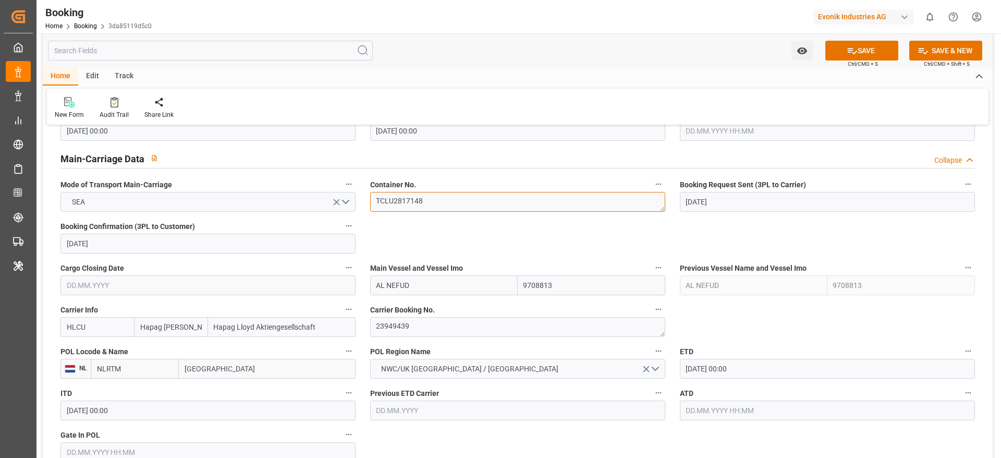
type textarea "TCLU2817148"
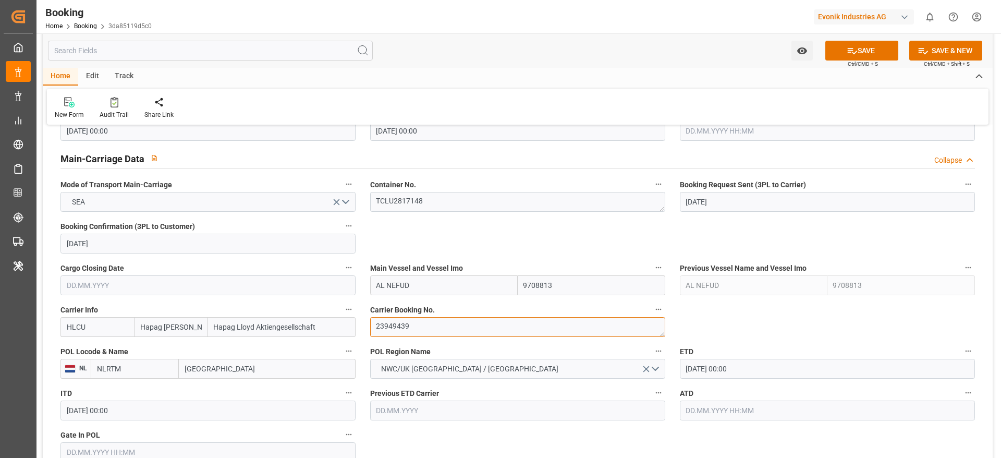
click at [428, 318] on textarea "23949439" at bounding box center [517, 327] width 295 height 20
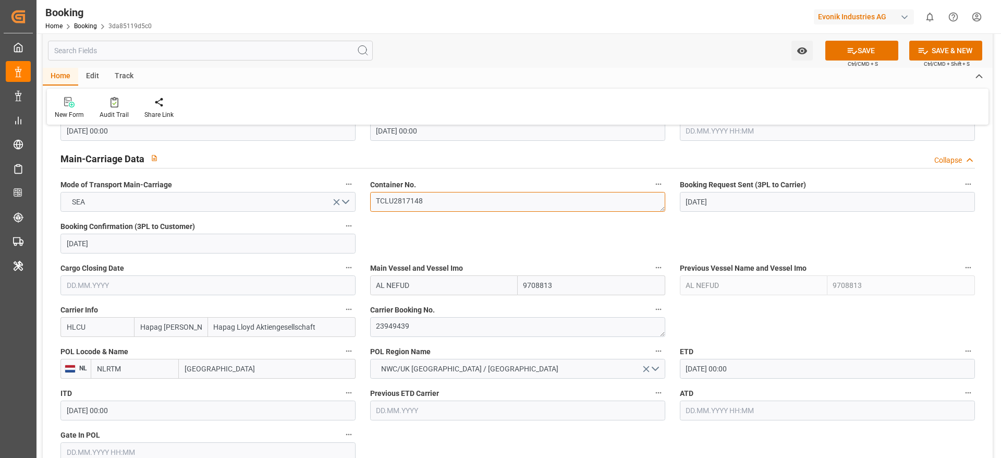
click at [409, 192] on textarea "TCLU2817148" at bounding box center [517, 202] width 295 height 20
click at [563, 44] on div "Watch Option SAVE Ctrl/CMD + S SAVE & NEW Ctrl/CMD + Shift + S" at bounding box center [518, 50] width 950 height 34
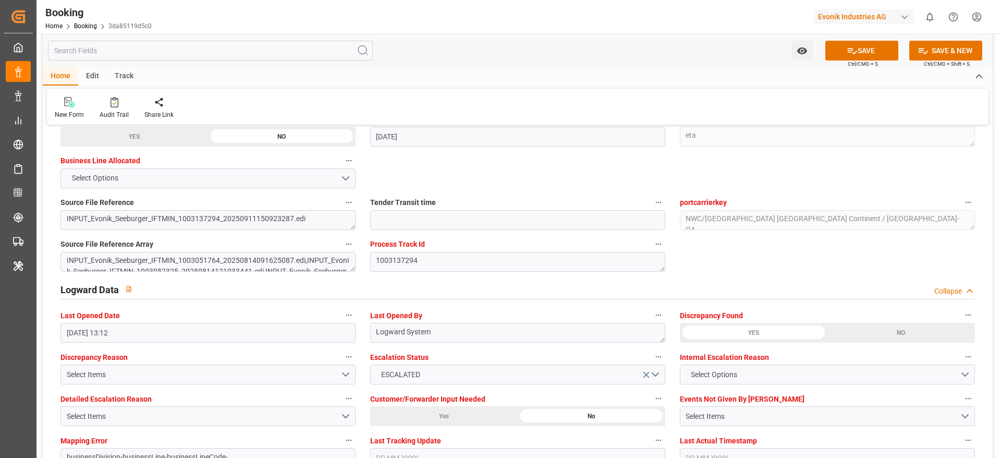
scroll to position [1799, 0]
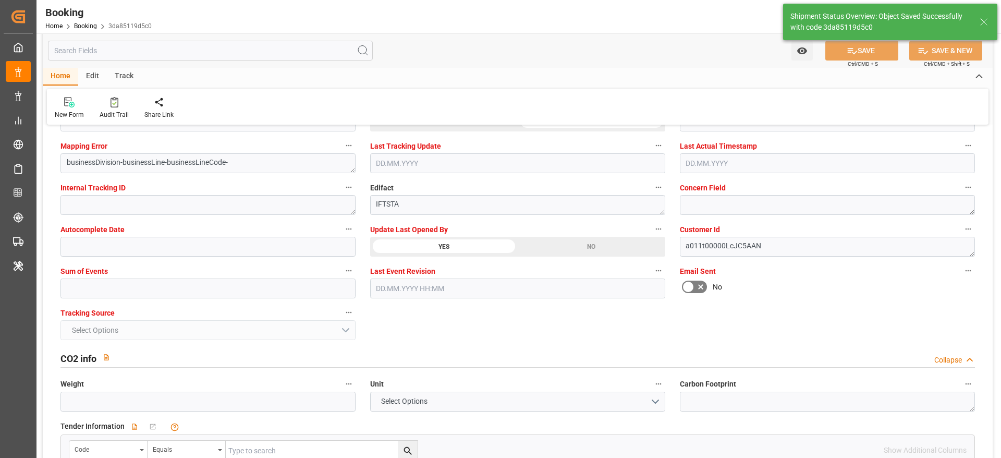
type textarea "[PERSON_NAME]"
type textarea "businessDivision-businessLine-"
type input "[DATE] 12:04"
